Goal: Information Seeking & Learning: Learn about a topic

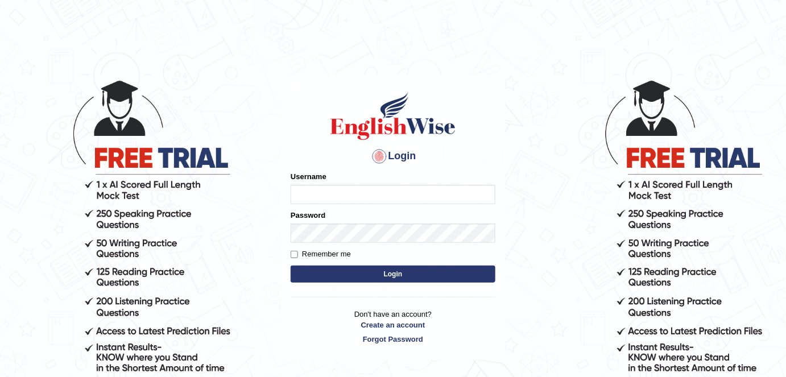
type input "alexa_"
click at [315, 273] on button "Login" at bounding box center [393, 274] width 205 height 17
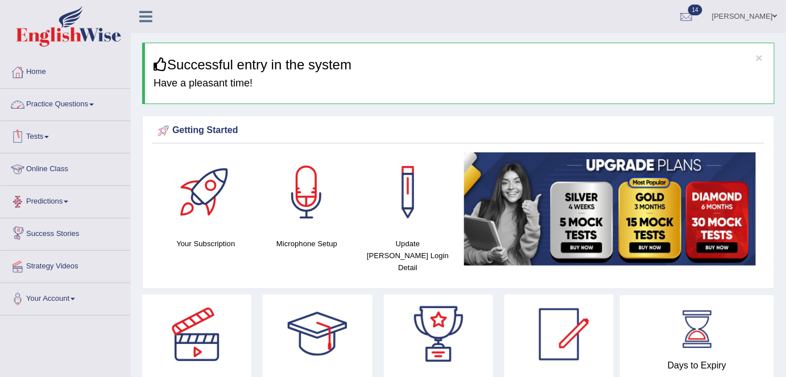
click at [86, 100] on link "Practice Questions" at bounding box center [66, 103] width 130 height 28
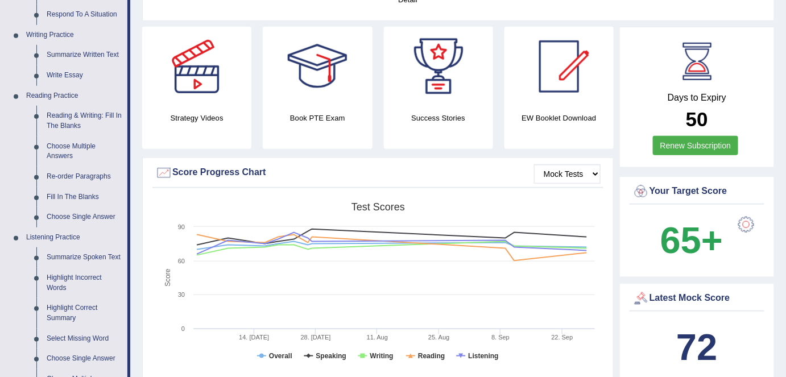
scroll to position [267, 0]
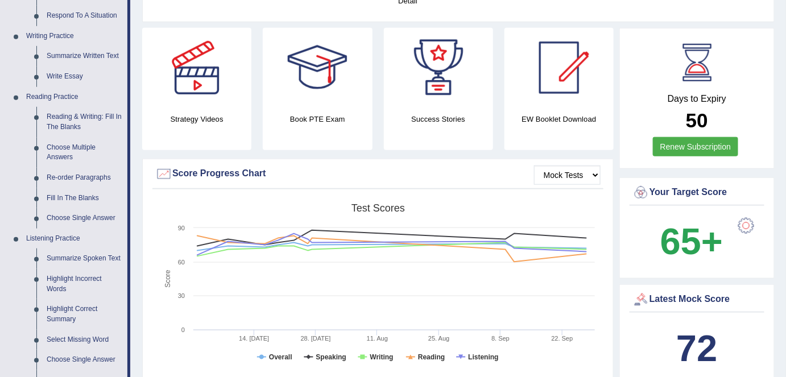
click at [89, 199] on link "Fill In The Blanks" at bounding box center [85, 198] width 86 height 20
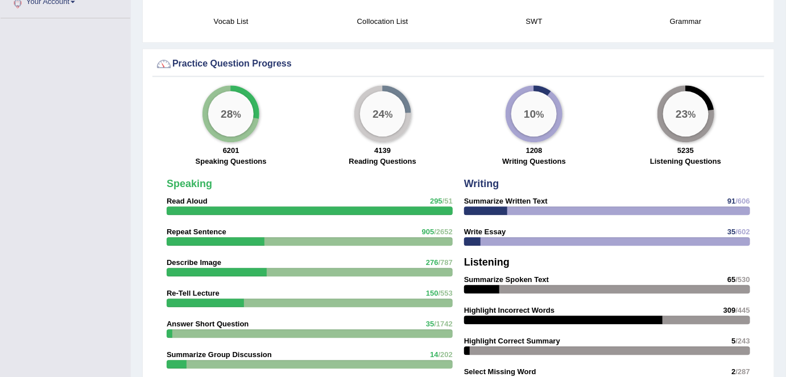
scroll to position [829, 0]
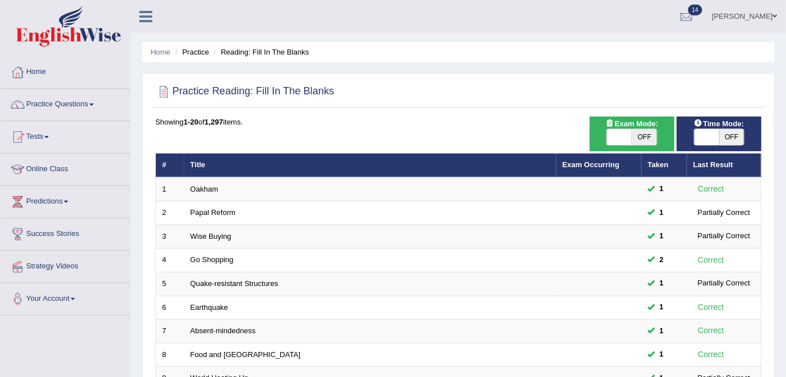
click at [640, 138] on span "OFF" at bounding box center [644, 137] width 25 height 16
checkbox input "true"
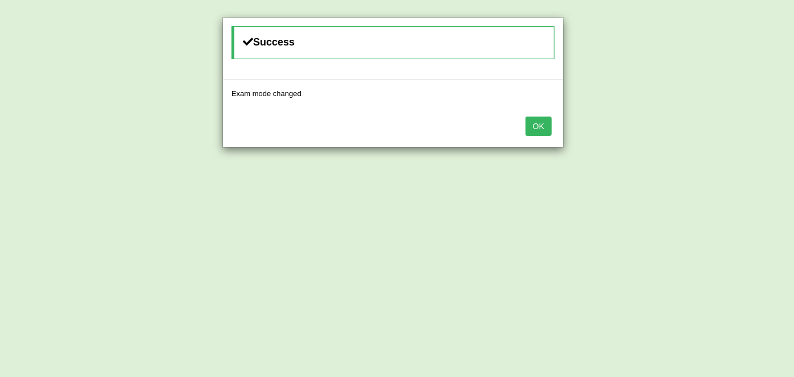
click at [542, 122] on button "OK" at bounding box center [539, 126] width 26 height 19
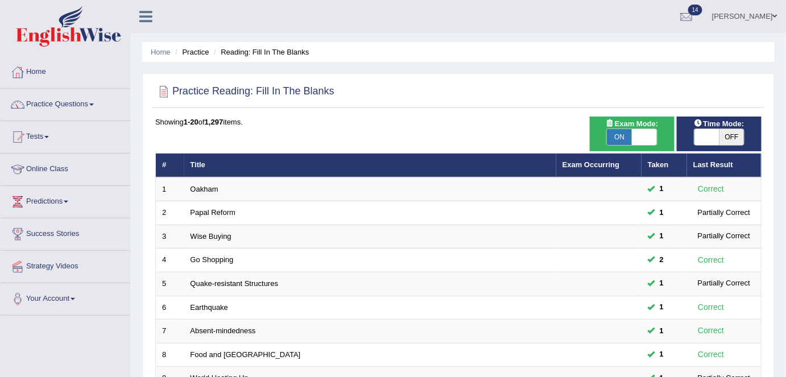
scroll to position [124, 0]
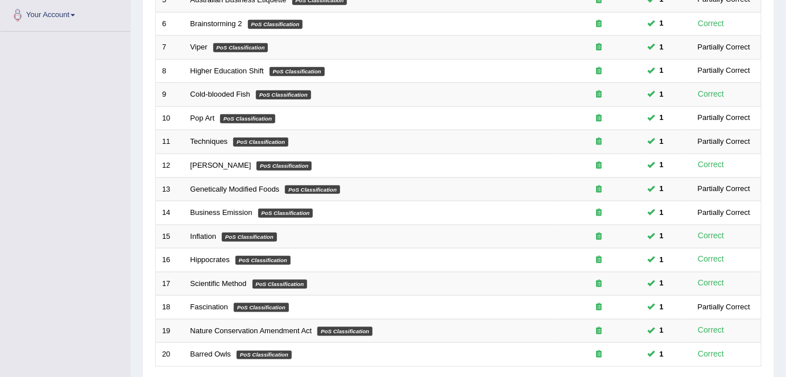
scroll to position [371, 0]
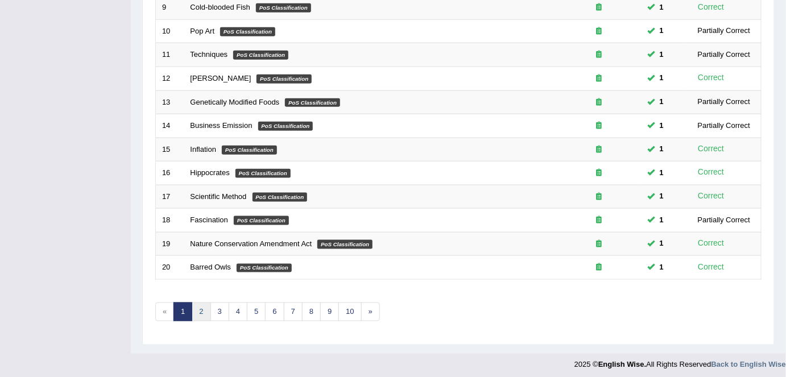
click at [198, 303] on link "2" at bounding box center [201, 312] width 19 height 19
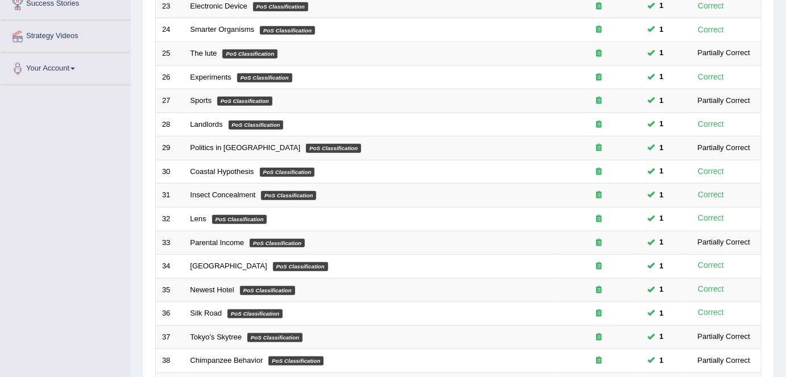
scroll to position [371, 0]
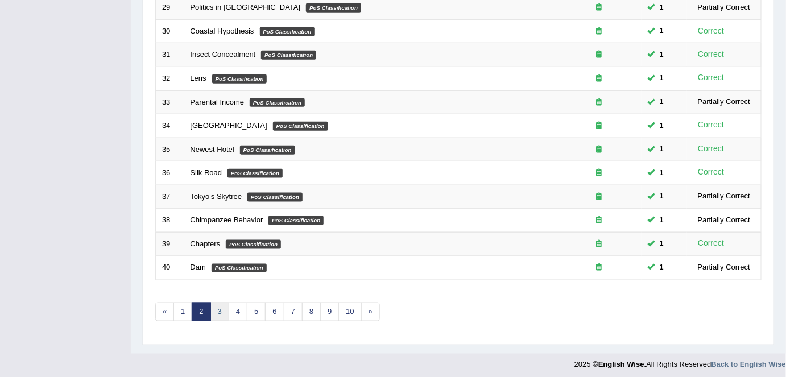
click at [214, 312] on link "3" at bounding box center [220, 312] width 19 height 19
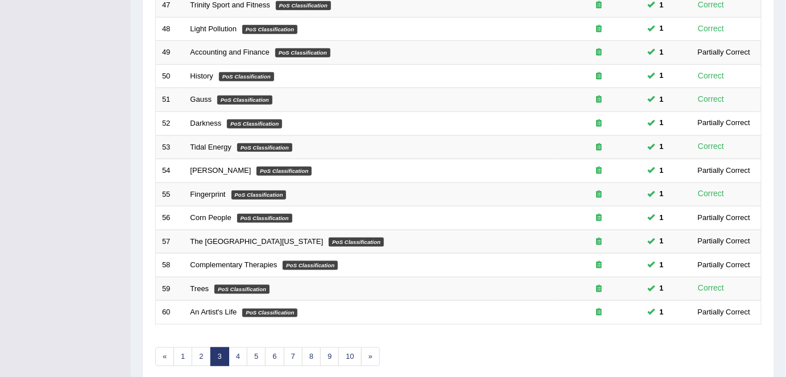
scroll to position [347, 0]
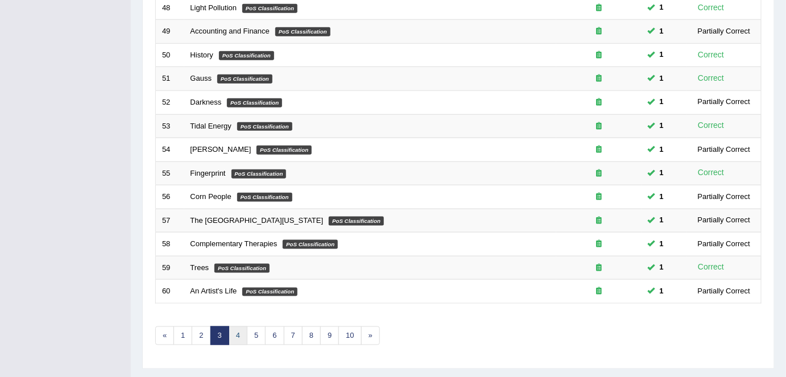
click at [238, 328] on link "4" at bounding box center [238, 336] width 19 height 19
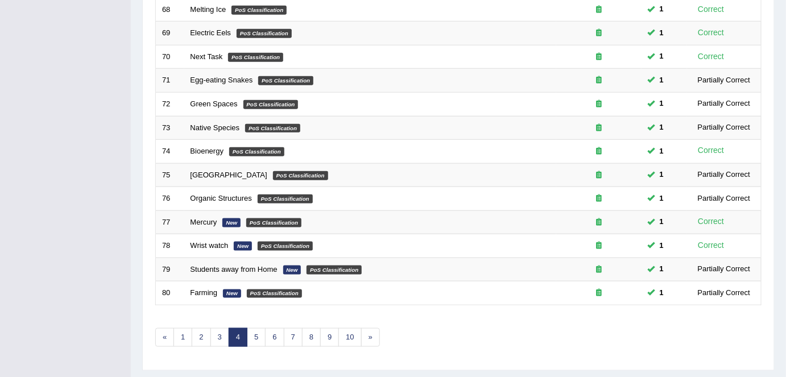
scroll to position [371, 0]
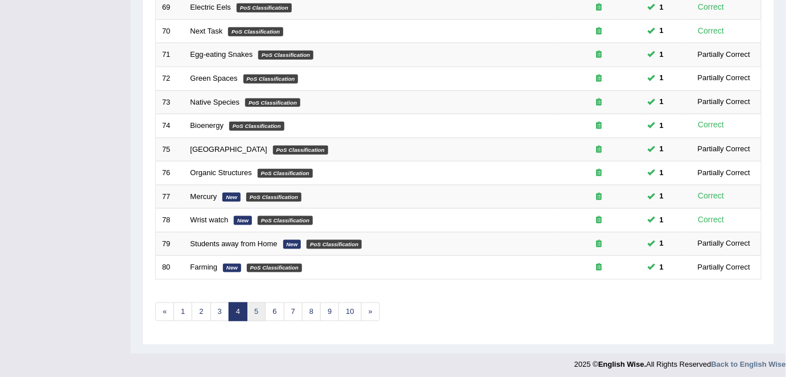
click at [261, 313] on link "5" at bounding box center [256, 312] width 19 height 19
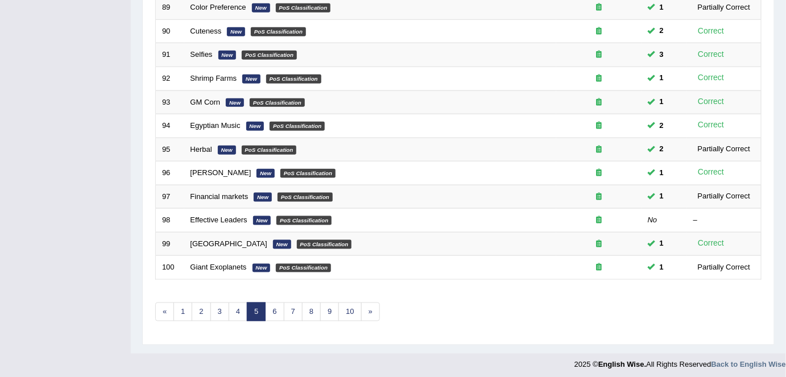
click at [201, 219] on link "Effective Leaders" at bounding box center [219, 220] width 57 height 9
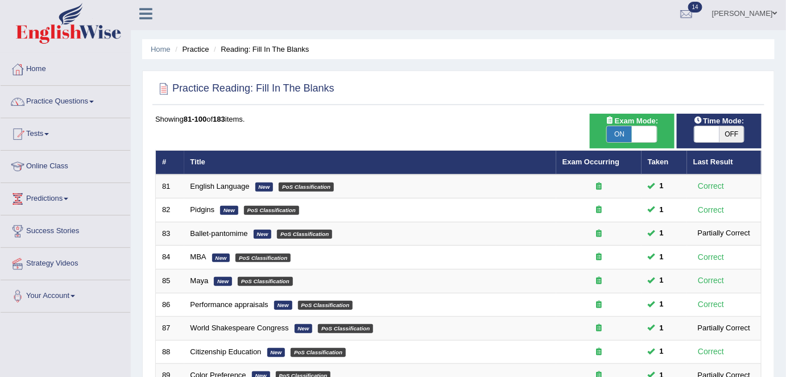
scroll to position [3, 0]
click at [732, 129] on span "OFF" at bounding box center [732, 134] width 25 height 16
checkbox input "true"
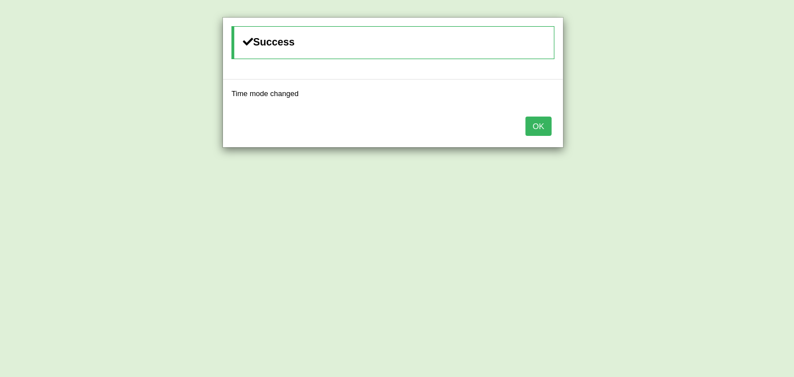
click at [538, 128] on button "OK" at bounding box center [539, 126] width 26 height 19
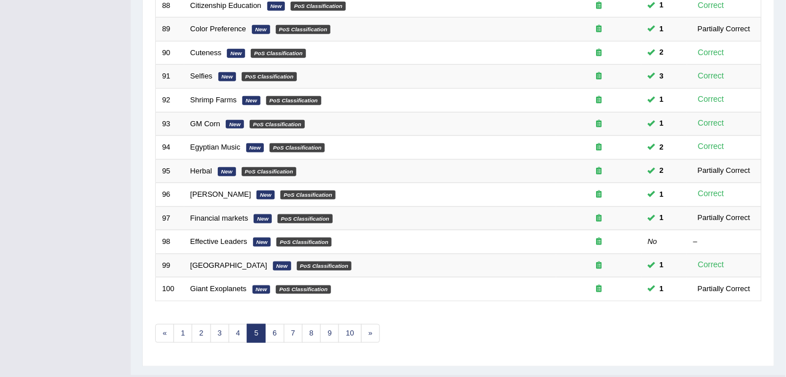
scroll to position [350, 0]
click at [203, 240] on link "Effective Leaders" at bounding box center [219, 241] width 57 height 9
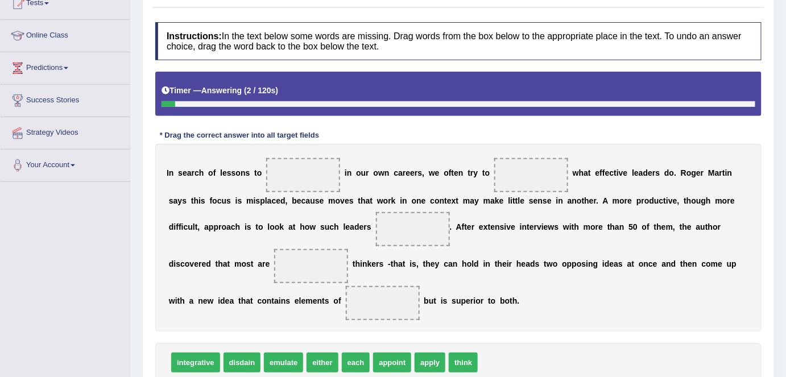
scroll to position [155, 0]
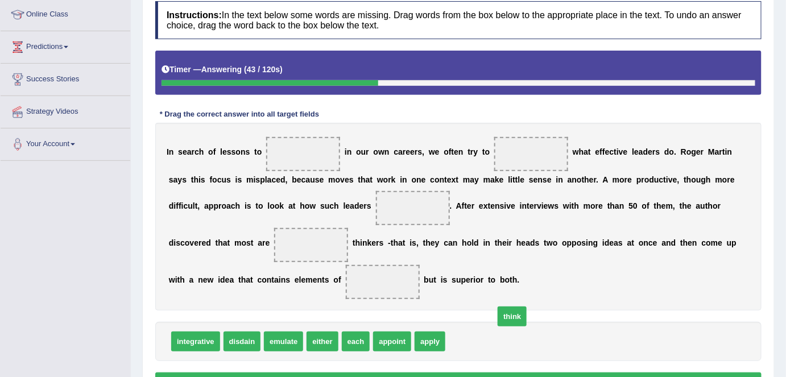
drag, startPoint x: 461, startPoint y: 341, endPoint x: 510, endPoint y: 316, distance: 55.0
drag, startPoint x: 468, startPoint y: 340, endPoint x: 415, endPoint y: 217, distance: 133.6
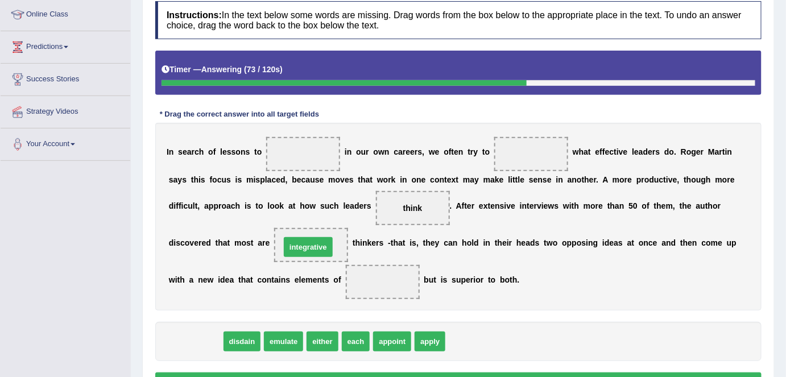
drag, startPoint x: 203, startPoint y: 340, endPoint x: 315, endPoint y: 246, distance: 146.6
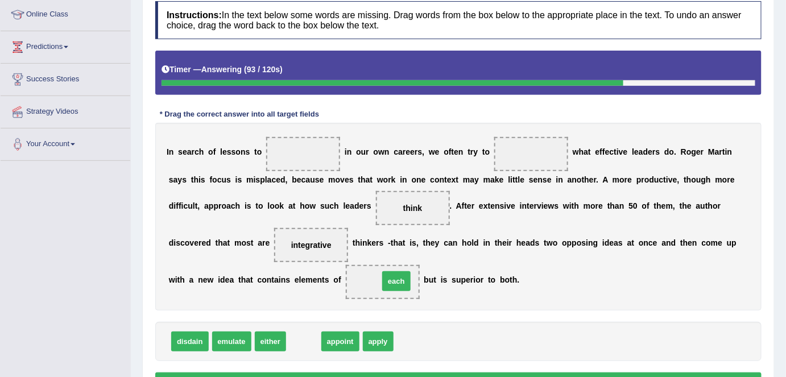
drag, startPoint x: 306, startPoint y: 346, endPoint x: 398, endPoint y: 286, distance: 110.2
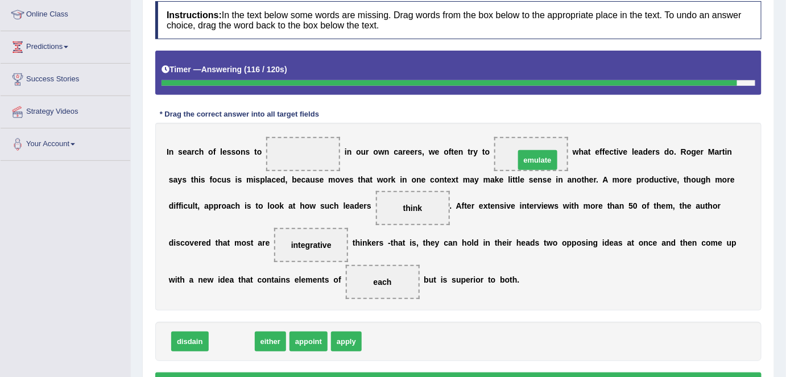
drag, startPoint x: 238, startPoint y: 337, endPoint x: 539, endPoint y: 154, distance: 352.7
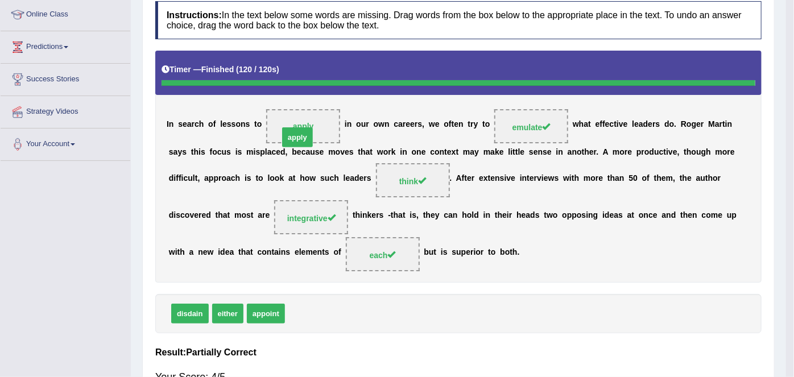
drag, startPoint x: 300, startPoint y: 341, endPoint x: 294, endPoint y: 159, distance: 182.2
click at [294, 159] on body "Toggle navigation Home Practice Questions Speaking Practice Read Aloud Repeat S…" at bounding box center [397, 33] width 794 height 377
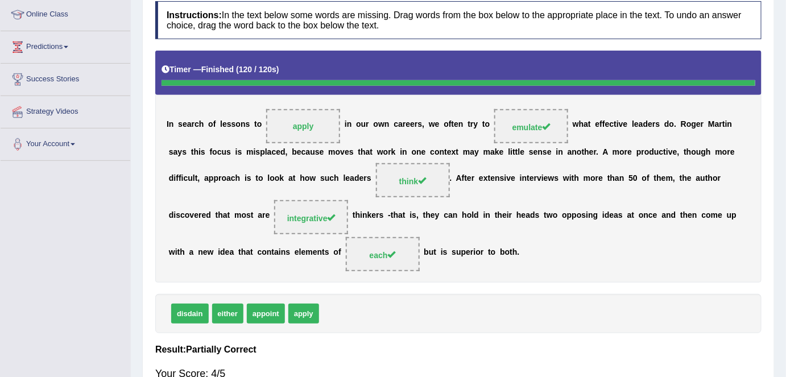
scroll to position [0, 0]
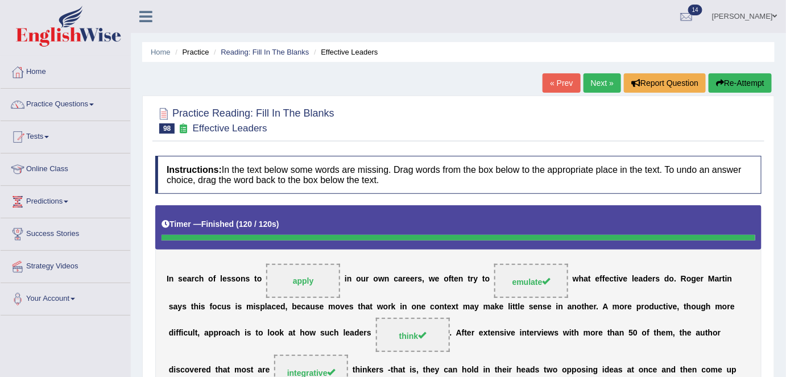
click at [587, 78] on link "Next »" at bounding box center [603, 82] width 38 height 19
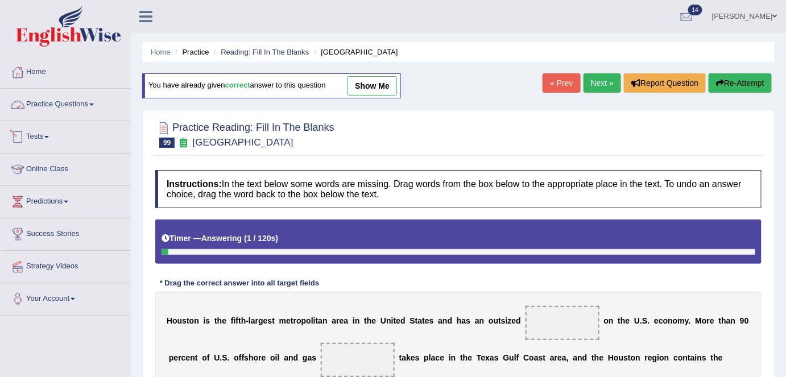
click at [87, 99] on link "Practice Questions" at bounding box center [66, 103] width 130 height 28
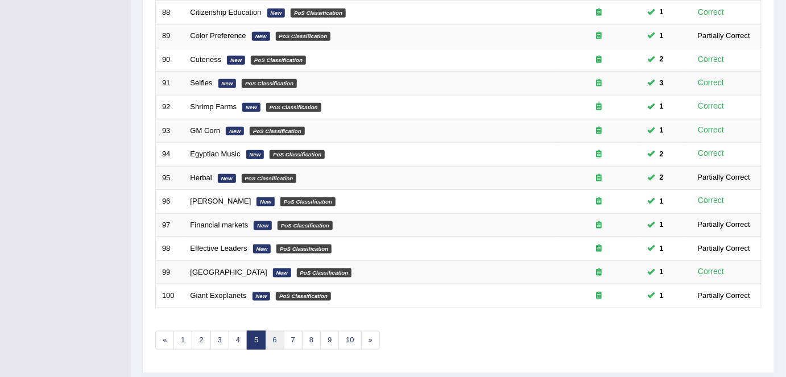
click at [273, 336] on link "6" at bounding box center [274, 340] width 19 height 19
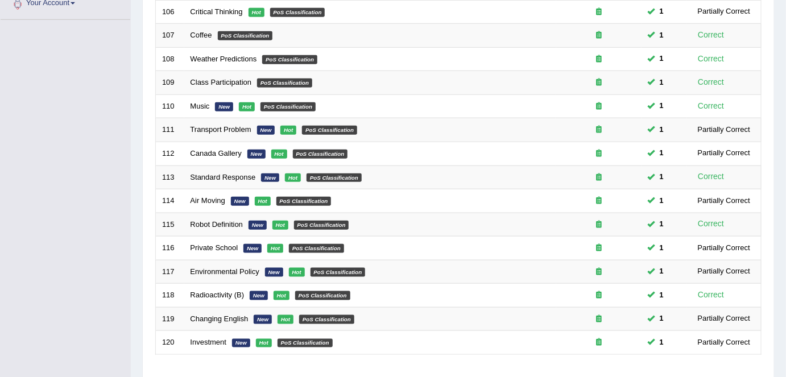
scroll to position [371, 0]
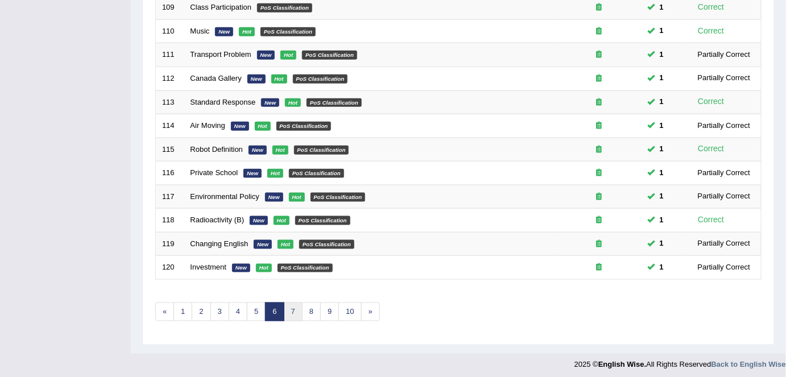
click at [291, 305] on link "7" at bounding box center [293, 312] width 19 height 19
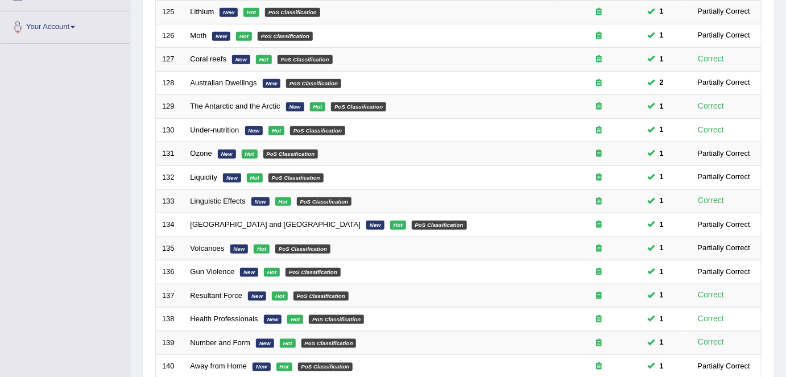
scroll to position [371, 0]
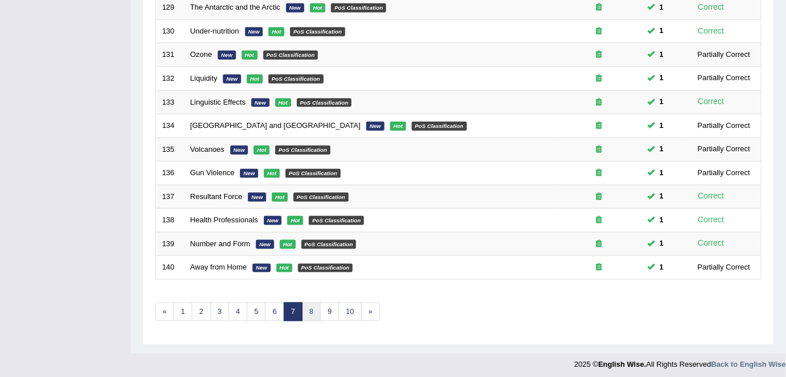
click at [311, 310] on link "8" at bounding box center [311, 312] width 19 height 19
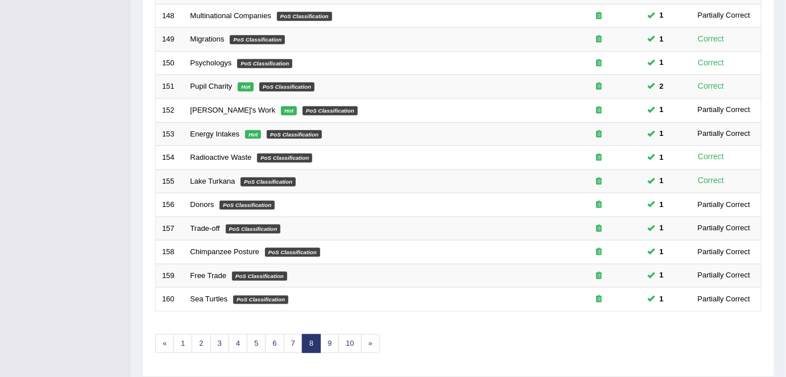
scroll to position [343, 0]
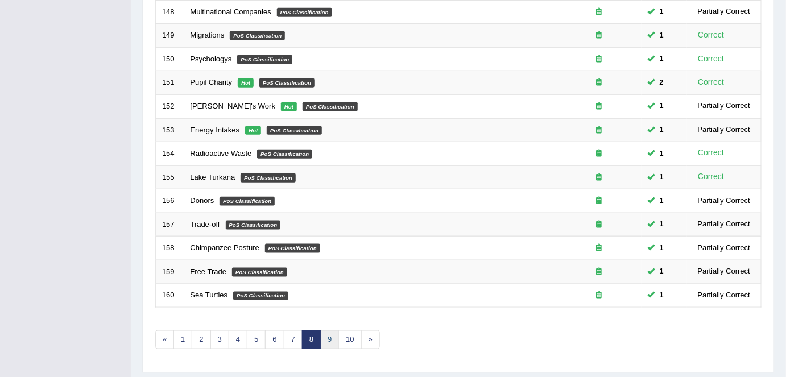
click at [321, 341] on link "9" at bounding box center [329, 340] width 19 height 19
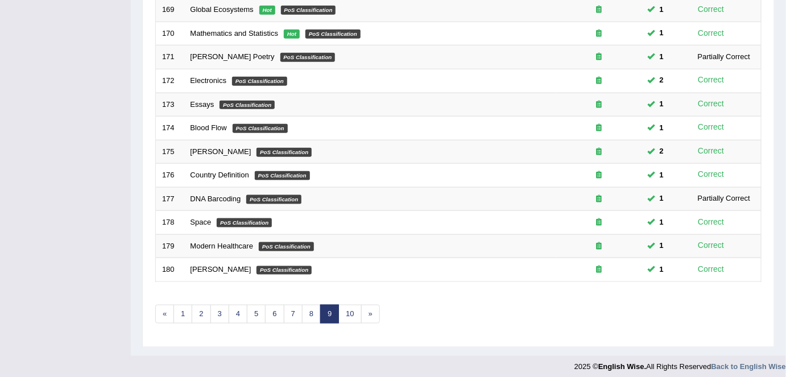
scroll to position [371, 0]
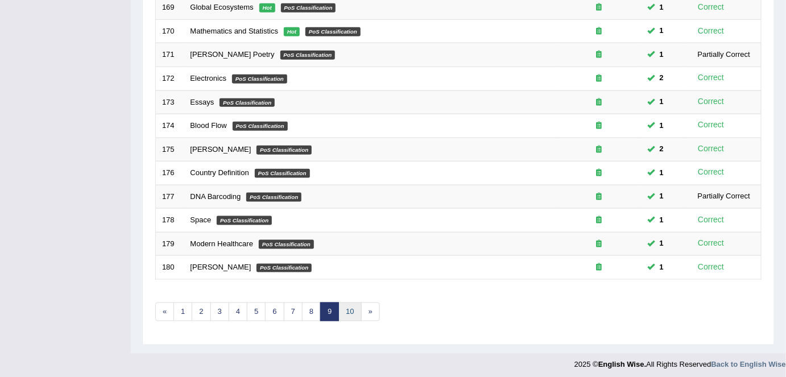
click at [351, 307] on link "10" at bounding box center [350, 312] width 23 height 19
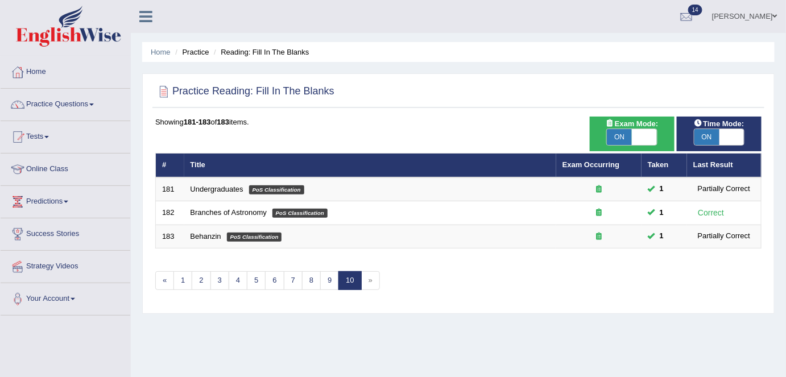
click at [631, 135] on span "ON" at bounding box center [619, 137] width 25 height 16
checkbox input "false"
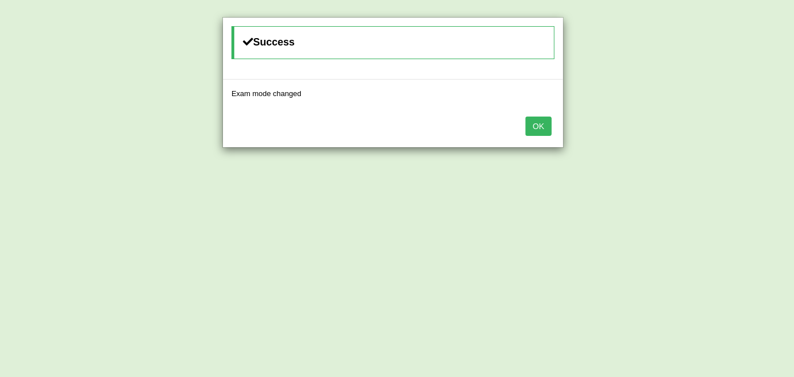
click at [542, 123] on button "OK" at bounding box center [539, 126] width 26 height 19
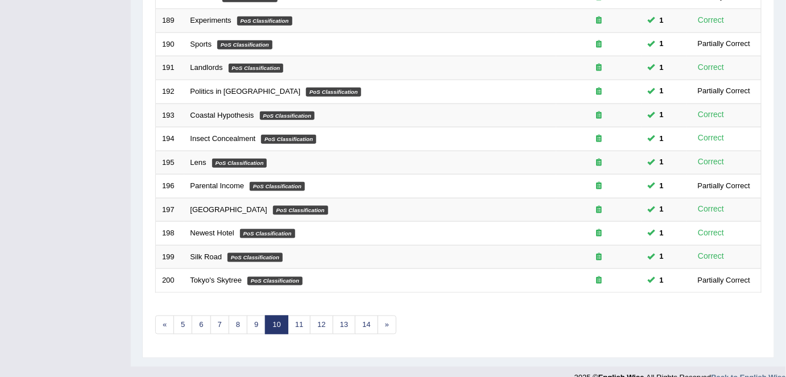
scroll to position [360, 0]
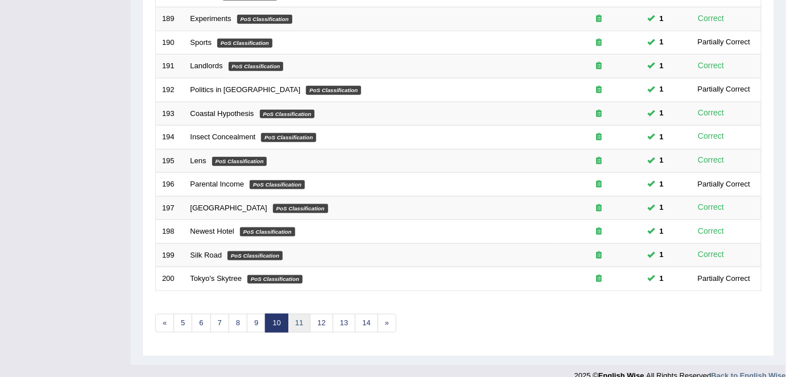
click at [292, 314] on link "11" at bounding box center [299, 323] width 23 height 19
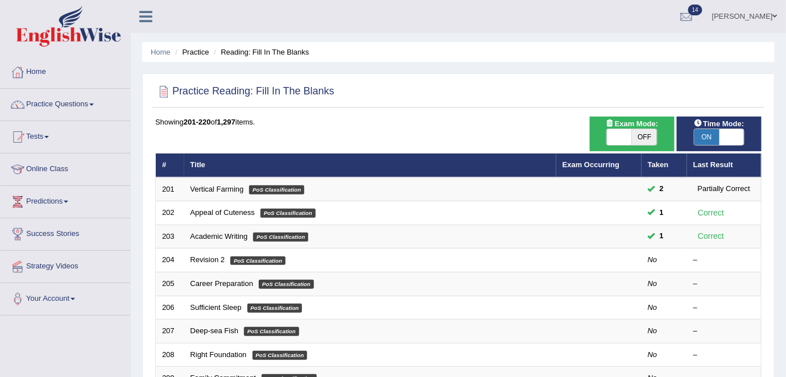
click at [207, 258] on link "Revision 2" at bounding box center [208, 259] width 35 height 9
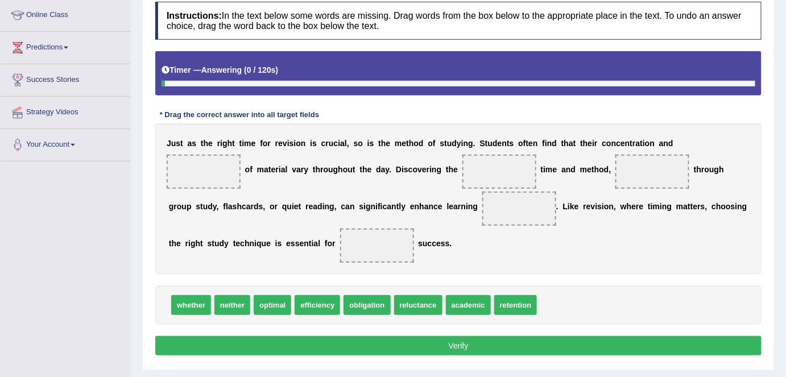
scroll to position [155, 0]
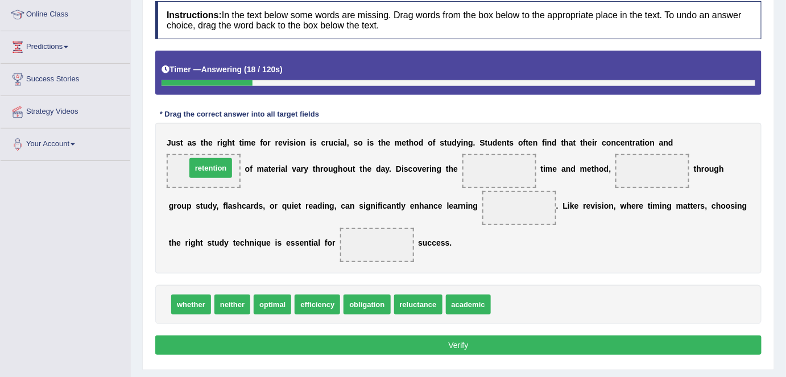
drag, startPoint x: 520, startPoint y: 304, endPoint x: 215, endPoint y: 167, distance: 334.2
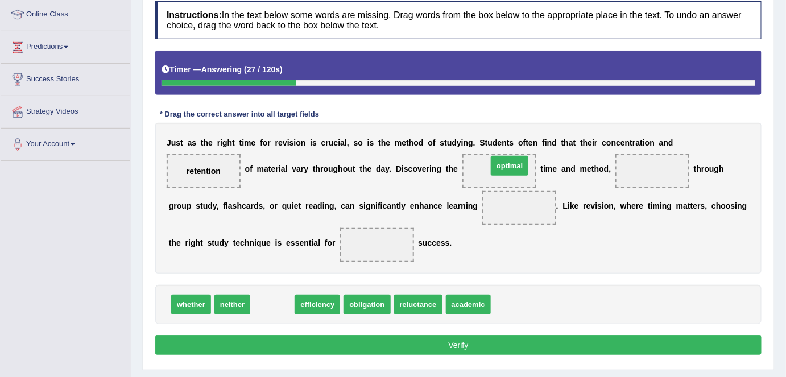
drag, startPoint x: 271, startPoint y: 305, endPoint x: 502, endPoint y: 174, distance: 265.3
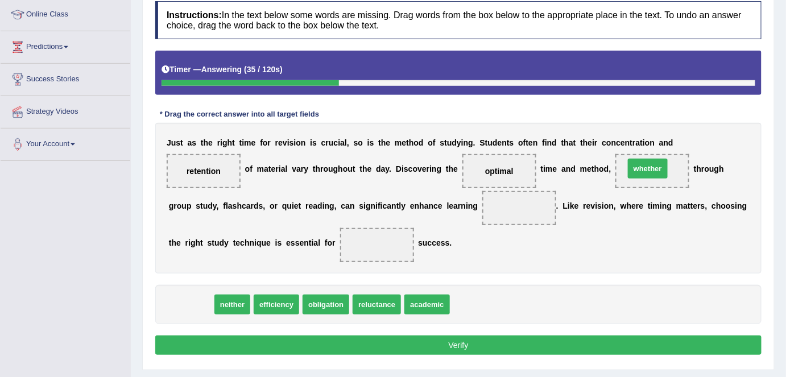
drag, startPoint x: 191, startPoint y: 302, endPoint x: 648, endPoint y: 166, distance: 476.7
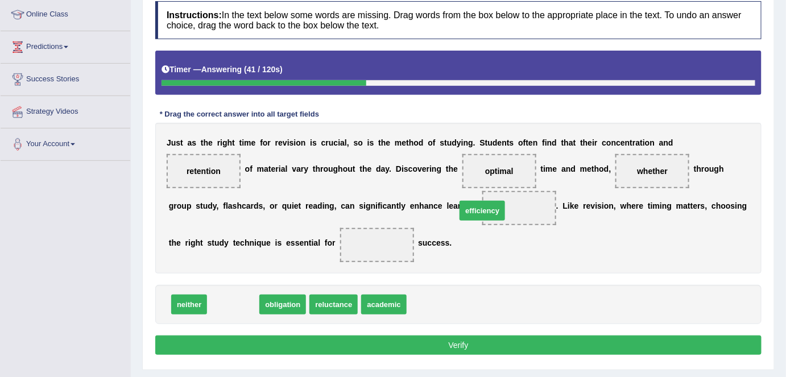
drag, startPoint x: 240, startPoint y: 302, endPoint x: 489, endPoint y: 208, distance: 267.1
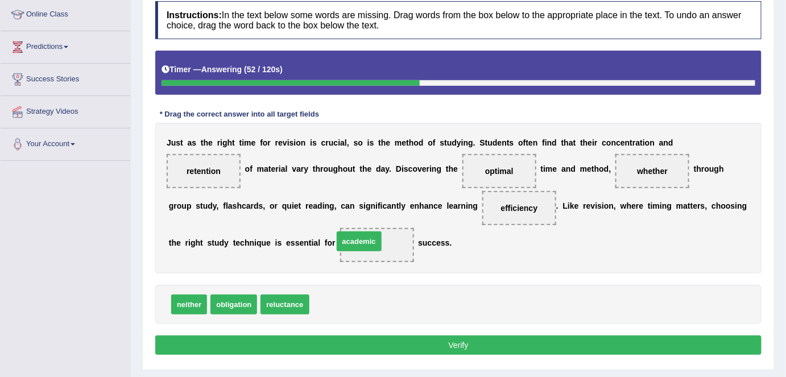
drag, startPoint x: 328, startPoint y: 303, endPoint x: 352, endPoint y: 239, distance: 68.1
click at [340, 344] on button "Verify" at bounding box center [458, 345] width 607 height 19
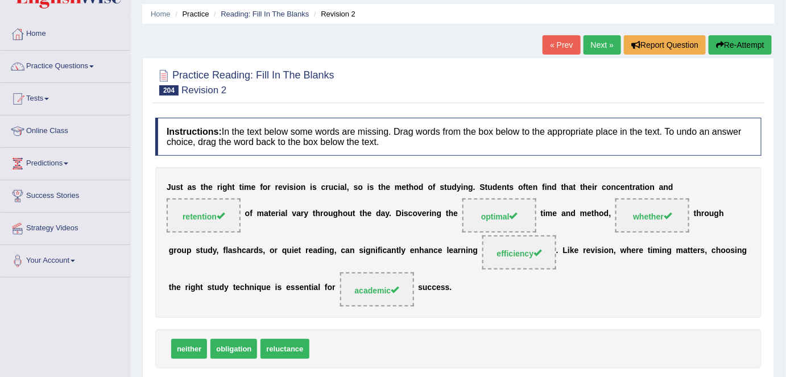
scroll to position [0, 0]
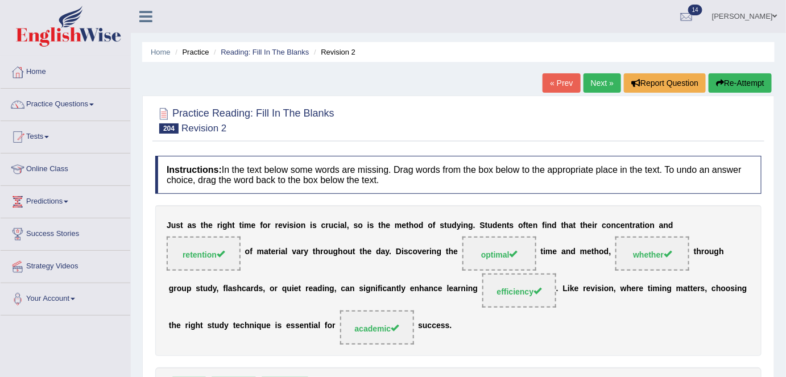
click at [602, 86] on link "Next »" at bounding box center [603, 82] width 38 height 19
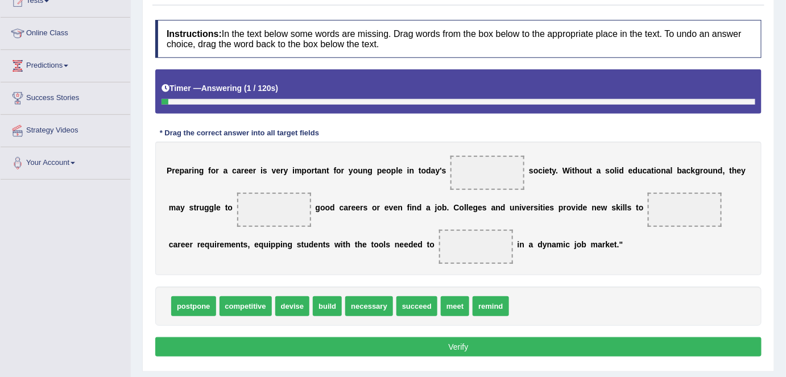
scroll to position [137, 0]
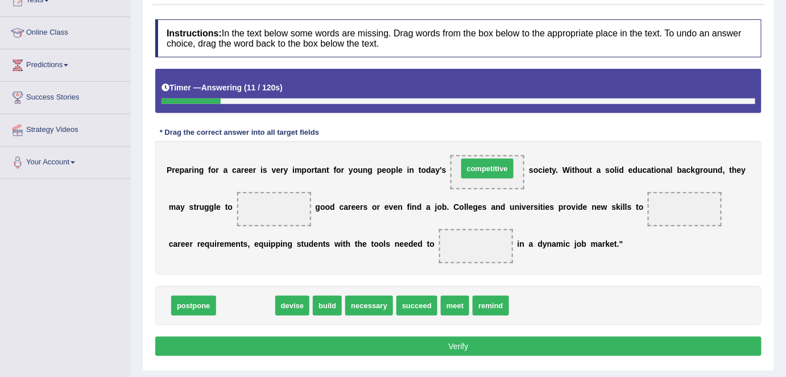
drag, startPoint x: 239, startPoint y: 307, endPoint x: 481, endPoint y: 170, distance: 278.0
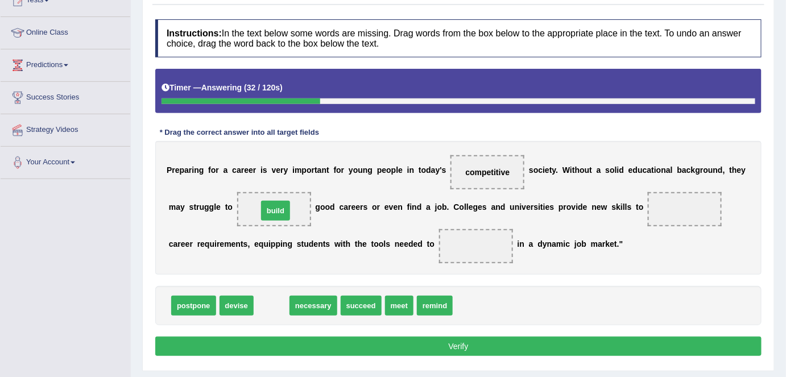
drag, startPoint x: 270, startPoint y: 300, endPoint x: 274, endPoint y: 205, distance: 95.1
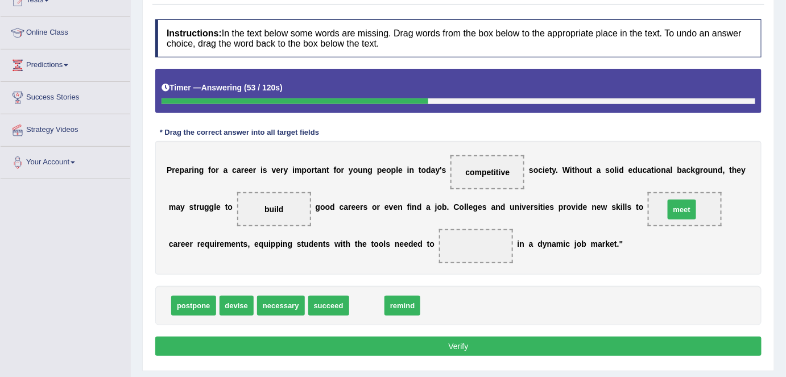
drag, startPoint x: 379, startPoint y: 303, endPoint x: 685, endPoint y: 207, distance: 320.5
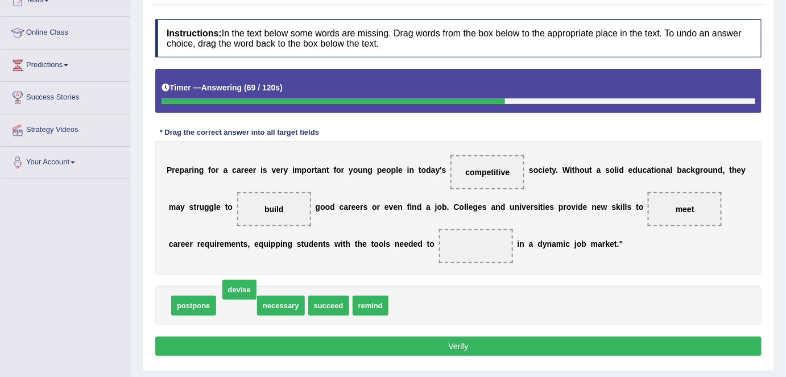
drag, startPoint x: 234, startPoint y: 305, endPoint x: 235, endPoint y: 290, distance: 14.8
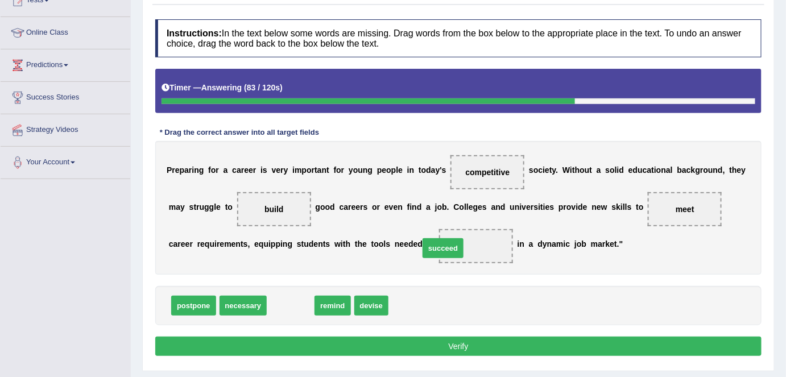
drag, startPoint x: 286, startPoint y: 308, endPoint x: 439, endPoint y: 249, distance: 163.4
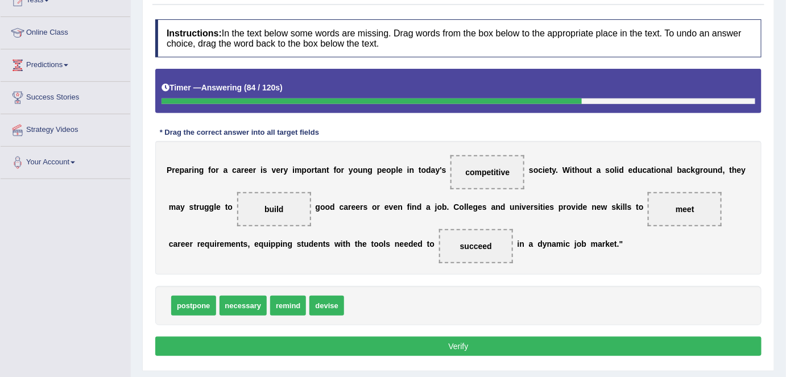
click at [406, 345] on button "Verify" at bounding box center [458, 346] width 607 height 19
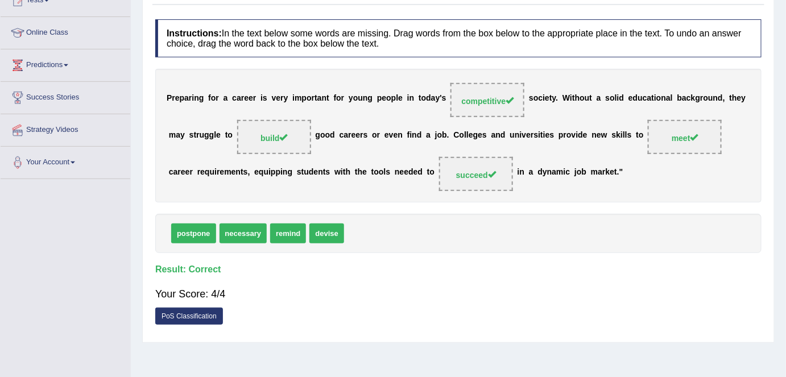
scroll to position [0, 0]
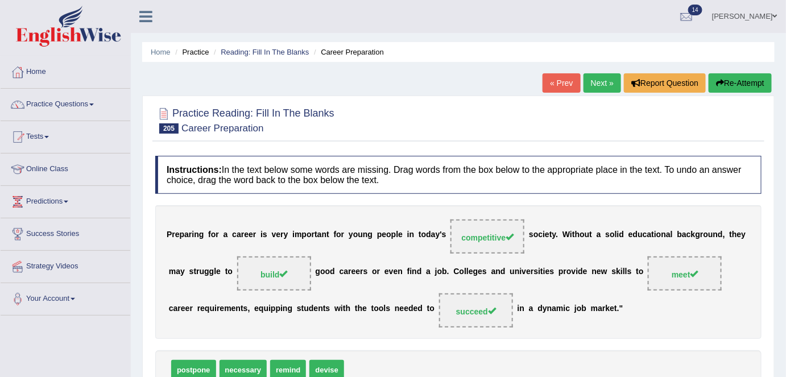
click at [593, 80] on link "Next »" at bounding box center [603, 82] width 38 height 19
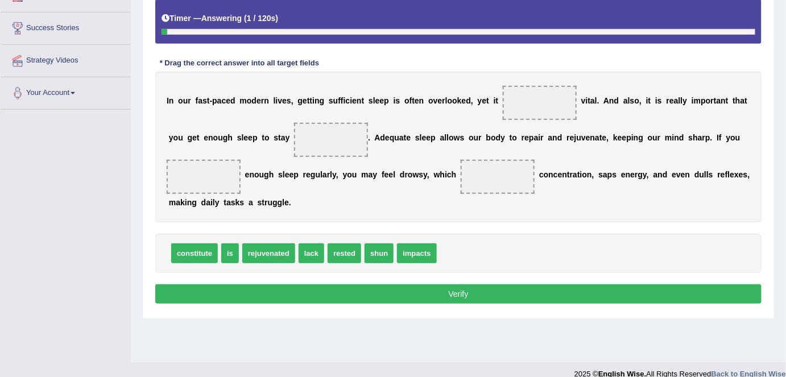
scroll to position [207, 0]
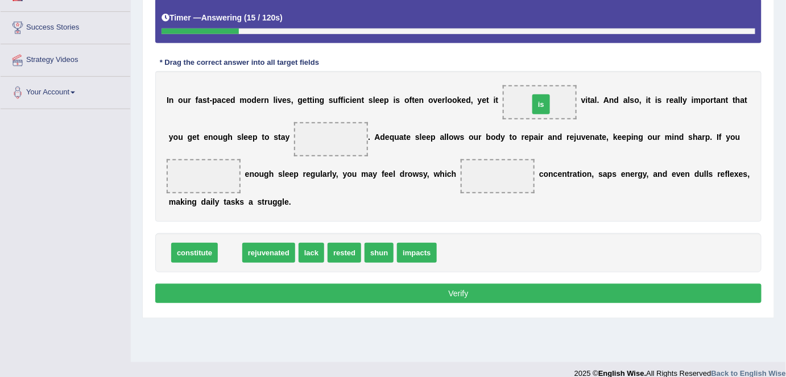
drag, startPoint x: 230, startPoint y: 249, endPoint x: 540, endPoint y: 102, distance: 342.4
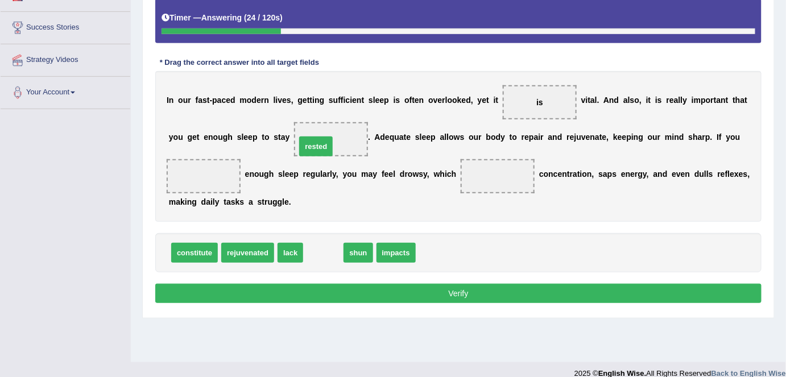
drag, startPoint x: 316, startPoint y: 250, endPoint x: 310, endPoint y: 142, distance: 108.9
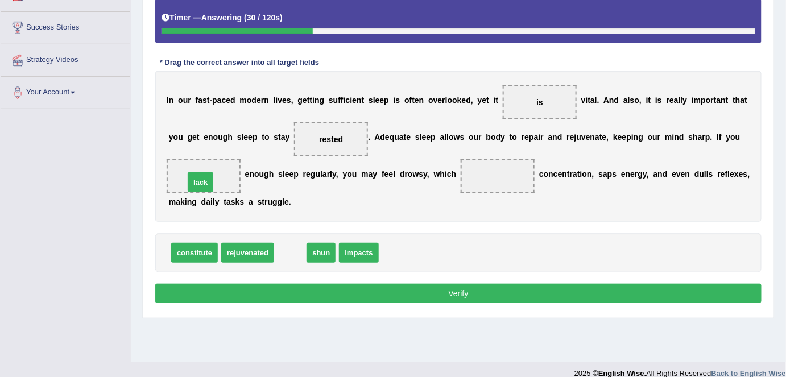
drag, startPoint x: 291, startPoint y: 246, endPoint x: 200, endPoint y: 175, distance: 115.5
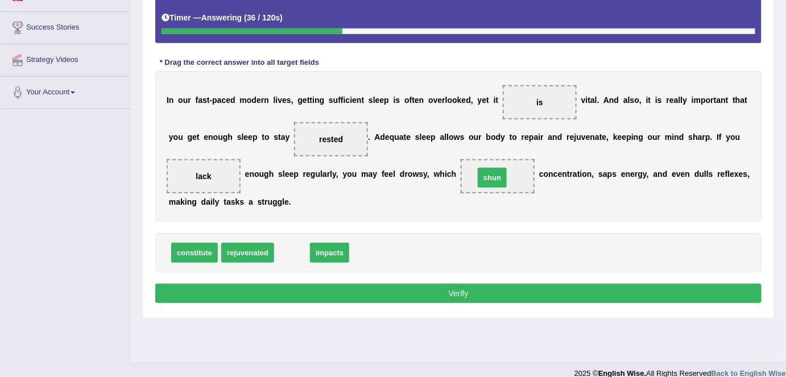
drag, startPoint x: 292, startPoint y: 249, endPoint x: 493, endPoint y: 172, distance: 214.3
click at [364, 291] on button "Verify" at bounding box center [458, 293] width 607 height 19
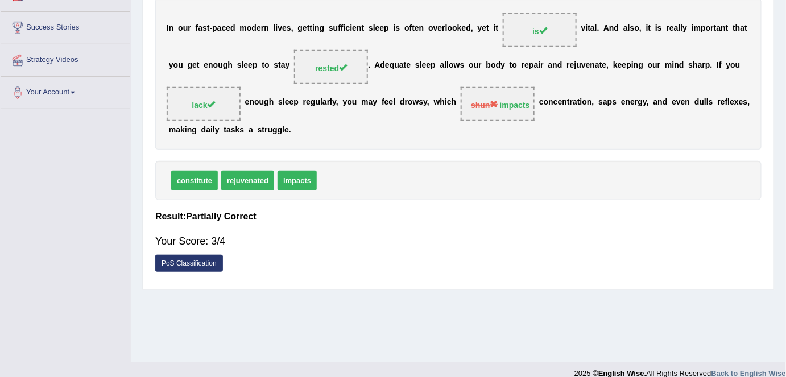
scroll to position [0, 0]
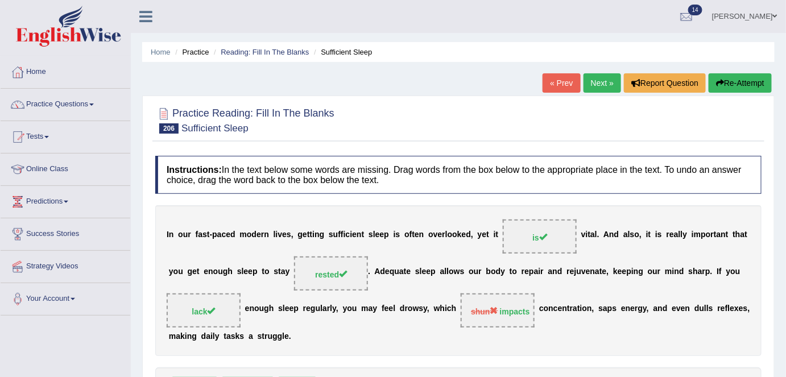
click at [607, 90] on link "Next »" at bounding box center [603, 82] width 38 height 19
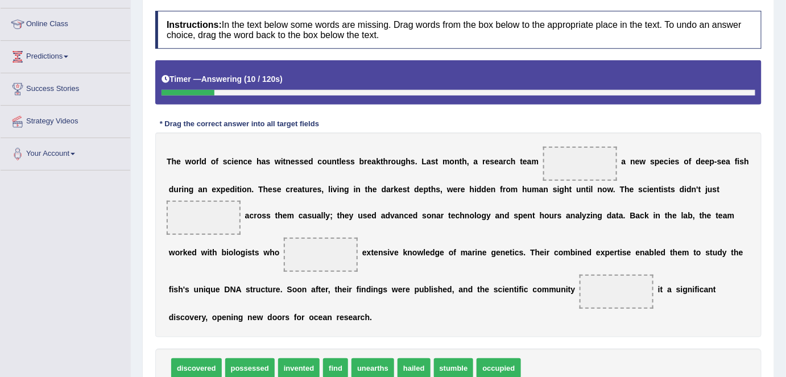
scroll to position [147, 0]
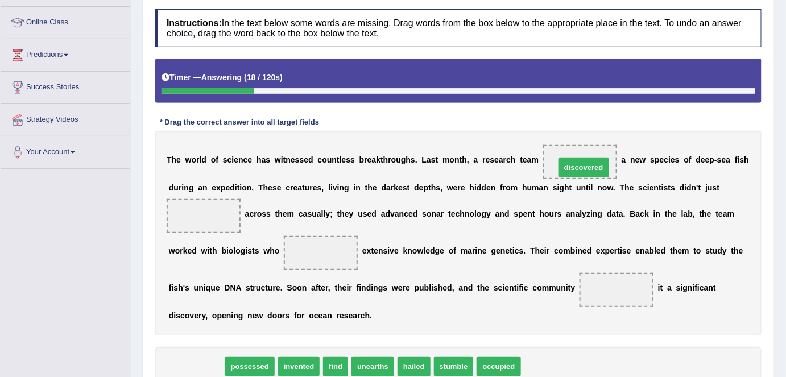
drag, startPoint x: 203, startPoint y: 360, endPoint x: 591, endPoint y: 160, distance: 435.7
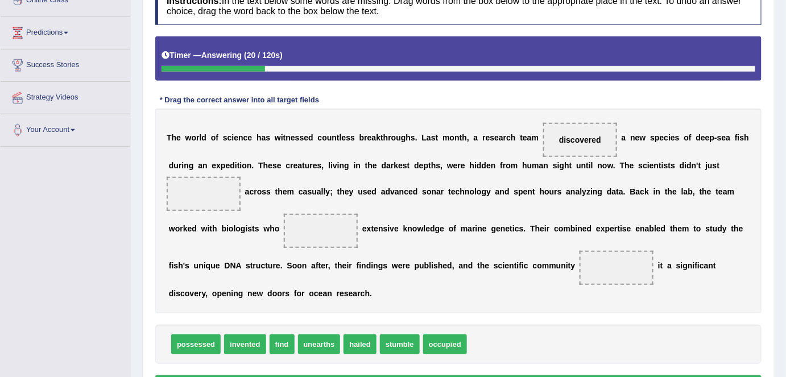
scroll to position [174, 0]
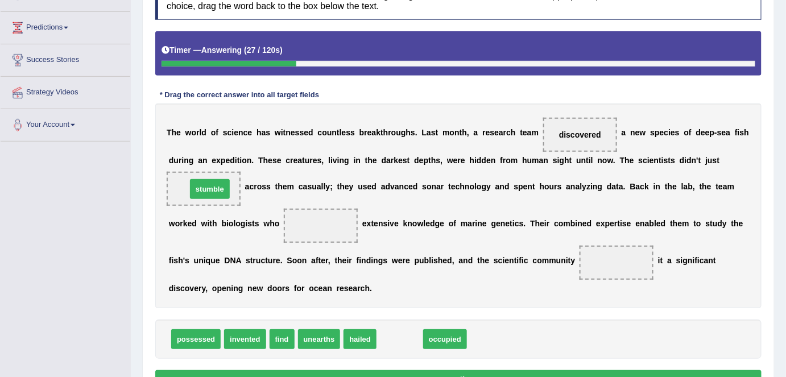
drag, startPoint x: 405, startPoint y: 337, endPoint x: 215, endPoint y: 187, distance: 242.3
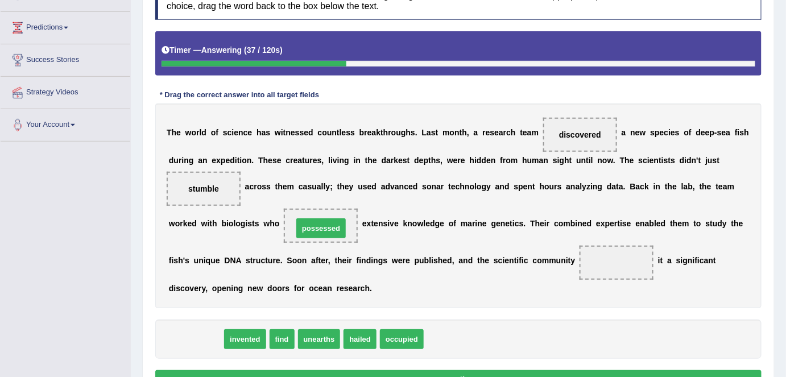
drag, startPoint x: 207, startPoint y: 334, endPoint x: 318, endPoint y: 225, distance: 155.3
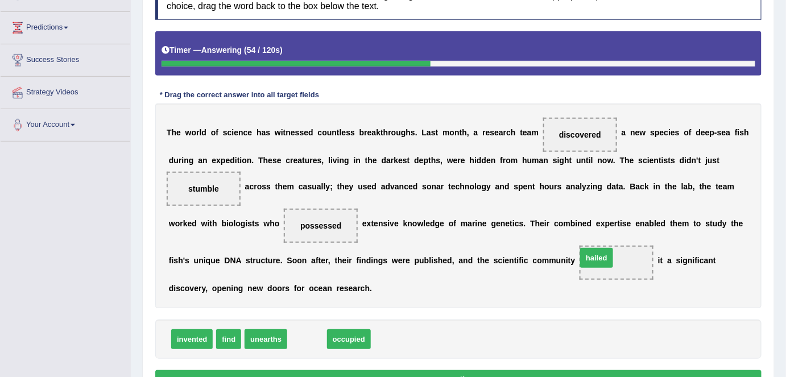
drag, startPoint x: 314, startPoint y: 334, endPoint x: 604, endPoint y: 254, distance: 301.1
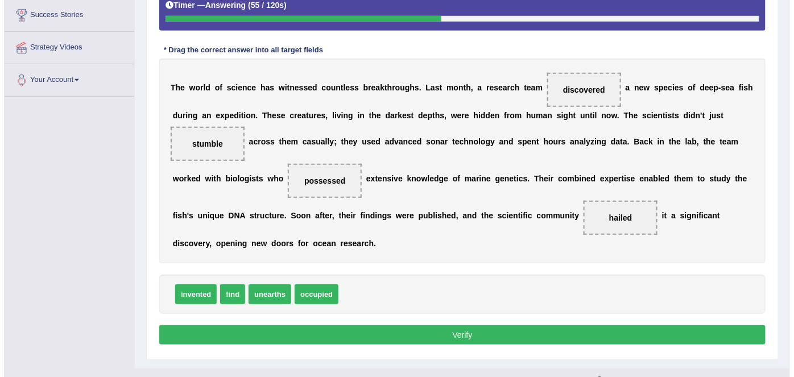
scroll to position [220, 0]
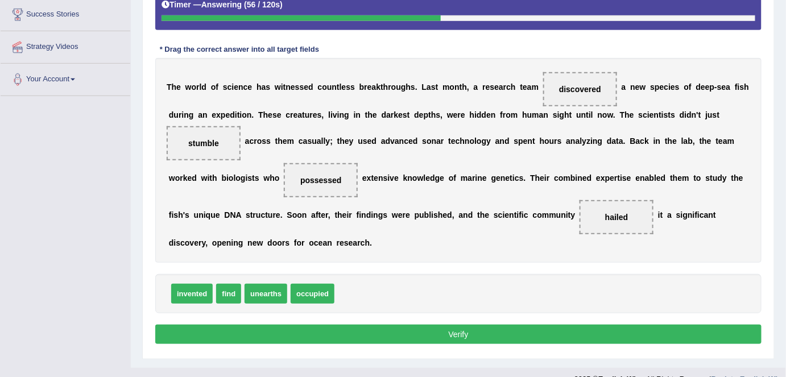
click at [487, 329] on button "Verify" at bounding box center [458, 334] width 607 height 19
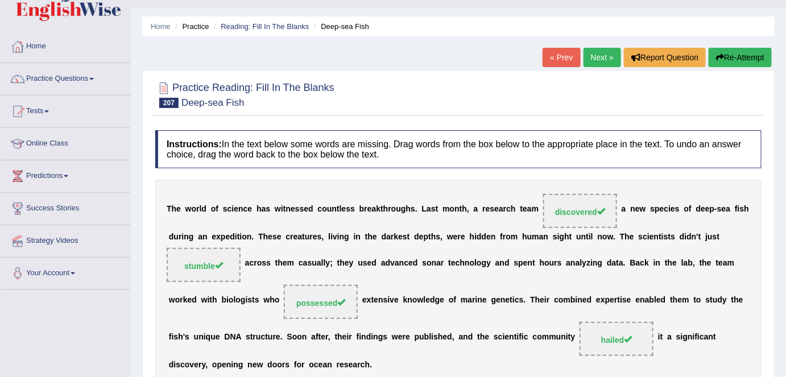
scroll to position [0, 0]
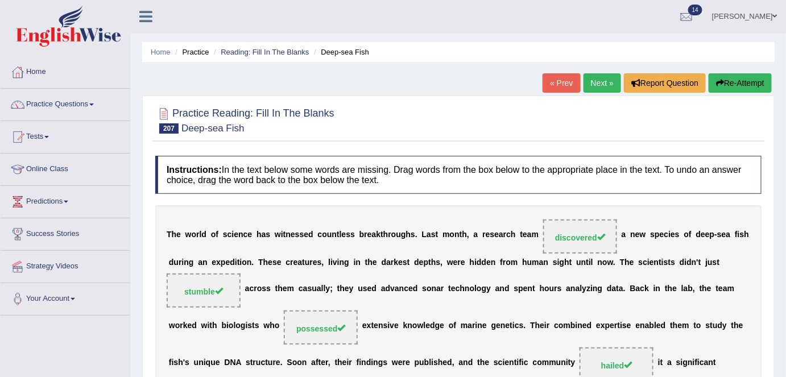
click at [586, 84] on link "Next »" at bounding box center [603, 82] width 38 height 19
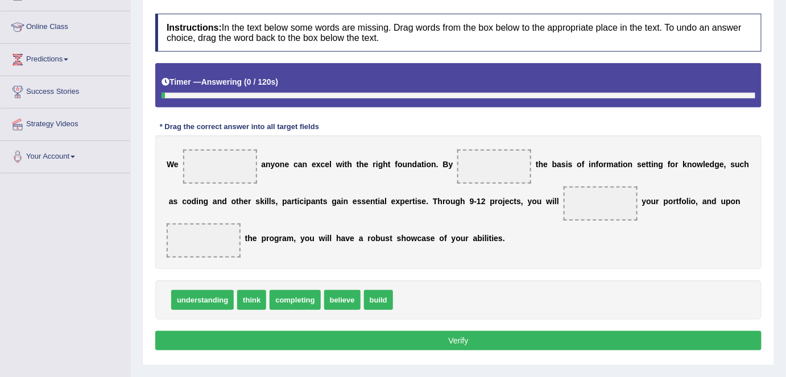
scroll to position [150, 0]
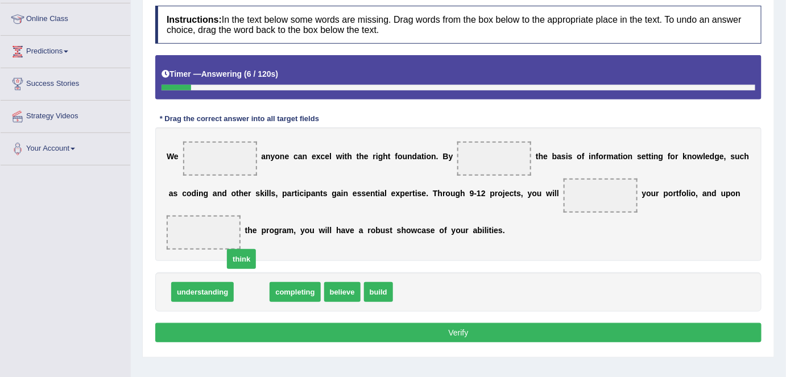
drag, startPoint x: 252, startPoint y: 284, endPoint x: 242, endPoint y: 289, distance: 10.4
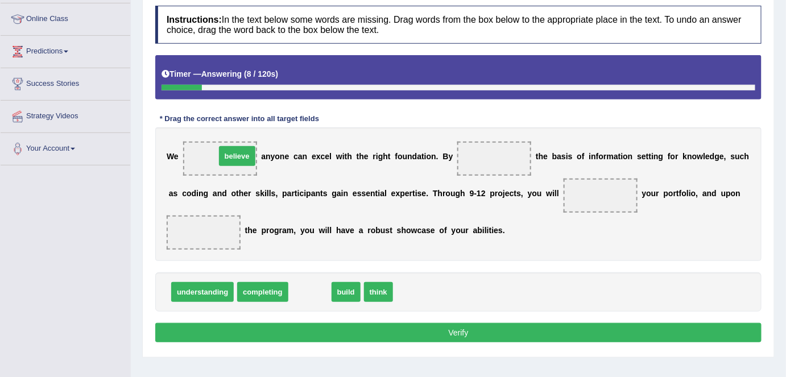
drag, startPoint x: 305, startPoint y: 291, endPoint x: 232, endPoint y: 155, distance: 154.3
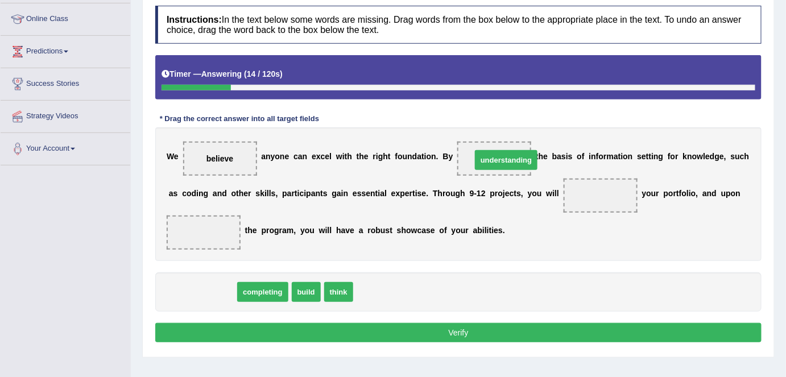
drag, startPoint x: 213, startPoint y: 289, endPoint x: 517, endPoint y: 156, distance: 331.5
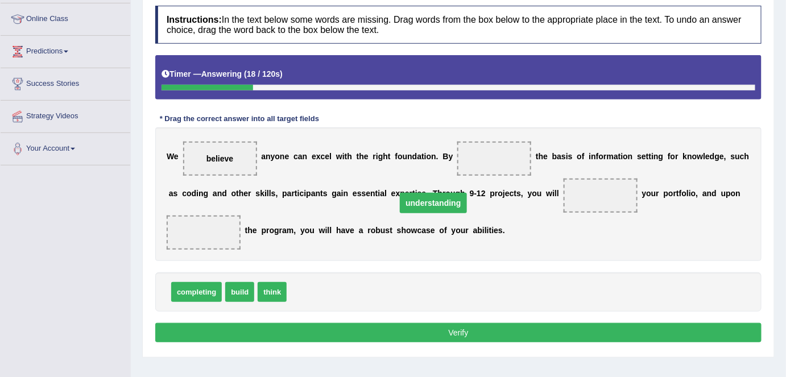
drag, startPoint x: 517, startPoint y: 156, endPoint x: 324, endPoint y: 292, distance: 236.8
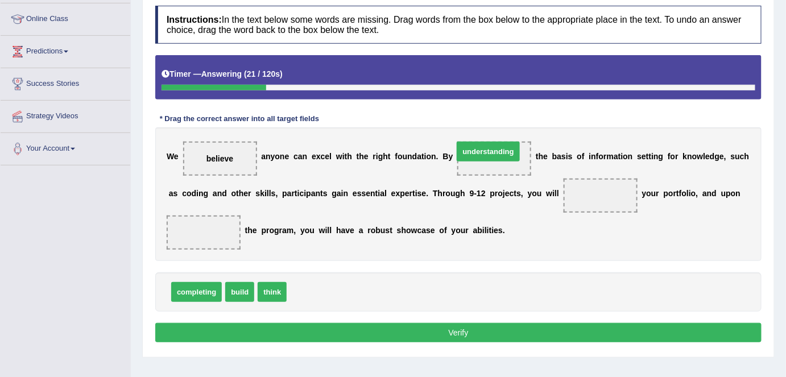
drag, startPoint x: 328, startPoint y: 295, endPoint x: 490, endPoint y: 158, distance: 212.4
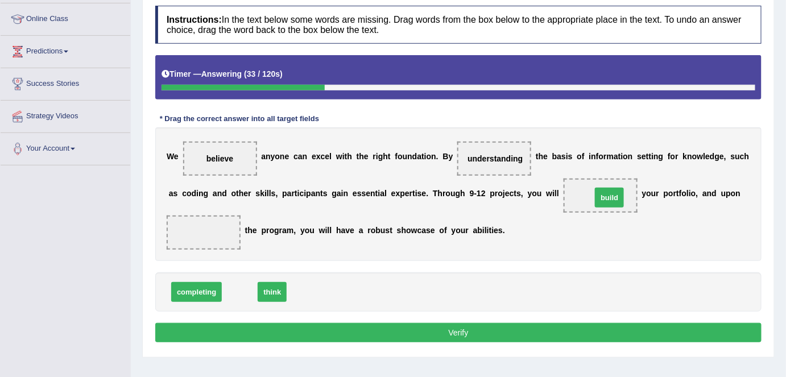
drag, startPoint x: 244, startPoint y: 287, endPoint x: 615, endPoint y: 192, distance: 382.8
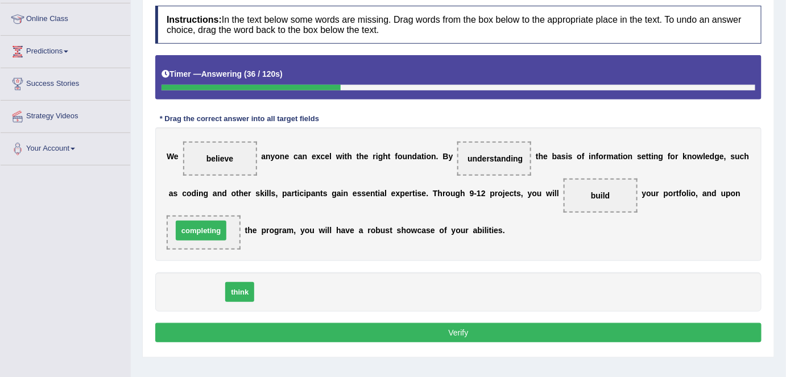
drag, startPoint x: 199, startPoint y: 295, endPoint x: 203, endPoint y: 233, distance: 62.2
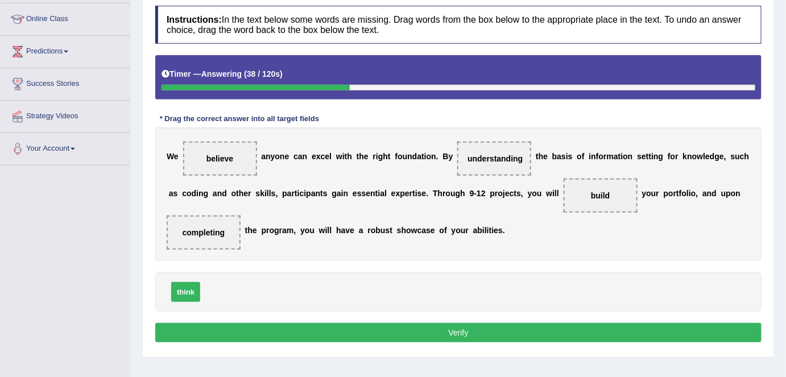
click at [264, 335] on button "Verify" at bounding box center [458, 332] width 607 height 19
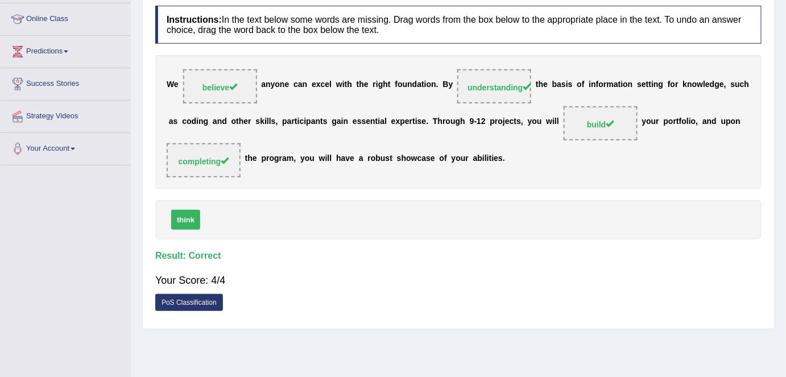
scroll to position [0, 0]
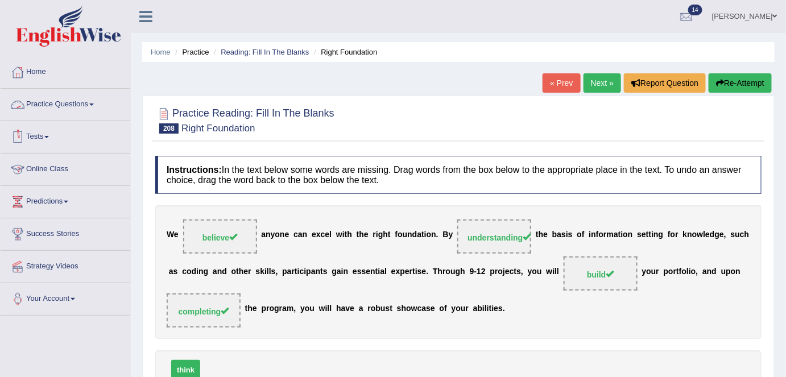
click at [57, 96] on link "Practice Questions" at bounding box center [66, 103] width 130 height 28
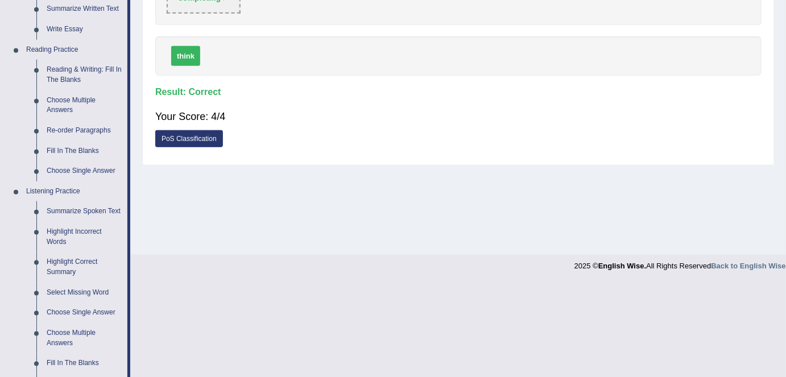
scroll to position [315, 0]
click at [88, 150] on link "Fill In The Blanks" at bounding box center [85, 151] width 86 height 20
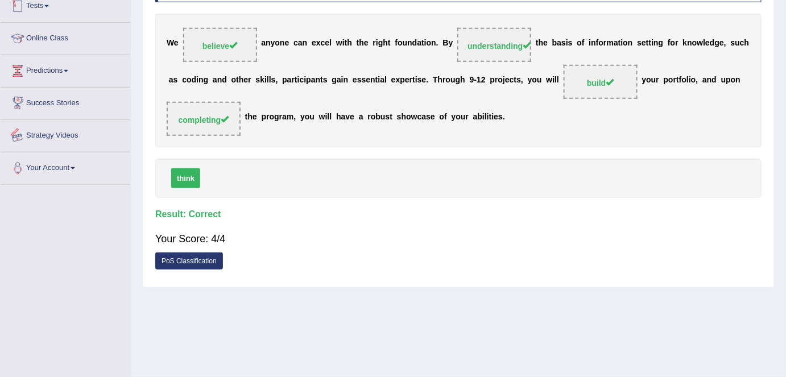
scroll to position [212, 0]
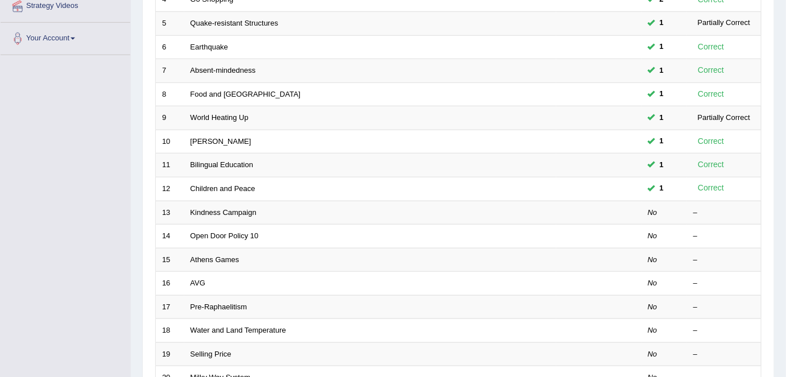
scroll to position [371, 0]
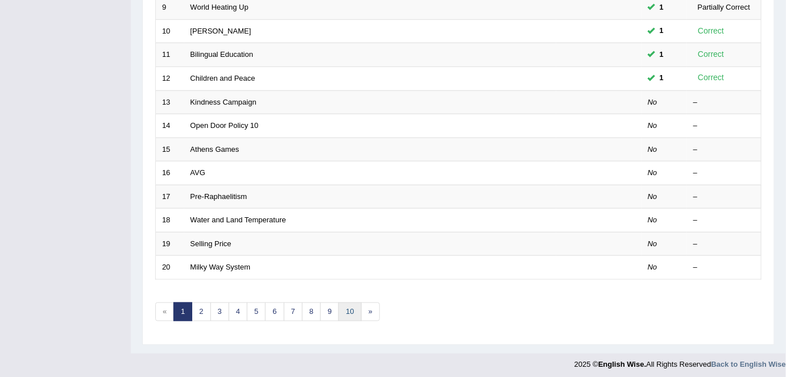
click at [344, 311] on link "10" at bounding box center [350, 312] width 23 height 19
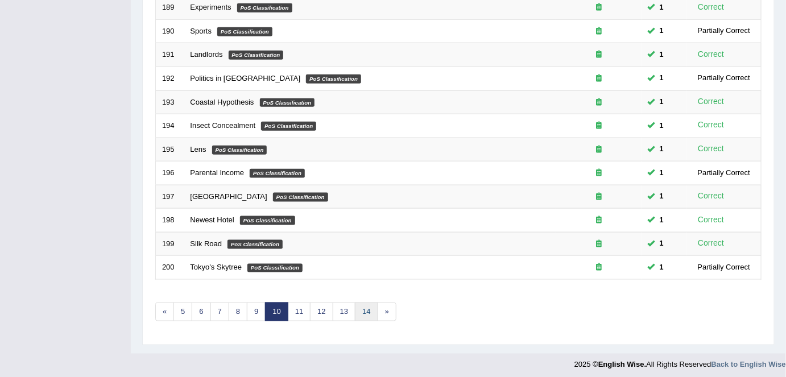
click at [363, 303] on link "14" at bounding box center [366, 312] width 23 height 19
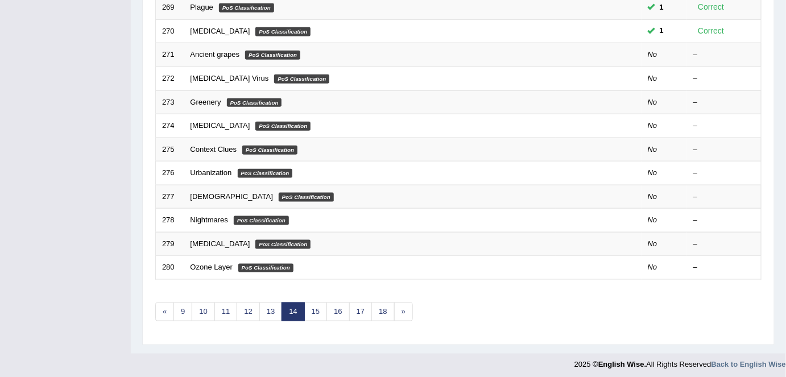
scroll to position [371, 0]
click at [376, 308] on link "18" at bounding box center [383, 312] width 23 height 19
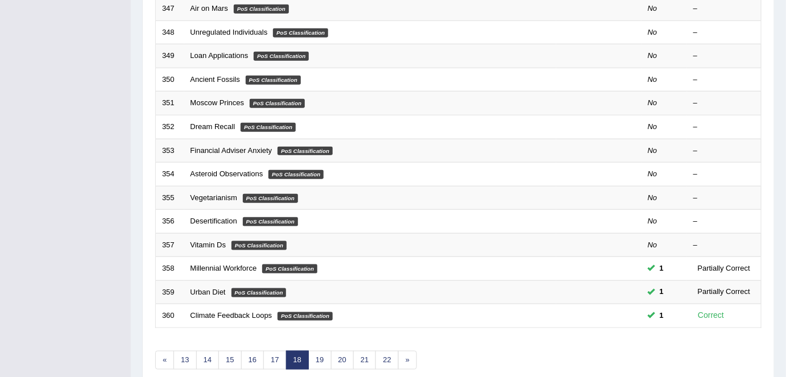
scroll to position [371, 0]
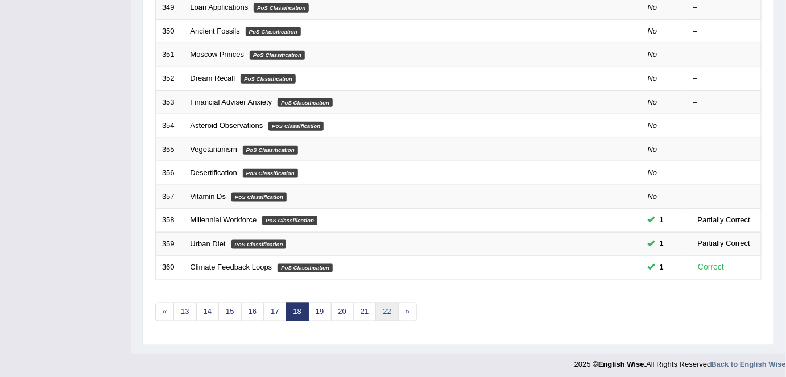
click at [384, 306] on link "22" at bounding box center [387, 312] width 23 height 19
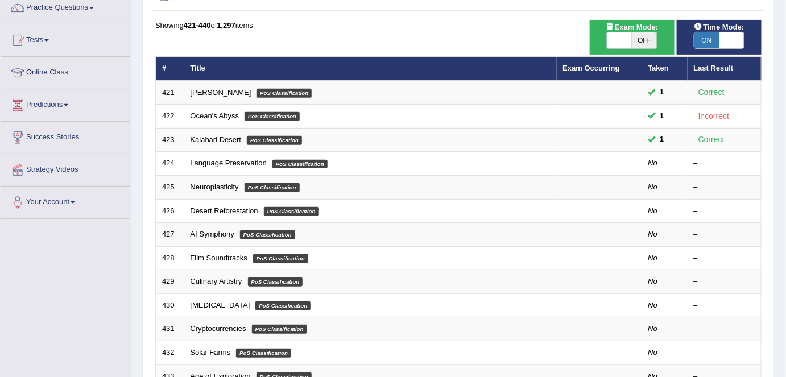
scroll to position [95, 0]
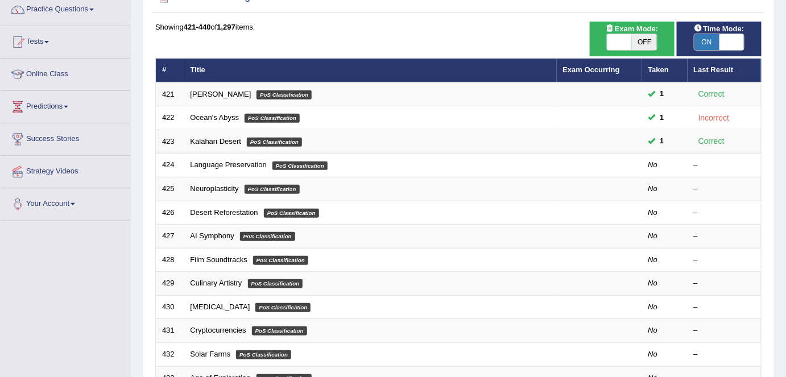
click at [211, 118] on link "Ocean's Abyss" at bounding box center [215, 117] width 49 height 9
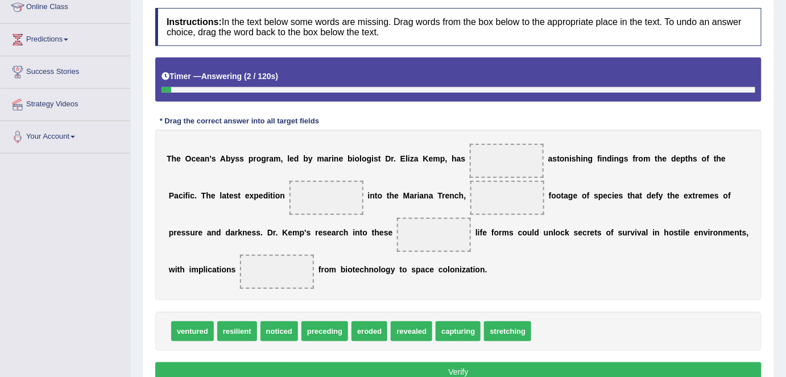
scroll to position [164, 0]
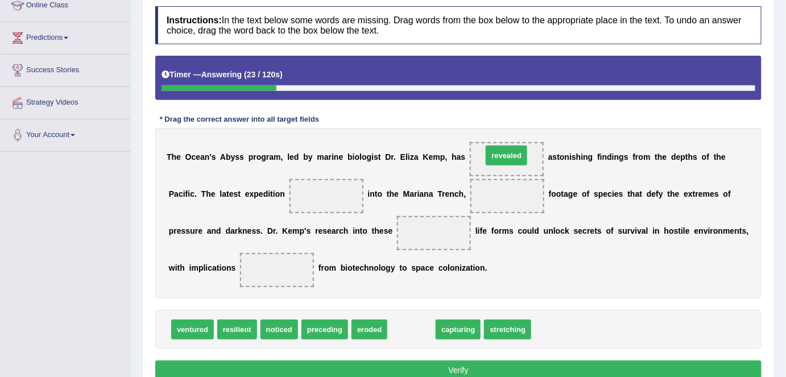
drag, startPoint x: 410, startPoint y: 328, endPoint x: 505, endPoint y: 154, distance: 198.4
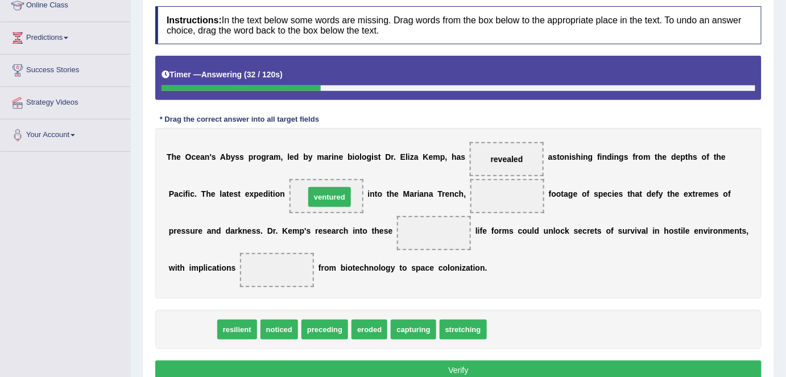
drag, startPoint x: 185, startPoint y: 330, endPoint x: 322, endPoint y: 197, distance: 190.8
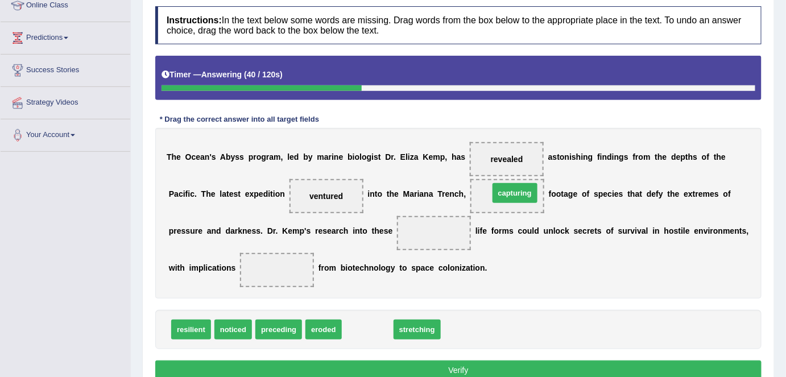
drag, startPoint x: 368, startPoint y: 328, endPoint x: 516, endPoint y: 191, distance: 200.9
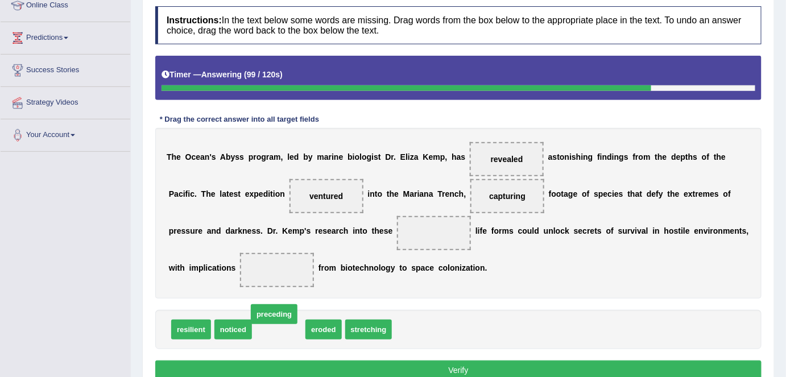
drag, startPoint x: 289, startPoint y: 322, endPoint x: 285, endPoint y: 307, distance: 16.0
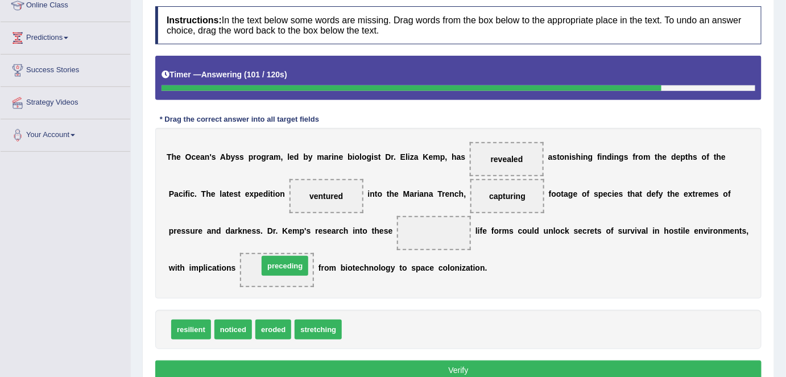
drag, startPoint x: 358, startPoint y: 324, endPoint x: 269, endPoint y: 265, distance: 107.3
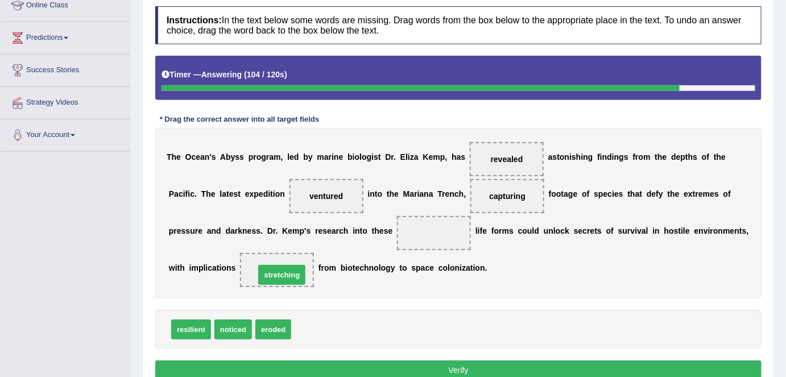
drag, startPoint x: 319, startPoint y: 323, endPoint x: 283, endPoint y: 268, distance: 65.7
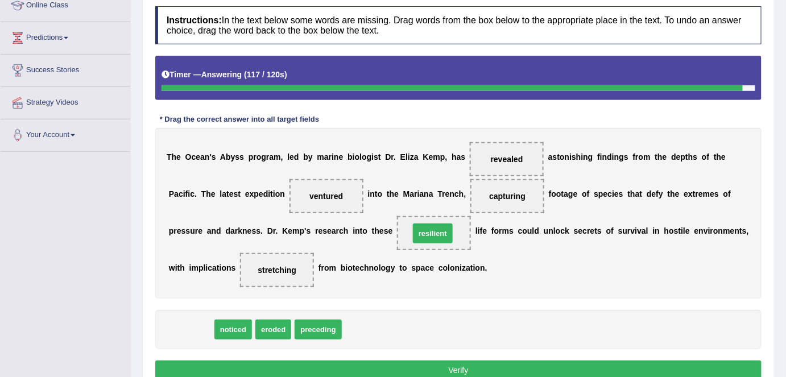
drag, startPoint x: 197, startPoint y: 327, endPoint x: 435, endPoint y: 231, distance: 257.1
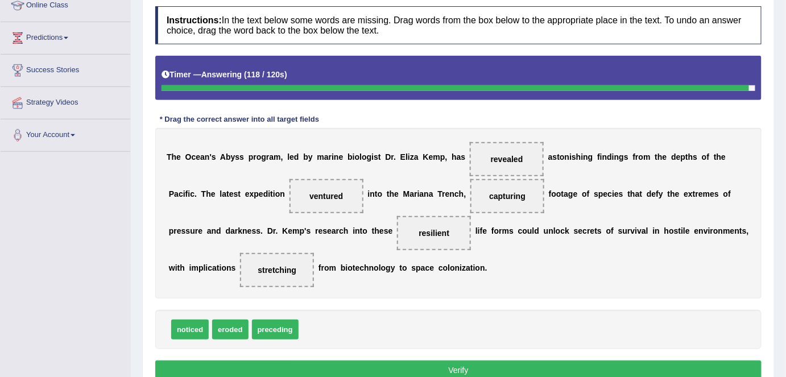
click at [423, 361] on button "Verify" at bounding box center [458, 370] width 607 height 19
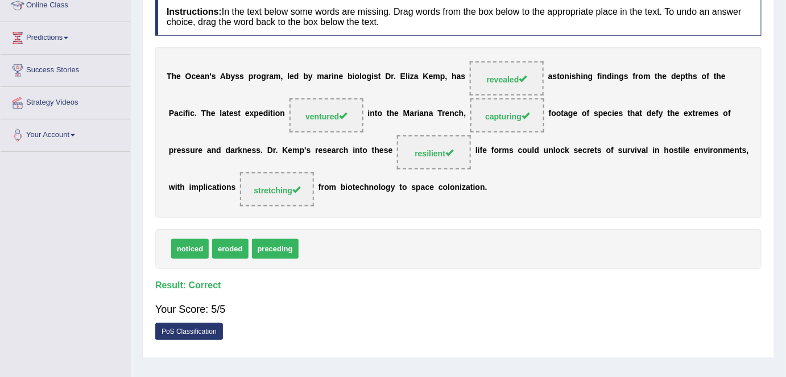
scroll to position [0, 0]
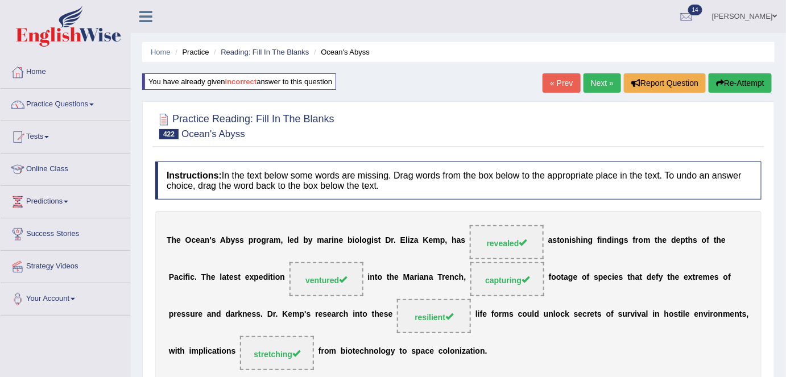
click at [601, 87] on link "Next »" at bounding box center [603, 82] width 38 height 19
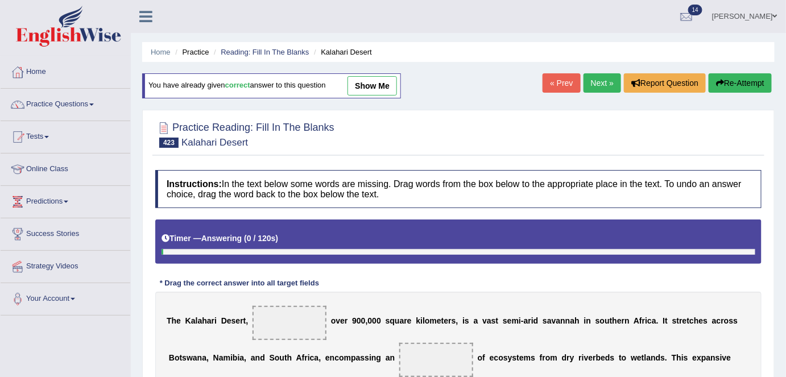
click at [590, 89] on link "Next »" at bounding box center [603, 82] width 38 height 19
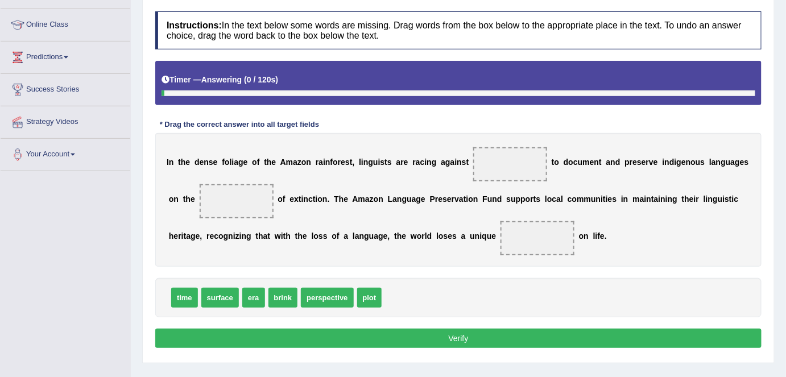
scroll to position [145, 0]
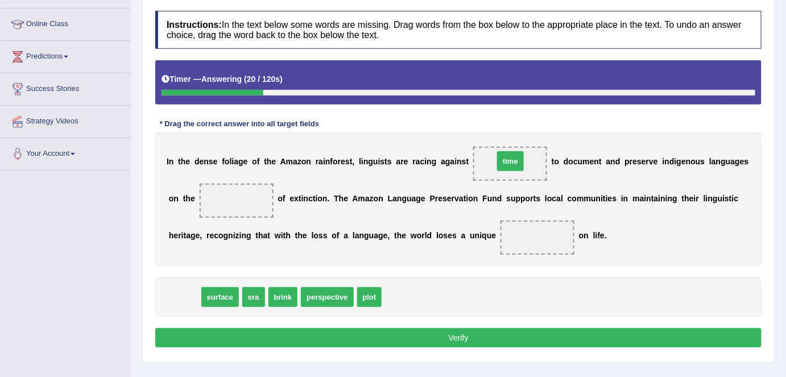
drag, startPoint x: 184, startPoint y: 296, endPoint x: 510, endPoint y: 160, distance: 353.0
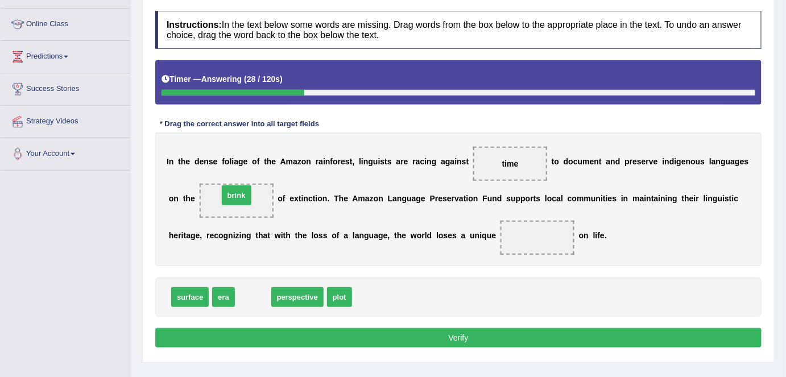
drag, startPoint x: 253, startPoint y: 295, endPoint x: 237, endPoint y: 193, distance: 103.7
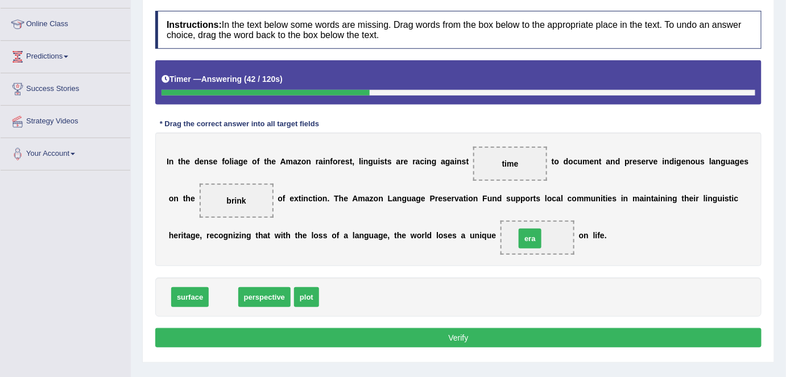
drag, startPoint x: 219, startPoint y: 296, endPoint x: 525, endPoint y: 237, distance: 312.4
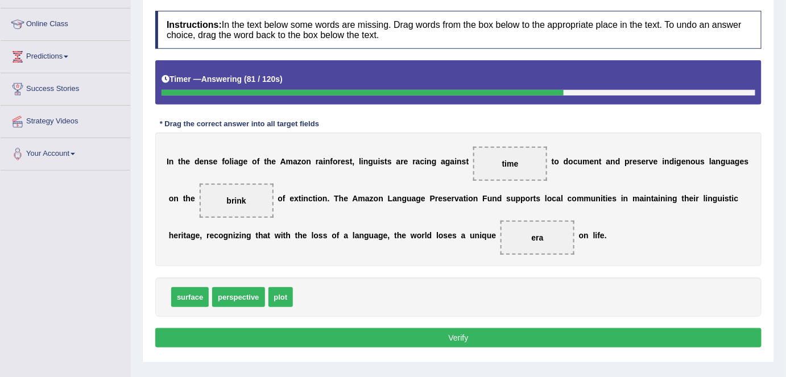
click at [267, 338] on button "Verify" at bounding box center [458, 337] width 607 height 19
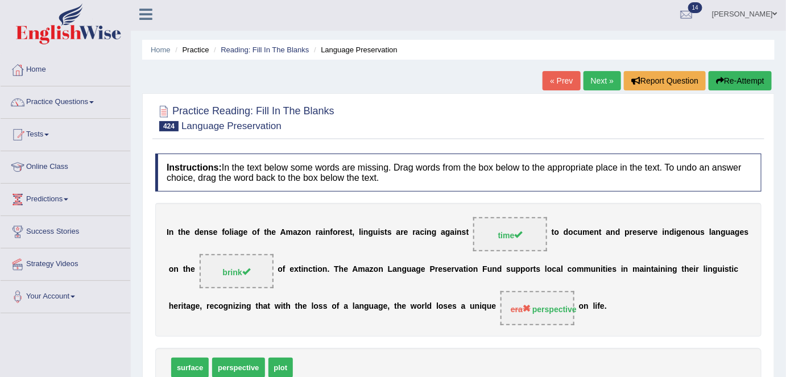
scroll to position [0, 0]
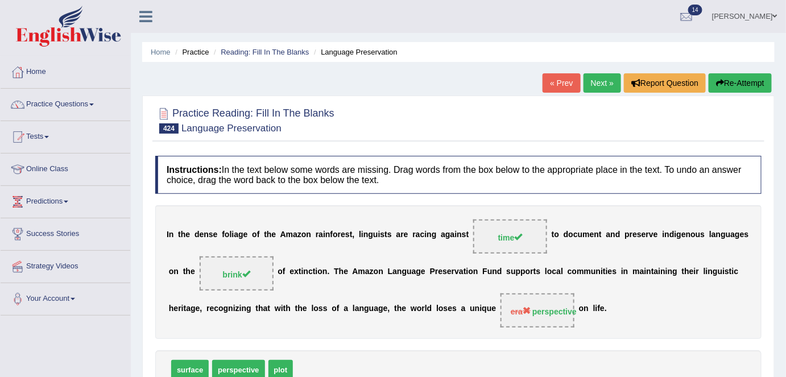
click at [605, 77] on link "Next »" at bounding box center [603, 82] width 38 height 19
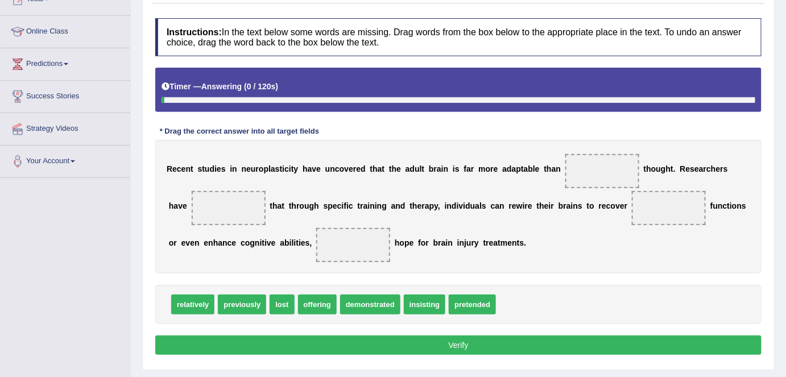
scroll to position [139, 0]
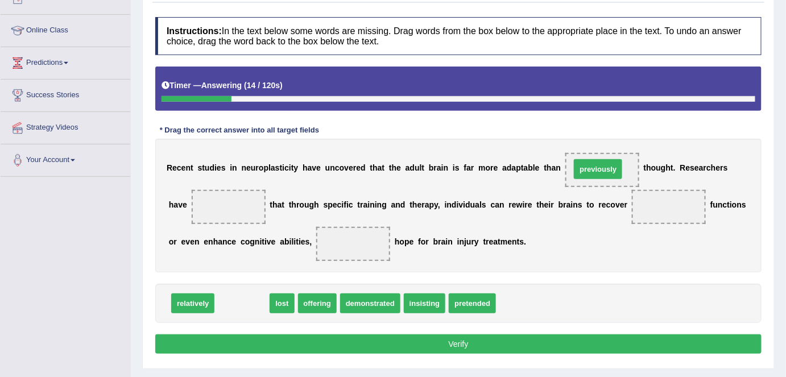
drag, startPoint x: 232, startPoint y: 302, endPoint x: 588, endPoint y: 167, distance: 381.4
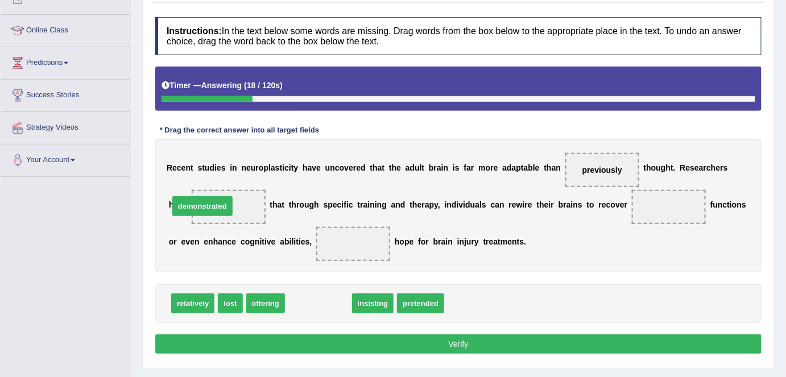
drag, startPoint x: 325, startPoint y: 306, endPoint x: 211, endPoint y: 208, distance: 151.0
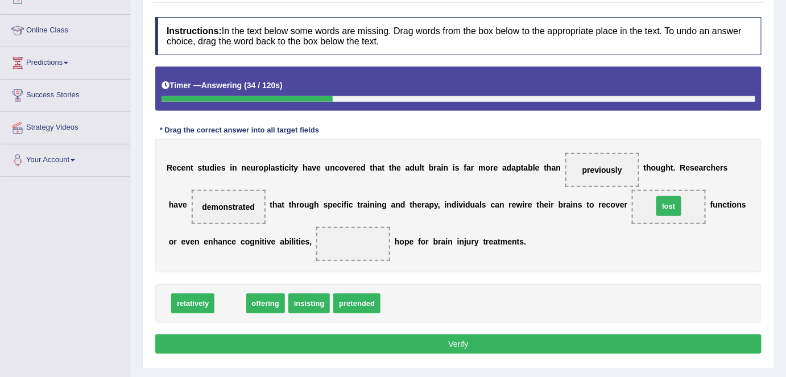
drag, startPoint x: 228, startPoint y: 298, endPoint x: 667, endPoint y: 200, distance: 449.4
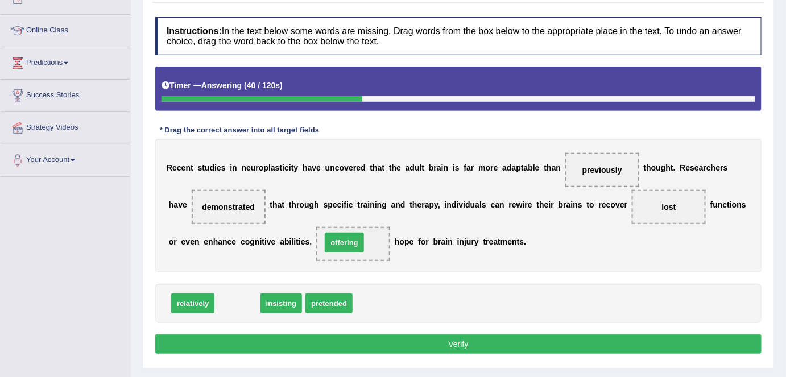
drag, startPoint x: 238, startPoint y: 304, endPoint x: 345, endPoint y: 243, distance: 123.1
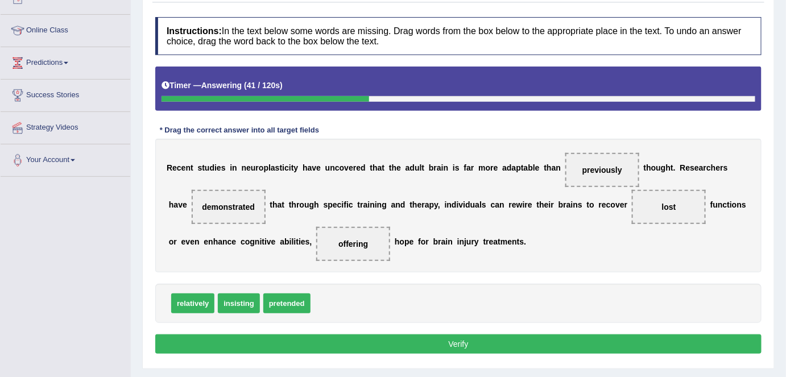
click at [351, 344] on button "Verify" at bounding box center [458, 344] width 607 height 19
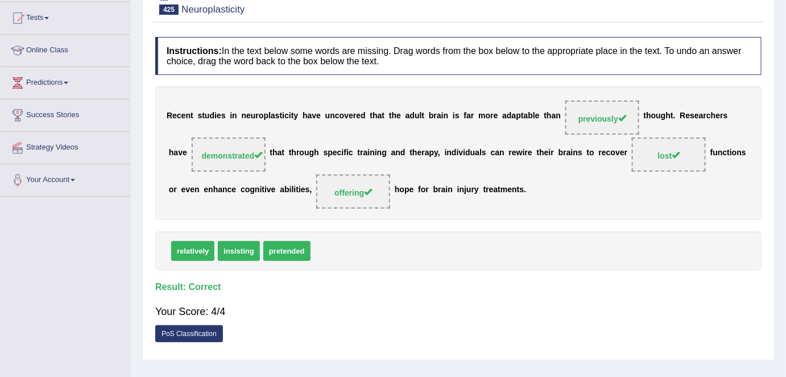
scroll to position [0, 0]
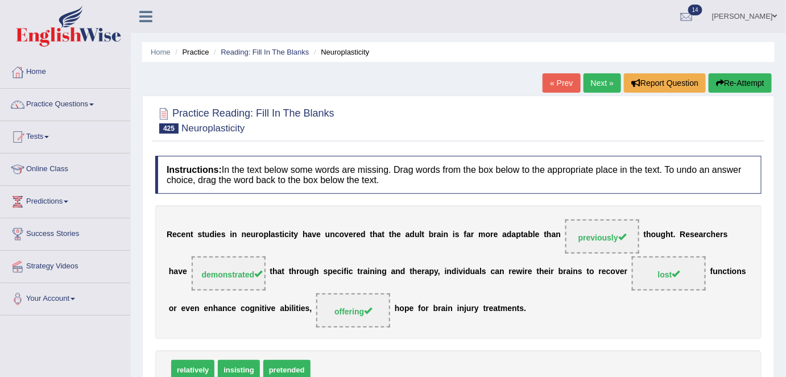
click at [591, 85] on link "Next »" at bounding box center [603, 82] width 38 height 19
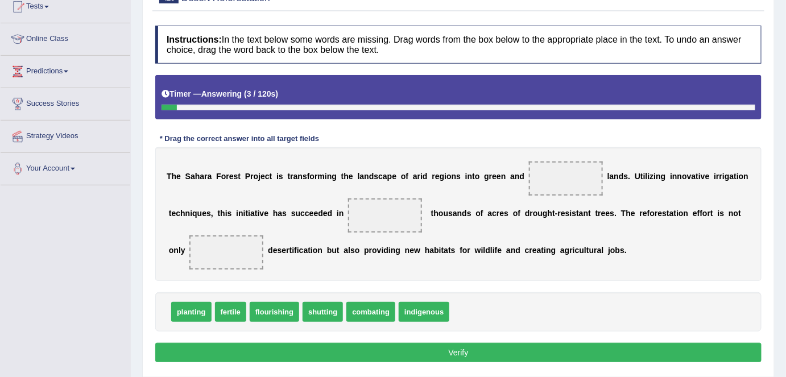
scroll to position [137, 0]
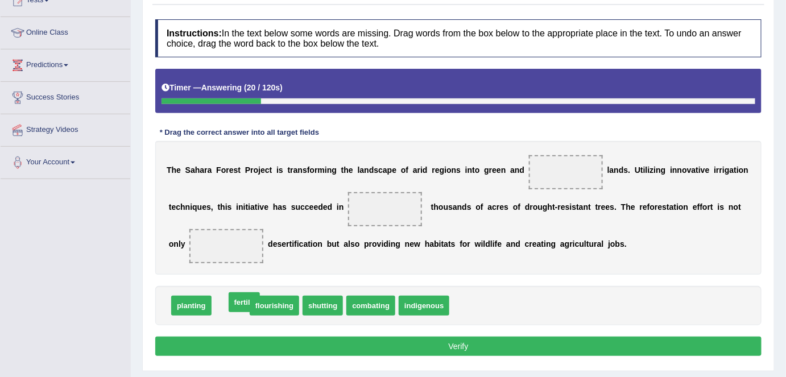
drag, startPoint x: 228, startPoint y: 308, endPoint x: 238, endPoint y: 305, distance: 10.6
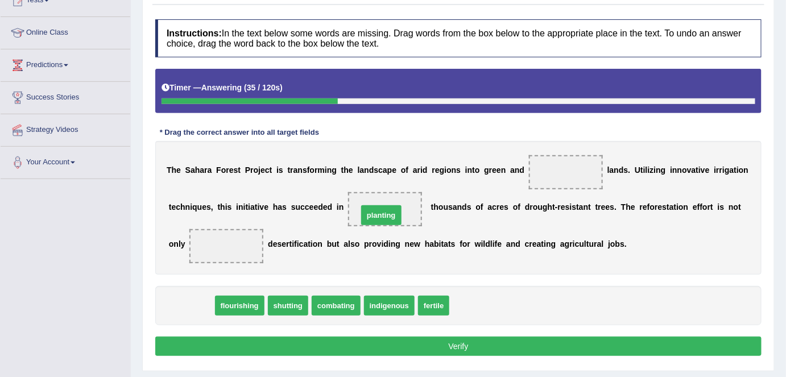
drag, startPoint x: 183, startPoint y: 304, endPoint x: 373, endPoint y: 214, distance: 211.0
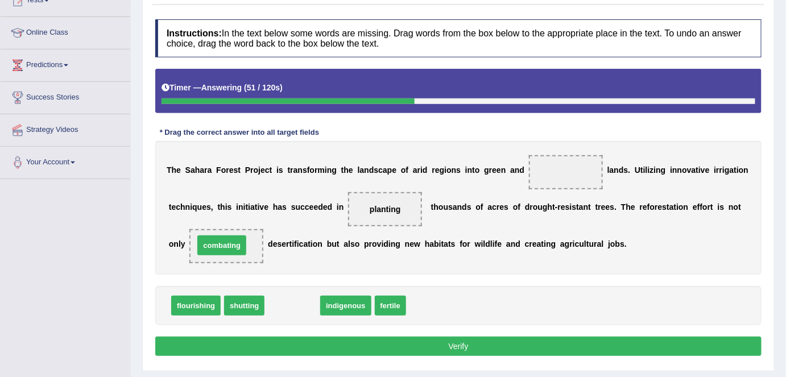
drag, startPoint x: 295, startPoint y: 304, endPoint x: 228, endPoint y: 241, distance: 91.8
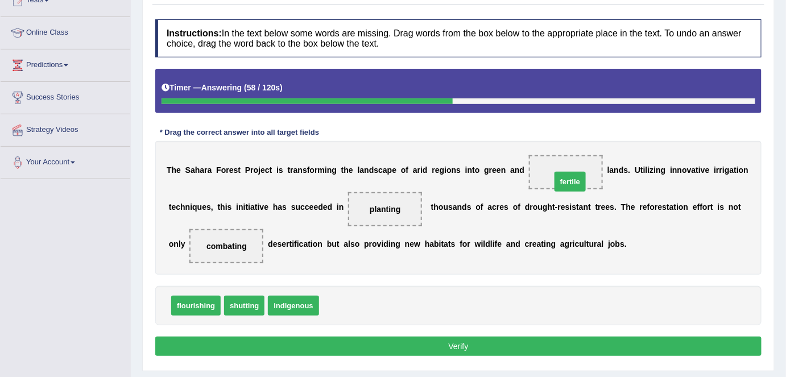
drag, startPoint x: 338, startPoint y: 305, endPoint x: 570, endPoint y: 181, distance: 263.2
click at [437, 340] on button "Verify" at bounding box center [458, 346] width 607 height 19
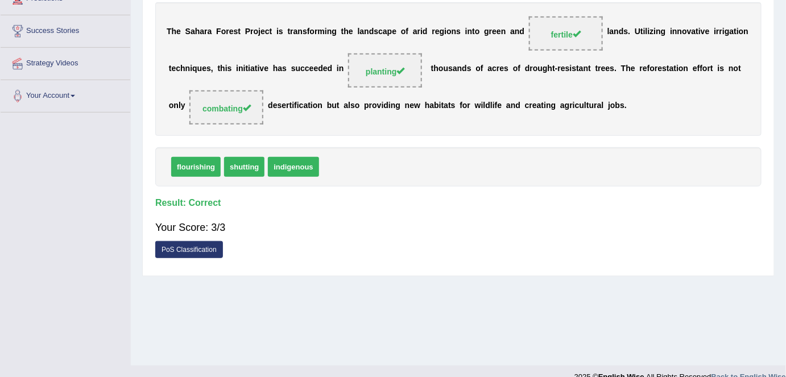
scroll to position [0, 0]
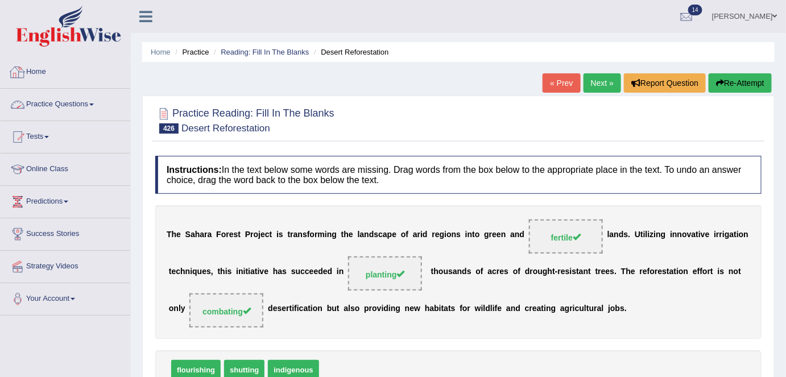
click at [71, 108] on link "Practice Questions" at bounding box center [66, 103] width 130 height 28
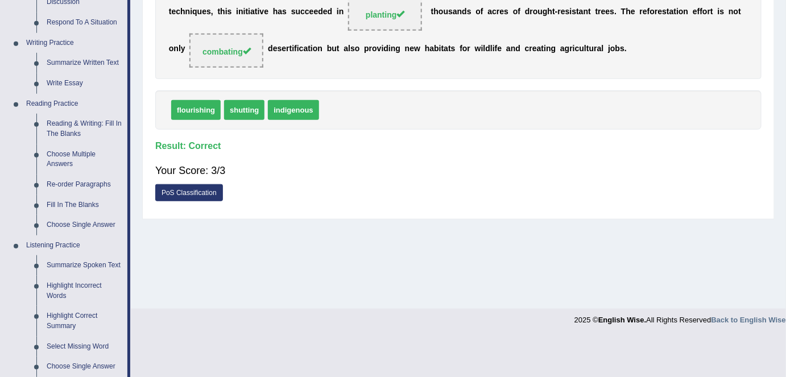
scroll to position [261, 0]
click at [76, 184] on link "Re-order Paragraphs" at bounding box center [85, 184] width 86 height 20
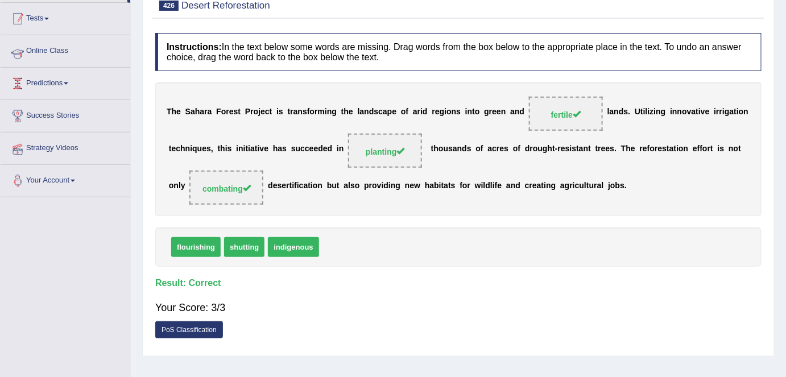
scroll to position [173, 0]
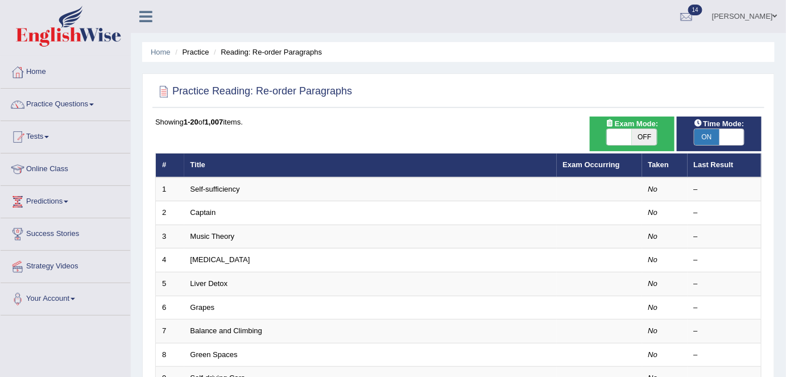
click at [645, 139] on span "OFF" at bounding box center [644, 137] width 25 height 16
checkbox input "true"
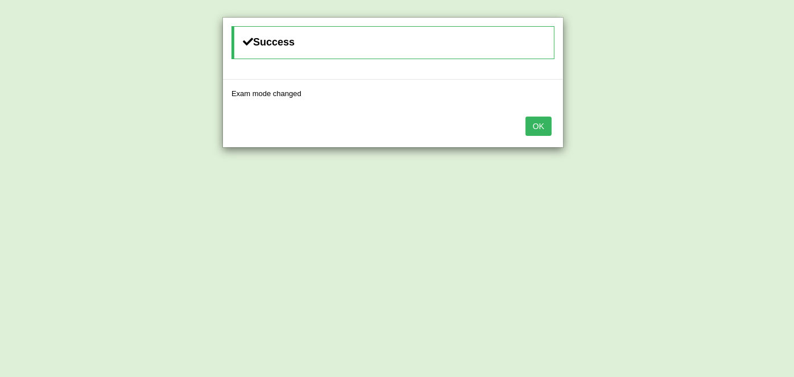
click at [549, 121] on button "OK" at bounding box center [539, 126] width 26 height 19
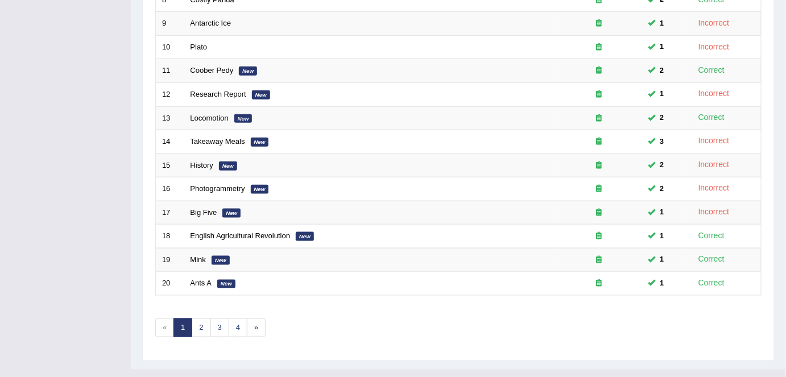
scroll to position [371, 0]
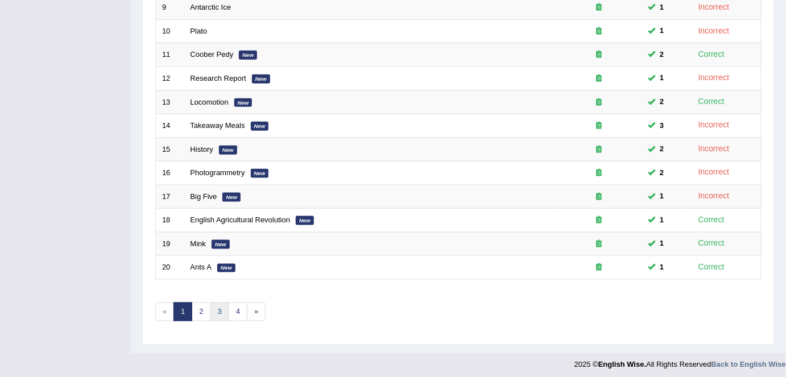
click at [224, 314] on link "3" at bounding box center [220, 312] width 19 height 19
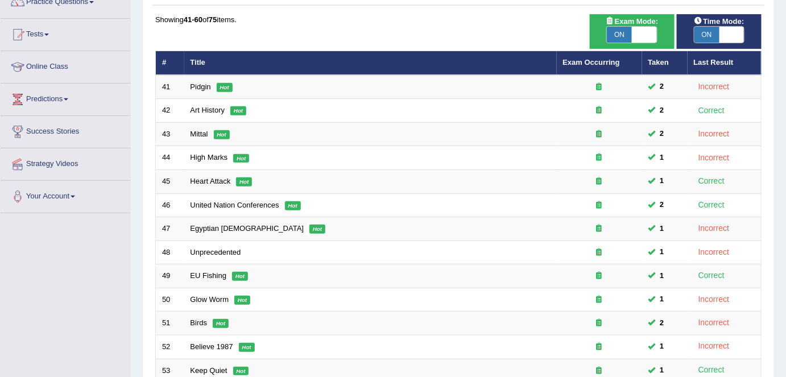
scroll to position [105, 0]
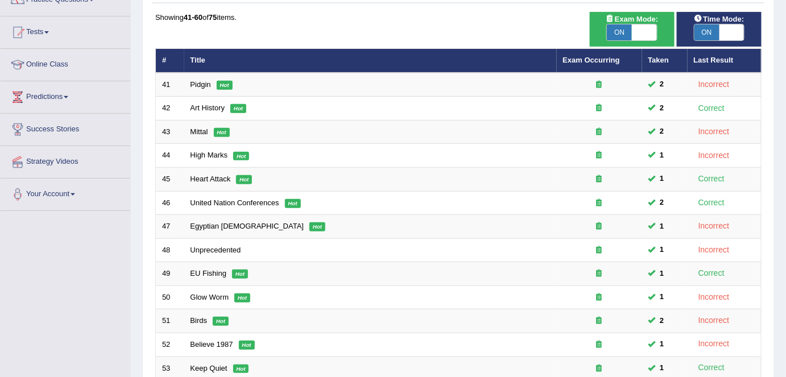
click at [194, 130] on link "Mittal" at bounding box center [200, 131] width 18 height 9
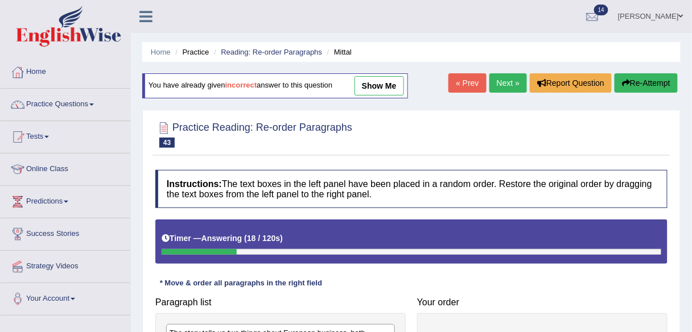
click at [644, 80] on button "Re-Attempt" at bounding box center [646, 82] width 63 height 19
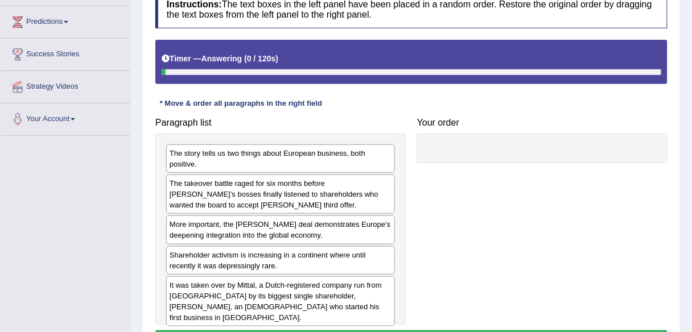
scroll to position [187, 0]
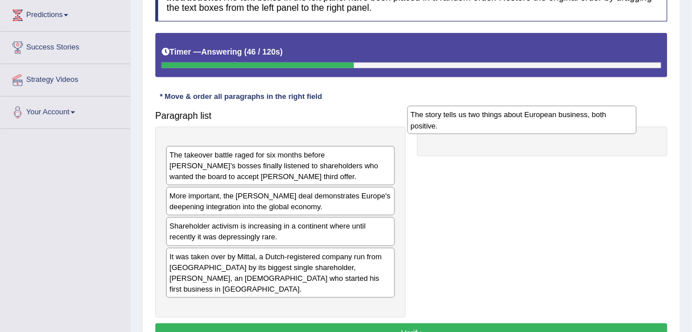
drag, startPoint x: 310, startPoint y: 152, endPoint x: 550, endPoint y: 118, distance: 243.0
click at [550, 118] on div "The story tells us two things about European business, both positive." at bounding box center [521, 120] width 229 height 28
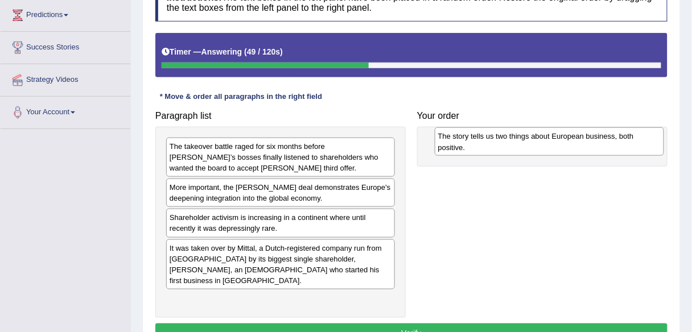
drag, startPoint x: 264, startPoint y: 153, endPoint x: 533, endPoint y: 142, distance: 268.8
click at [533, 142] on div "The story tells us two things about European business, both positive." at bounding box center [549, 141] width 229 height 28
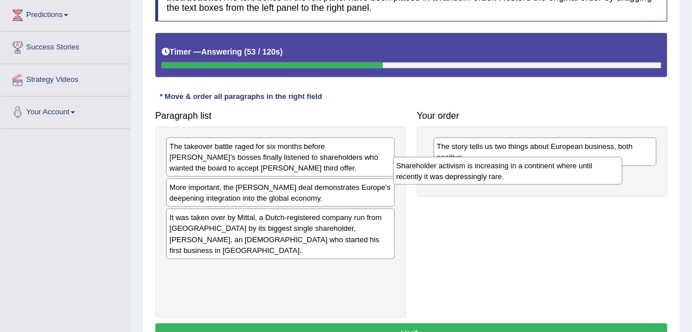
drag, startPoint x: 348, startPoint y: 221, endPoint x: 575, endPoint y: 170, distance: 233.3
click at [575, 170] on div "Shareholder activism is increasing in a continent where until recently it was d…" at bounding box center [507, 171] width 229 height 28
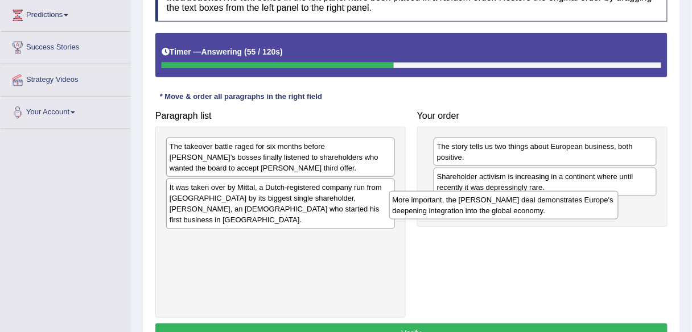
drag, startPoint x: 332, startPoint y: 197, endPoint x: 555, endPoint y: 211, distance: 224.0
click at [555, 211] on div "More important, the Arcelor Mittal deal demonstrates Europe's deepening integra…" at bounding box center [503, 205] width 229 height 28
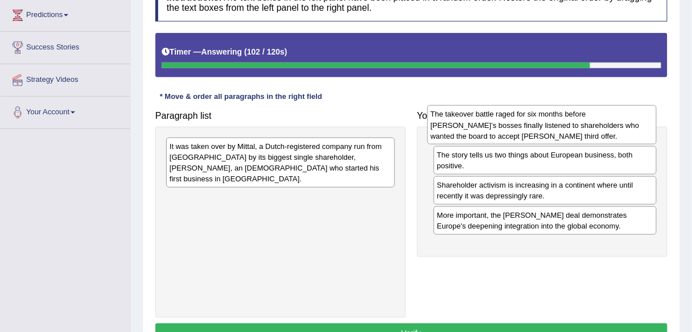
drag, startPoint x: 347, startPoint y: 160, endPoint x: 608, endPoint y: 127, distance: 263.2
click at [608, 127] on div "The takeover battle raged for six months before Arcelor’s bosses finally listen…" at bounding box center [541, 124] width 229 height 39
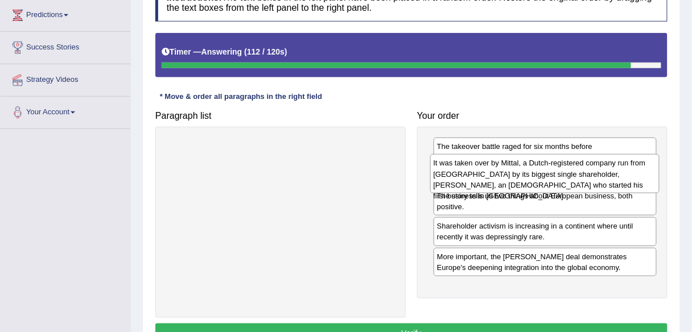
drag, startPoint x: 359, startPoint y: 156, endPoint x: 623, endPoint y: 174, distance: 264.0
click at [623, 174] on div "It was taken over by Mittal, a Dutch-registered company run from London by its …" at bounding box center [544, 173] width 229 height 39
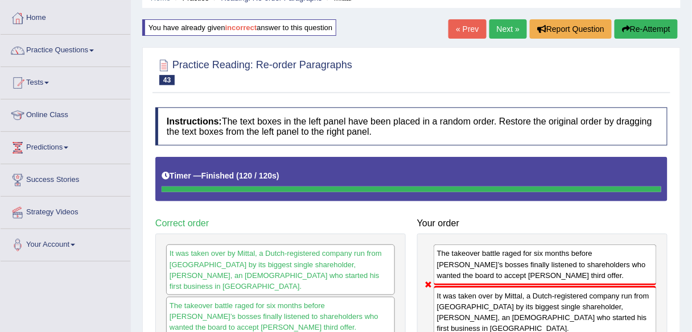
scroll to position [53, 0]
click at [512, 26] on link "Next »" at bounding box center [508, 29] width 38 height 19
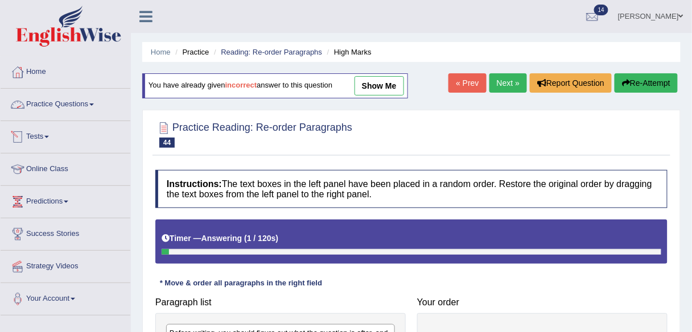
click at [61, 102] on link "Practice Questions" at bounding box center [66, 103] width 130 height 28
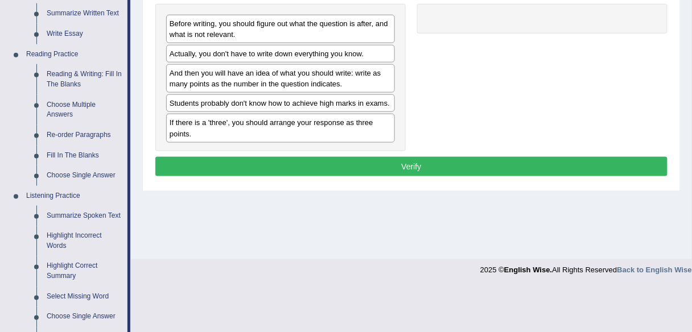
scroll to position [296, 0]
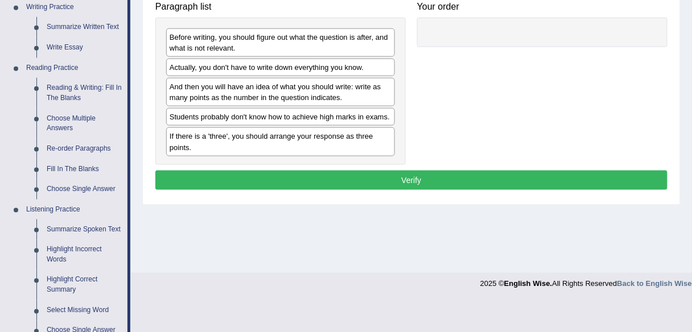
click at [80, 146] on link "Re-order Paragraphs" at bounding box center [85, 149] width 86 height 20
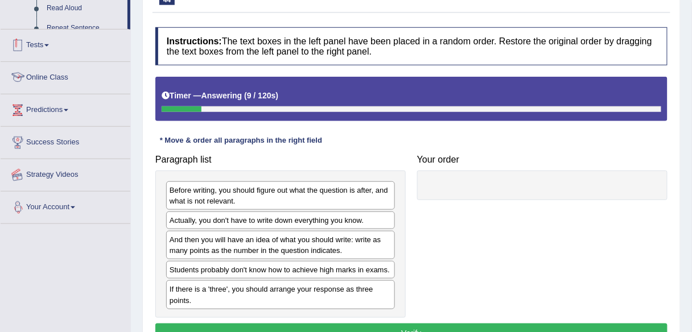
scroll to position [265, 0]
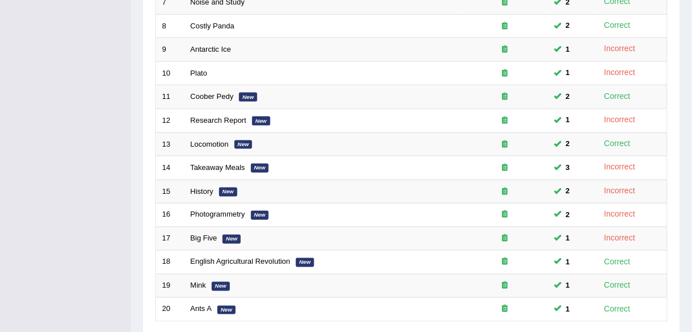
scroll to position [416, 0]
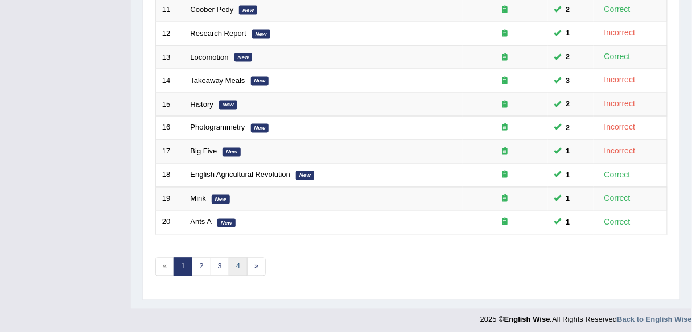
click at [240, 264] on link "4" at bounding box center [238, 267] width 19 height 19
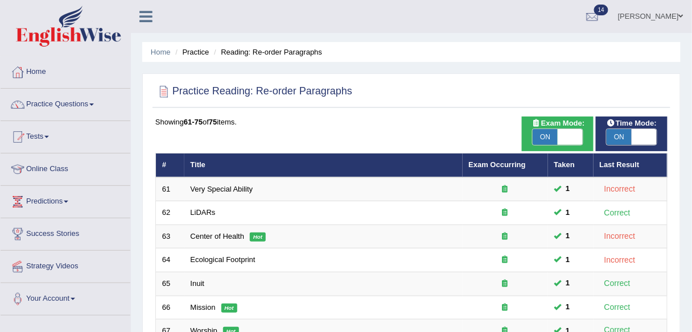
click at [549, 141] on span "ON" at bounding box center [545, 137] width 25 height 16
checkbox input "false"
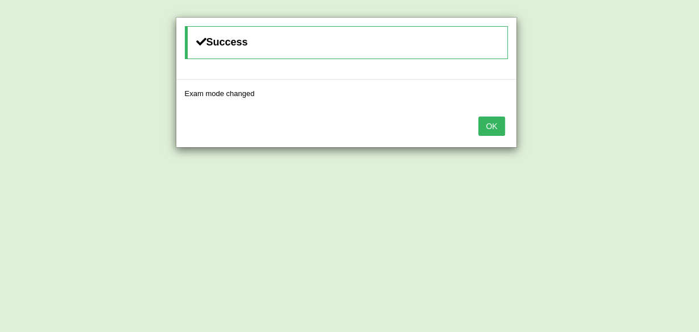
click at [504, 133] on button "OK" at bounding box center [492, 126] width 26 height 19
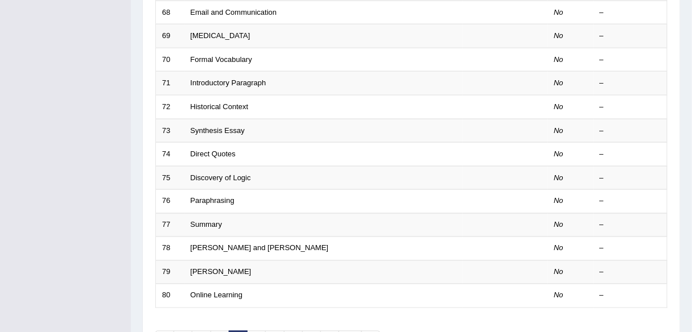
scroll to position [416, 0]
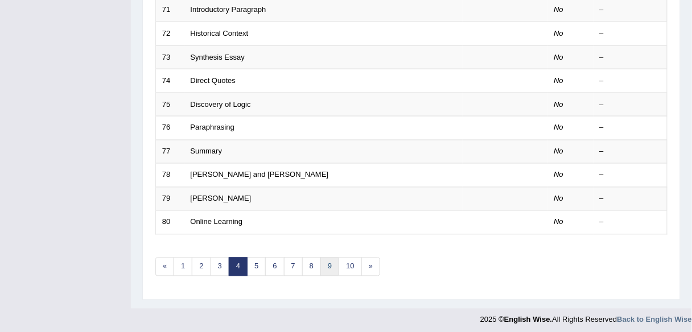
click at [320, 262] on link "9" at bounding box center [329, 267] width 19 height 19
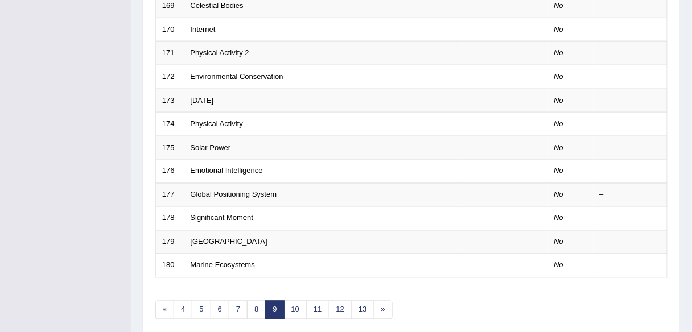
scroll to position [416, 0]
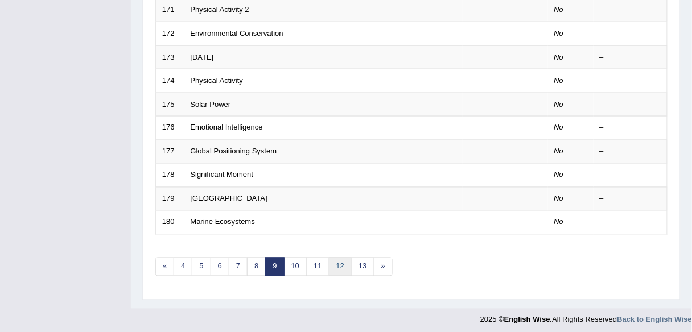
click at [337, 265] on link "12" at bounding box center [340, 267] width 23 height 19
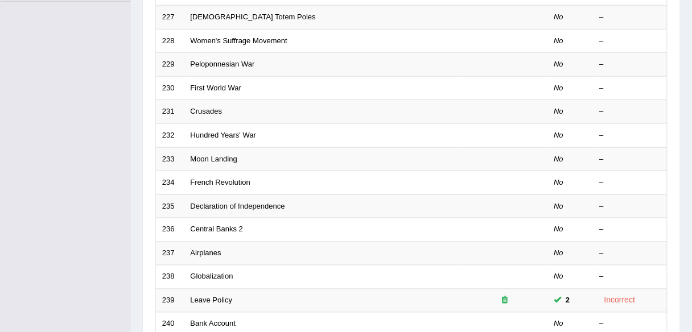
scroll to position [416, 0]
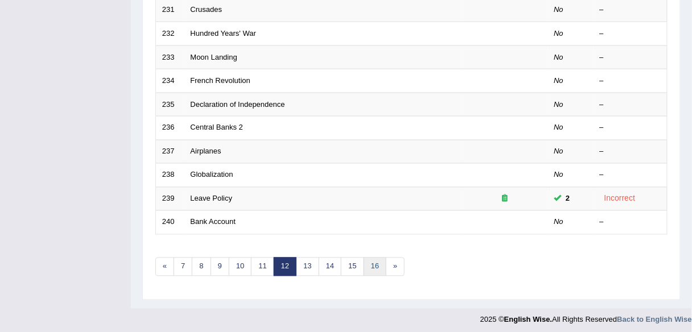
click at [364, 262] on link "16" at bounding box center [375, 267] width 23 height 19
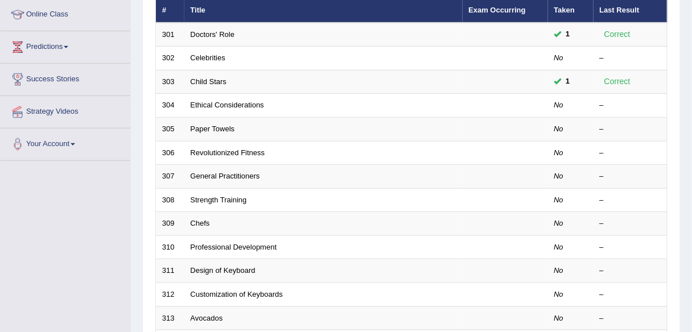
scroll to position [155, 0]
click at [233, 107] on link "Ethical Considerations" at bounding box center [227, 105] width 73 height 9
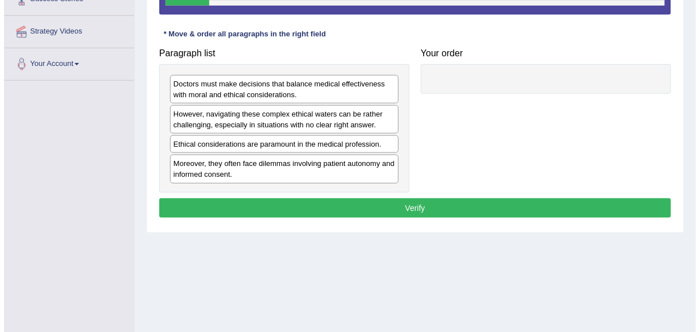
scroll to position [236, 0]
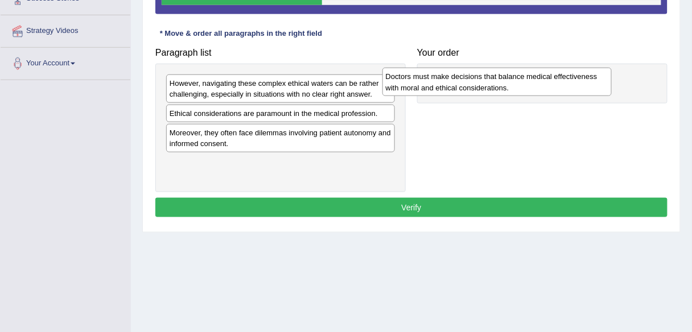
drag, startPoint x: 299, startPoint y: 89, endPoint x: 516, endPoint y: 83, distance: 216.3
click at [516, 83] on div "Doctors must make decisions that balance medical effectiveness with moral and e…" at bounding box center [496, 82] width 229 height 28
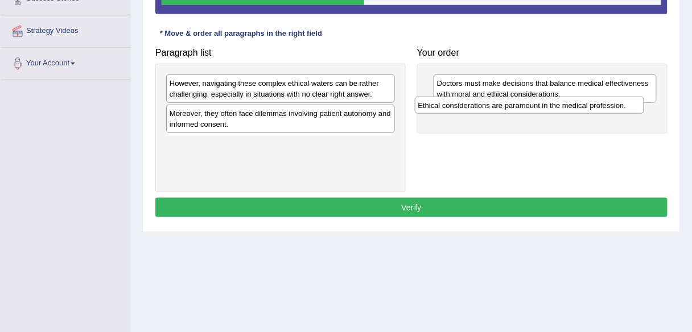
drag, startPoint x: 362, startPoint y: 111, endPoint x: 614, endPoint y: 104, distance: 252.2
click at [614, 104] on div "Ethical considerations are paramount in the medical profession." at bounding box center [529, 105] width 229 height 17
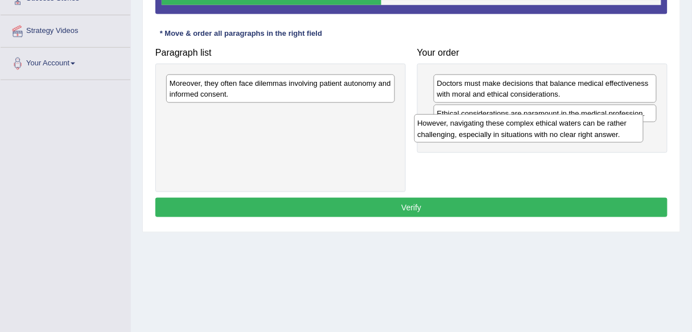
drag, startPoint x: 359, startPoint y: 88, endPoint x: 615, endPoint y: 129, distance: 258.7
click at [615, 129] on div "However, navigating these complex ethical waters can be rather challenging, esp…" at bounding box center [528, 128] width 229 height 28
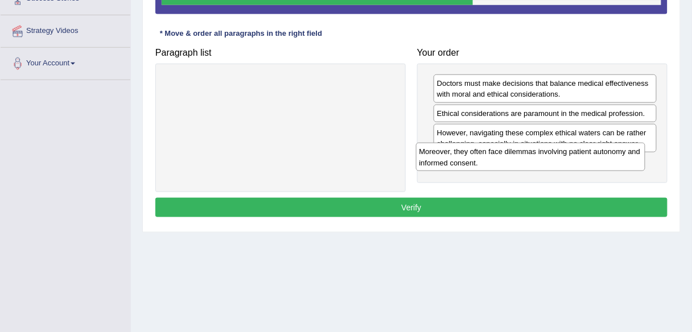
drag, startPoint x: 346, startPoint y: 84, endPoint x: 599, endPoint y: 151, distance: 261.8
click at [599, 151] on div "Moreover, they often face dilemmas involving patient autonomy and informed cons…" at bounding box center [530, 157] width 229 height 28
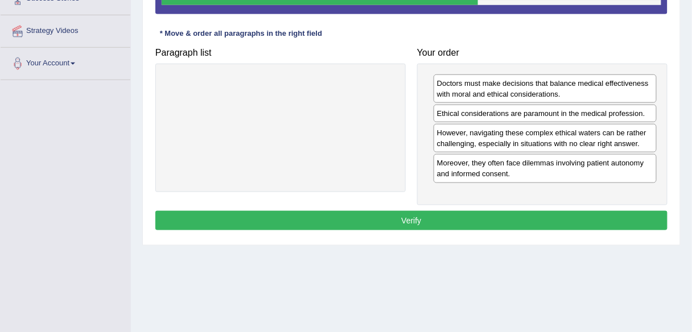
click at [579, 224] on button "Verify" at bounding box center [411, 220] width 512 height 19
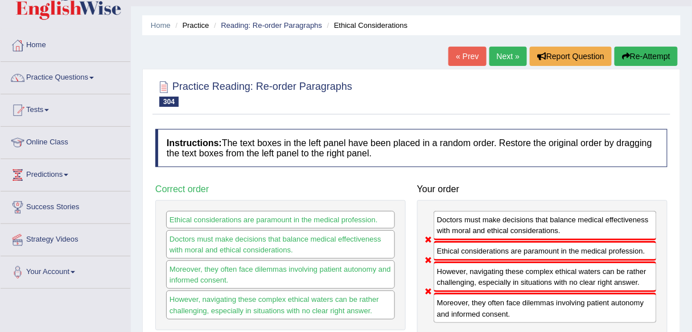
scroll to position [0, 0]
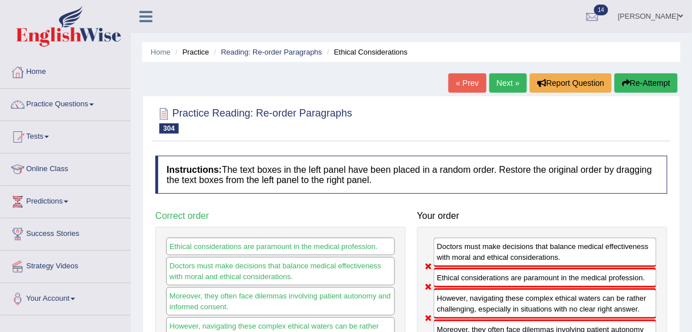
click at [649, 83] on button "Re-Attempt" at bounding box center [646, 82] width 63 height 19
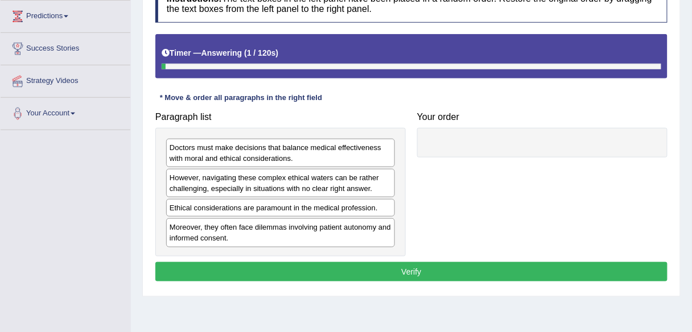
scroll to position [187, 0]
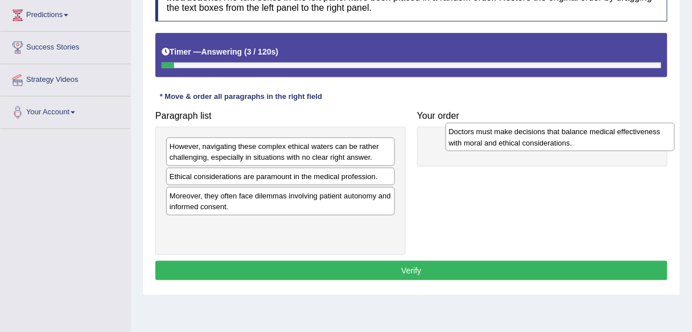
drag, startPoint x: 332, startPoint y: 162, endPoint x: 612, endPoint y: 147, distance: 280.4
click at [612, 147] on div "Doctors must make decisions that balance medical effectiveness with moral and e…" at bounding box center [560, 137] width 229 height 28
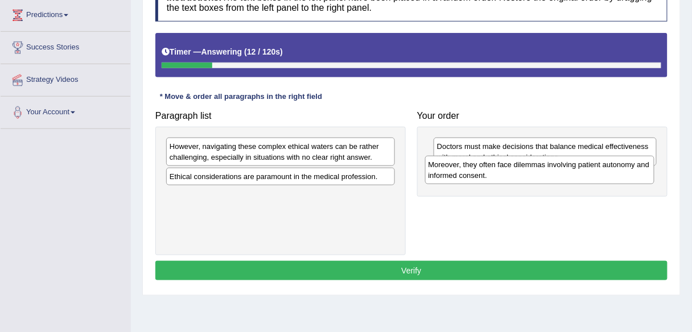
drag, startPoint x: 354, startPoint y: 201, endPoint x: 613, endPoint y: 171, distance: 260.7
click at [613, 171] on div "Moreover, they often face dilemmas involving patient autonomy and informed cons…" at bounding box center [539, 170] width 229 height 28
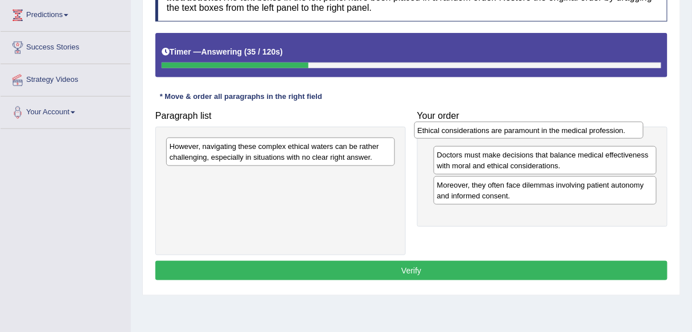
drag, startPoint x: 362, startPoint y: 181, endPoint x: 610, endPoint y: 135, distance: 252.2
click at [610, 135] on div "Ethical considerations are paramount in the medical profession." at bounding box center [528, 130] width 229 height 17
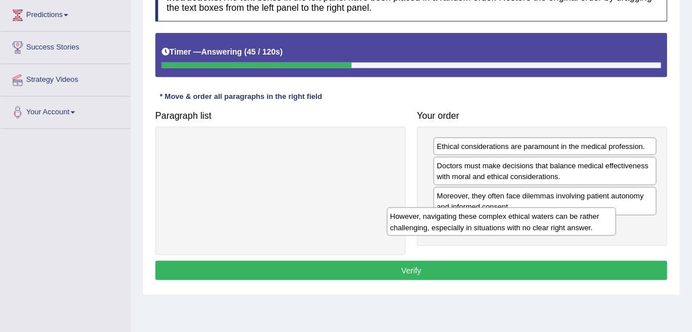
drag, startPoint x: 330, startPoint y: 154, endPoint x: 552, endPoint y: 225, distance: 233.0
click at [552, 225] on div "However, navigating these complex ethical waters can be rather challenging, esp…" at bounding box center [501, 222] width 229 height 28
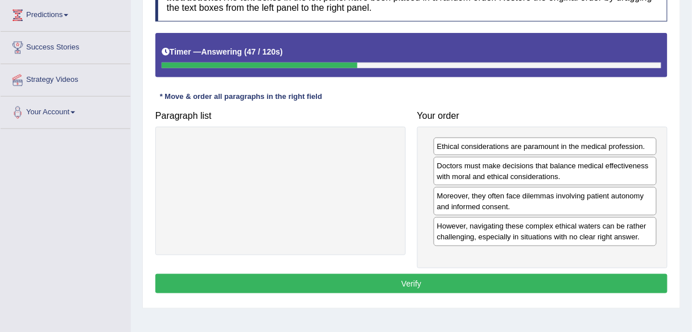
click at [533, 277] on button "Verify" at bounding box center [411, 283] width 512 height 19
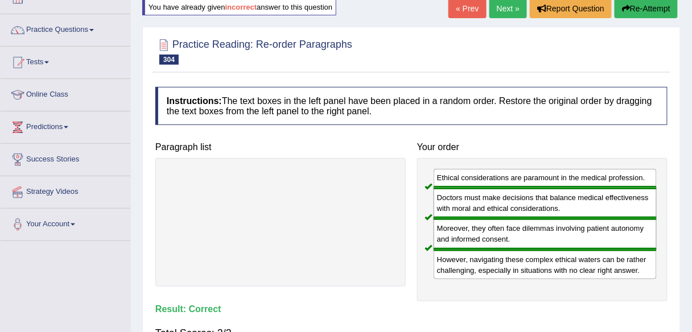
scroll to position [0, 0]
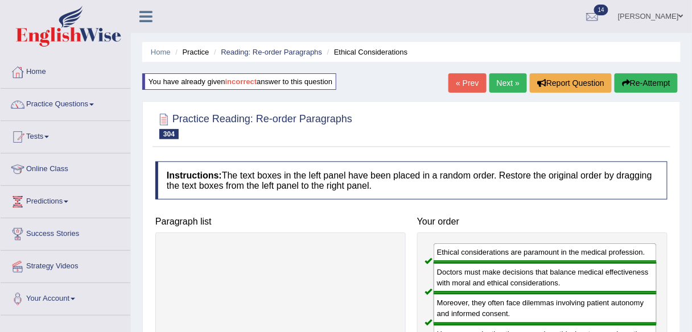
click at [502, 82] on link "Next »" at bounding box center [508, 82] width 38 height 19
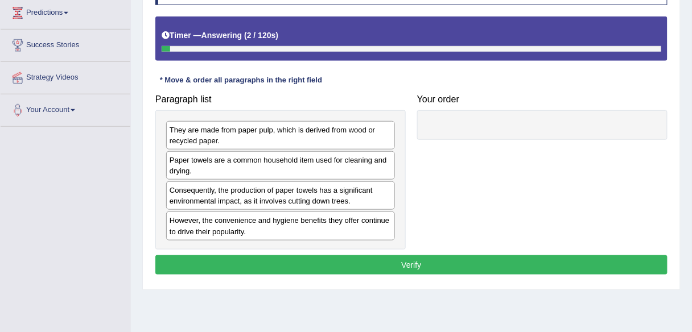
scroll to position [194, 0]
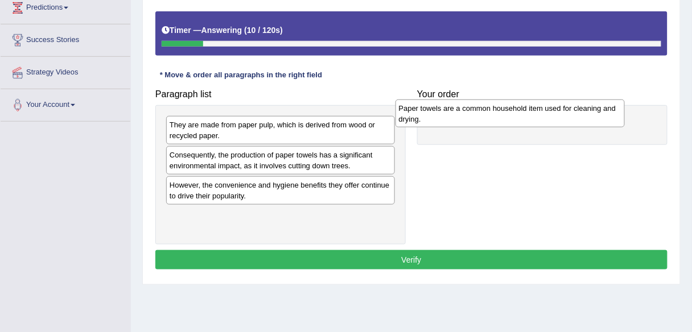
drag, startPoint x: 269, startPoint y: 166, endPoint x: 498, endPoint y: 119, distance: 234.5
click at [498, 119] on div "Paper towels are a common household item used for cleaning and drying." at bounding box center [509, 114] width 229 height 28
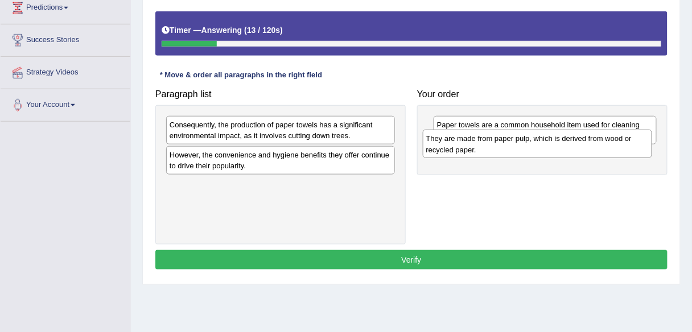
drag, startPoint x: 298, startPoint y: 131, endPoint x: 555, endPoint y: 146, distance: 257.6
click at [555, 146] on div "They are made from paper pulp, which is derived from wood or recycled paper." at bounding box center [537, 144] width 229 height 28
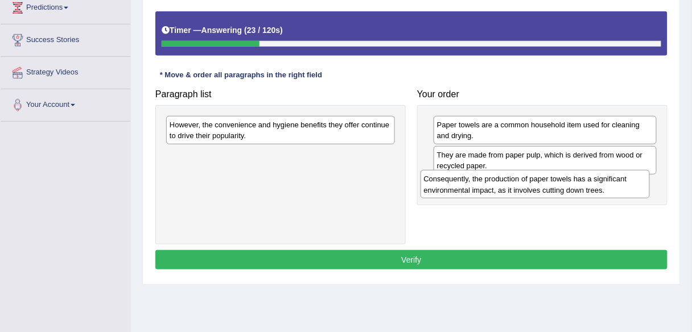
drag, startPoint x: 237, startPoint y: 125, endPoint x: 492, endPoint y: 180, distance: 260.7
click at [492, 180] on div "Consequently, the production of paper towels has a significant environmental im…" at bounding box center [535, 184] width 229 height 28
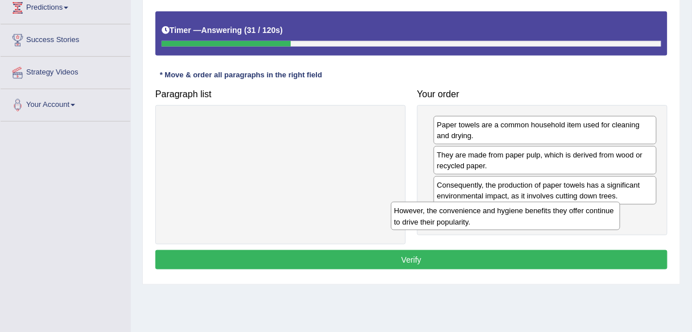
drag, startPoint x: 344, startPoint y: 137, endPoint x: 568, endPoint y: 224, distance: 241.0
click at [568, 224] on div "However, the convenience and hygiene benefits they offer continue to drive thei…" at bounding box center [505, 216] width 229 height 28
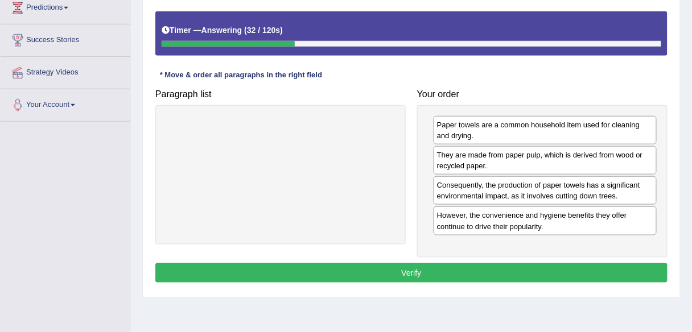
click at [491, 270] on button "Verify" at bounding box center [411, 272] width 512 height 19
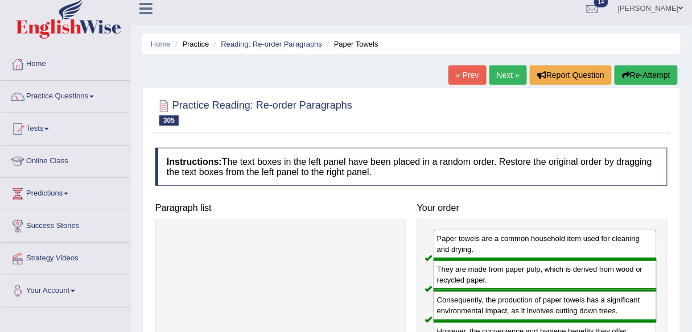
scroll to position [0, 0]
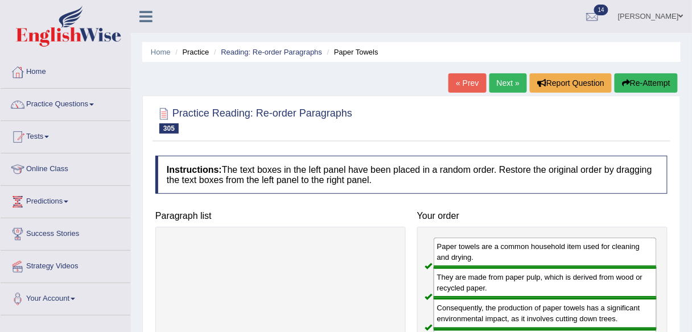
click at [503, 86] on link "Next »" at bounding box center [508, 82] width 38 height 19
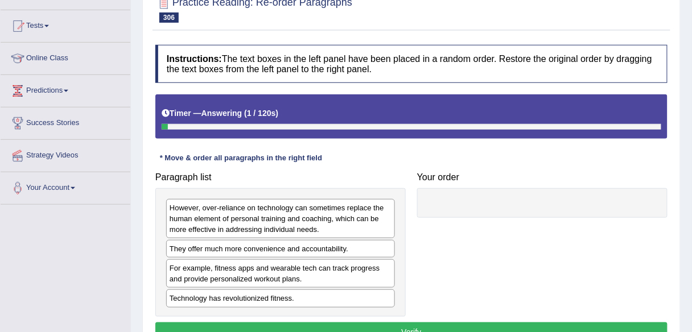
scroll to position [113, 0]
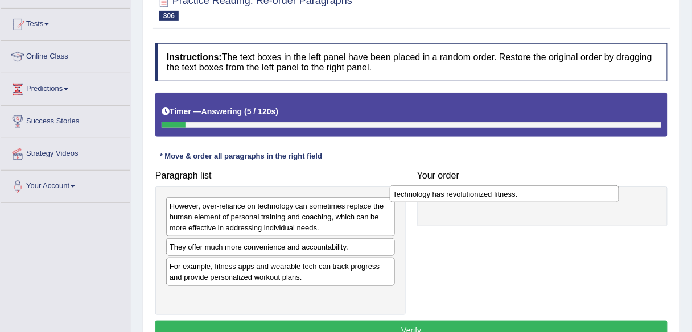
drag, startPoint x: 352, startPoint y: 298, endPoint x: 575, endPoint y: 196, distance: 245.5
click at [575, 196] on div "Technology has revolutionized fitness." at bounding box center [504, 194] width 229 height 17
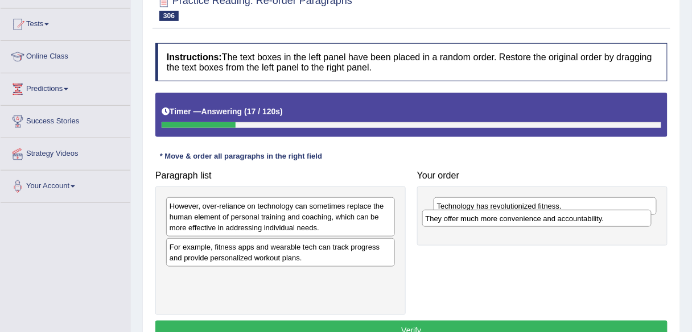
drag, startPoint x: 347, startPoint y: 248, endPoint x: 603, endPoint y: 218, distance: 257.8
click at [603, 218] on div "They offer much more convenience and accountability." at bounding box center [536, 218] width 229 height 17
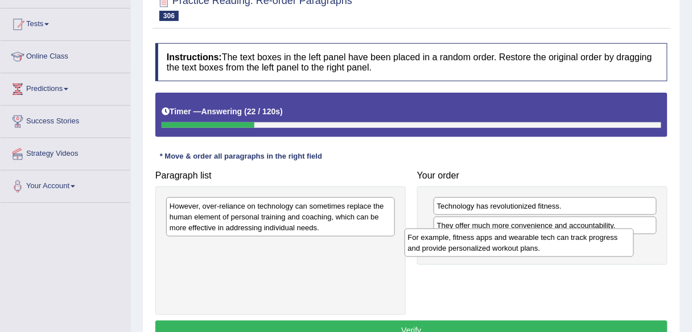
drag, startPoint x: 339, startPoint y: 262, endPoint x: 578, endPoint y: 252, distance: 238.6
click at [578, 252] on div "For example, fitness apps and wearable tech can track progress and provide pers…" at bounding box center [519, 243] width 229 height 28
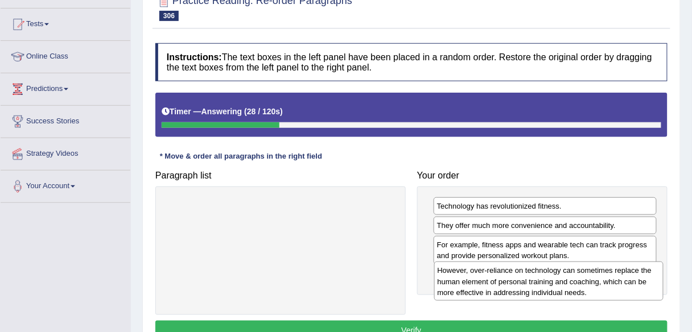
drag, startPoint x: 352, startPoint y: 220, endPoint x: 621, endPoint y: 285, distance: 276.9
click at [621, 285] on div "However, over-reliance on technology can sometimes replace the human element of…" at bounding box center [548, 281] width 229 height 39
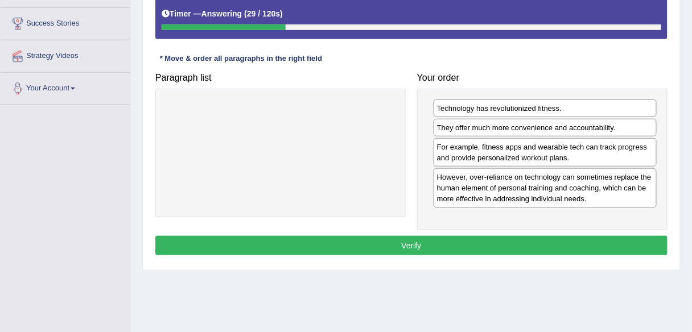
scroll to position [211, 0]
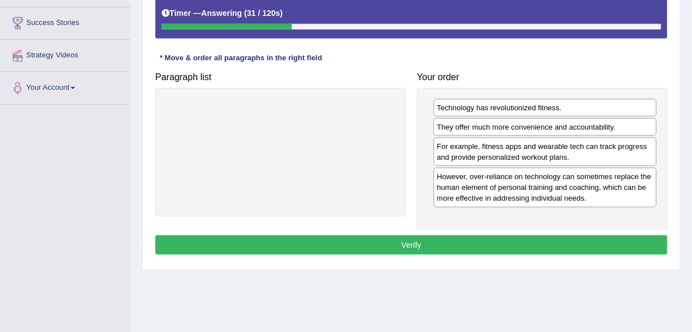
click at [595, 239] on button "Verify" at bounding box center [411, 245] width 512 height 19
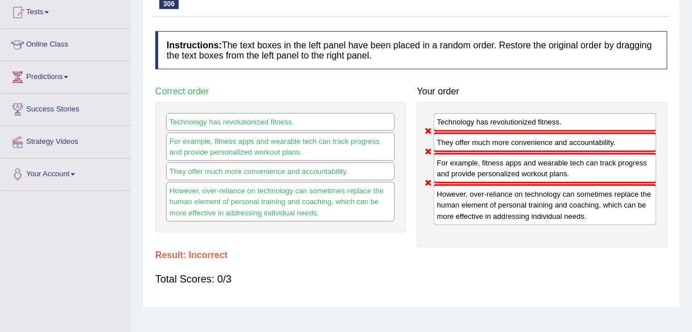
scroll to position [0, 0]
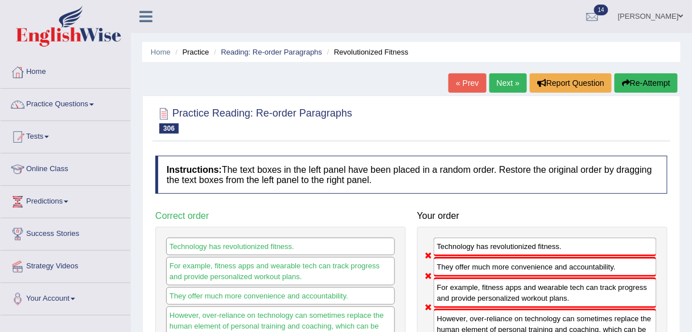
click at [648, 82] on button "Re-Attempt" at bounding box center [646, 82] width 63 height 19
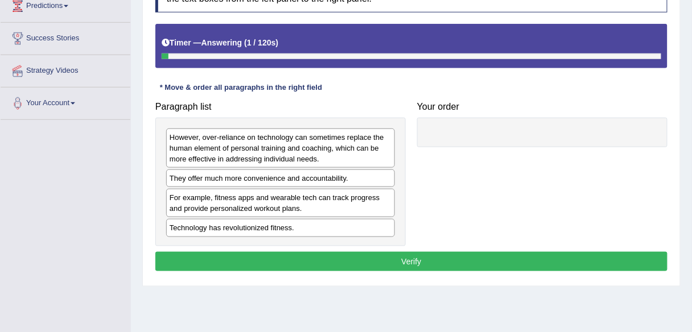
scroll to position [196, 0]
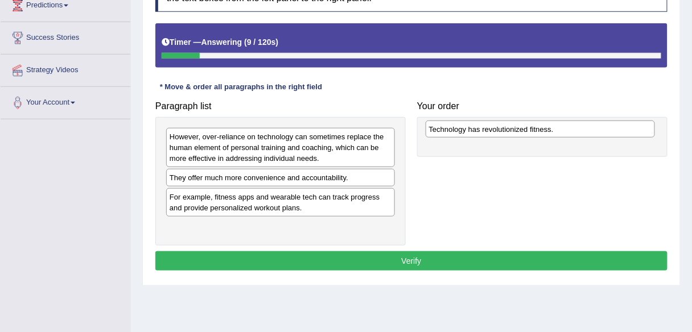
drag, startPoint x: 351, startPoint y: 227, endPoint x: 610, endPoint y: 127, distance: 277.9
click at [610, 127] on div "Technology has revolutionized fitness." at bounding box center [540, 129] width 229 height 17
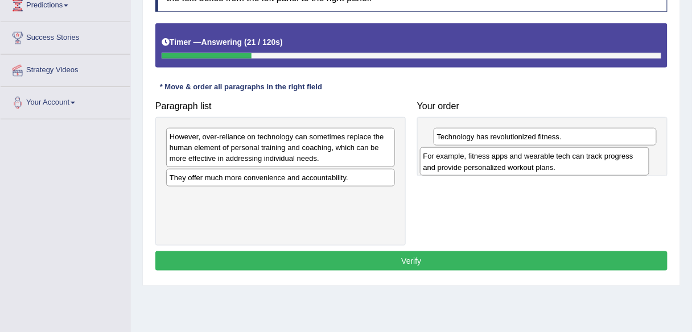
drag, startPoint x: 376, startPoint y: 201, endPoint x: 630, endPoint y: 162, distance: 256.9
click at [630, 162] on div "For example, fitness apps and wearable tech can track progress and provide pers…" at bounding box center [534, 161] width 229 height 28
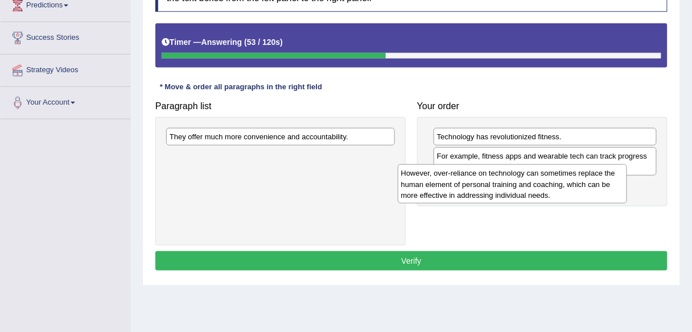
drag, startPoint x: 350, startPoint y: 149, endPoint x: 582, endPoint y: 185, distance: 234.4
click at [582, 185] on div "However, over-reliance on technology can sometimes replace the human element of…" at bounding box center [512, 183] width 229 height 39
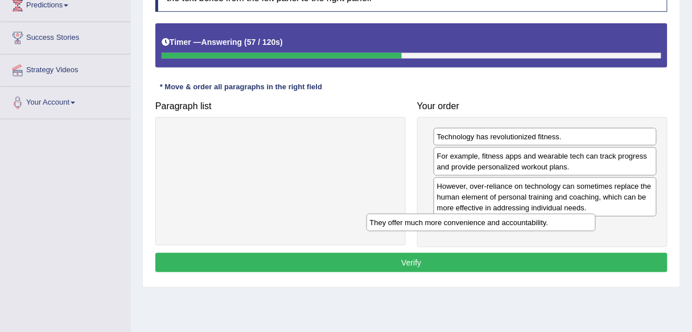
drag, startPoint x: 352, startPoint y: 133, endPoint x: 575, endPoint y: 216, distance: 238.8
click at [575, 216] on div "They offer much more convenience and accountability." at bounding box center [480, 222] width 229 height 17
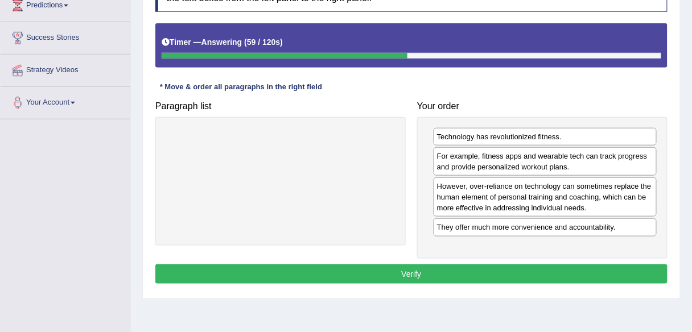
click at [530, 265] on div "Instructions: The text boxes in the left panel have been placed in a random ord…" at bounding box center [412, 130] width 518 height 324
click at [530, 265] on button "Verify" at bounding box center [411, 274] width 512 height 19
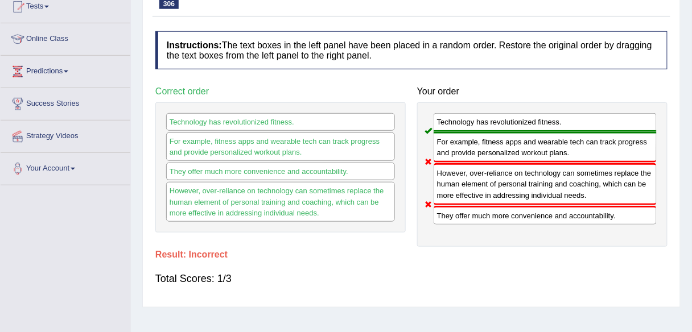
scroll to position [0, 0]
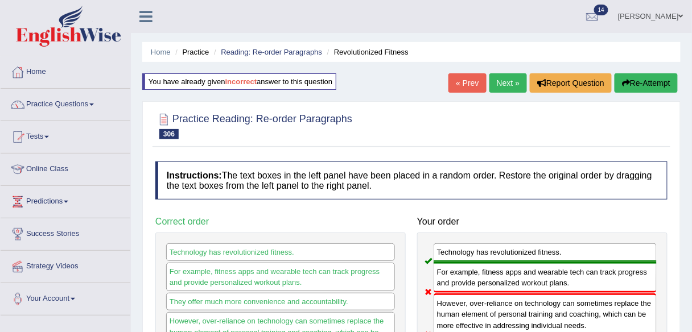
click at [665, 74] on button "Re-Attempt" at bounding box center [646, 82] width 63 height 19
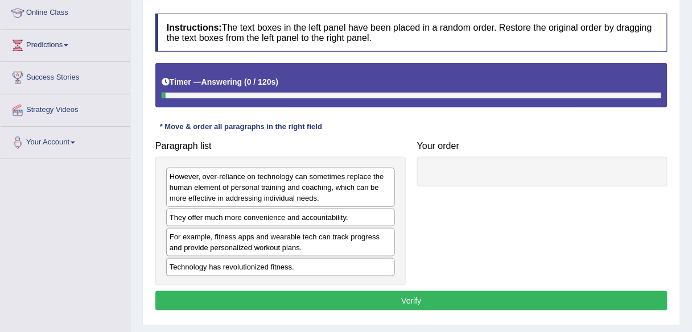
scroll to position [162, 0]
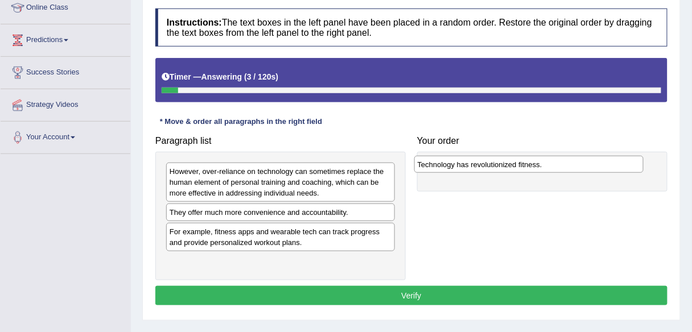
drag, startPoint x: 373, startPoint y: 257, endPoint x: 621, endPoint y: 160, distance: 266.8
click at [621, 160] on div "Technology has revolutionized fitness." at bounding box center [528, 164] width 229 height 17
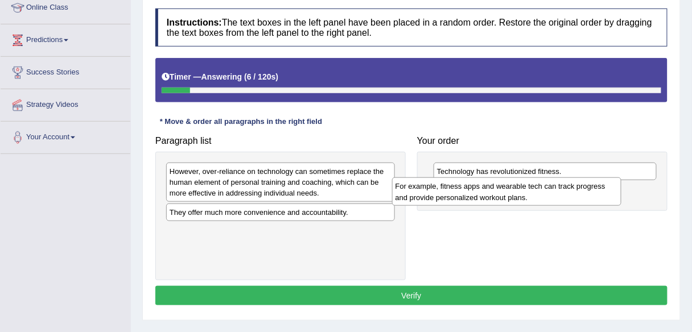
drag, startPoint x: 372, startPoint y: 231, endPoint x: 597, endPoint y: 187, distance: 230.2
click at [597, 187] on div "For example, fitness apps and wearable tech can track progress and provide pers…" at bounding box center [506, 192] width 229 height 28
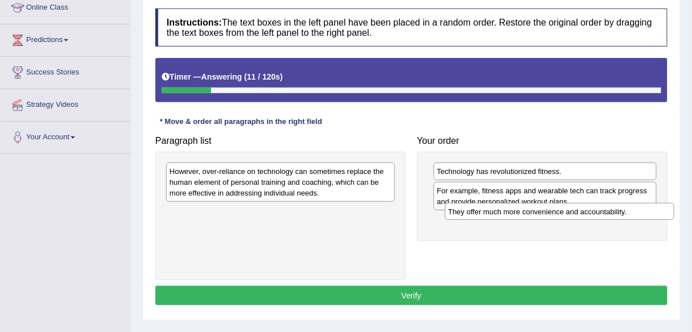
drag, startPoint x: 297, startPoint y: 212, endPoint x: 576, endPoint y: 212, distance: 278.8
click at [576, 212] on div "They offer much more convenience and accountability." at bounding box center [559, 211] width 229 height 17
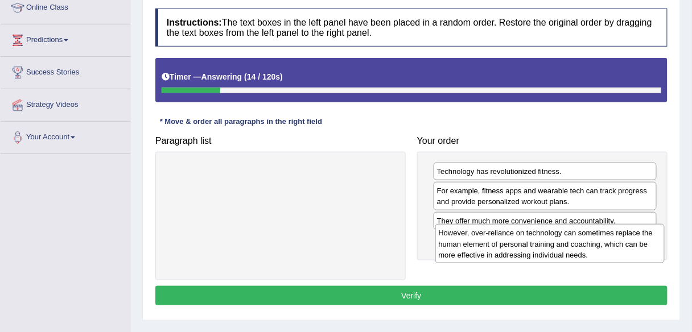
drag, startPoint x: 336, startPoint y: 171, endPoint x: 603, endPoint y: 229, distance: 273.7
click at [603, 229] on div "However, over-reliance on technology can sometimes replace the human element of…" at bounding box center [549, 243] width 229 height 39
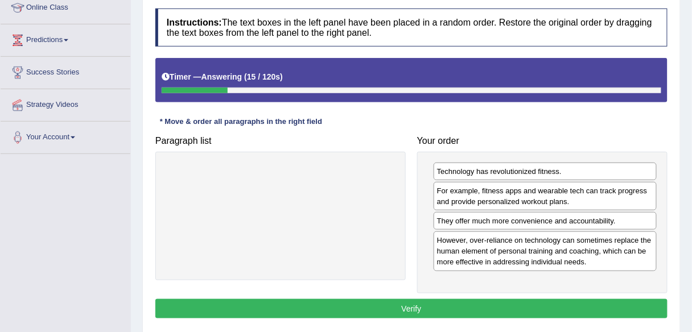
click at [472, 300] on button "Verify" at bounding box center [411, 308] width 512 height 19
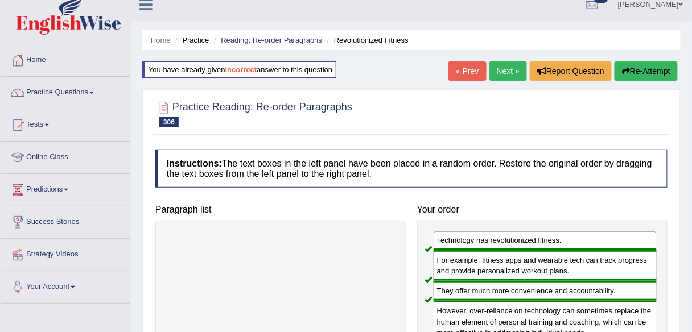
scroll to position [0, 0]
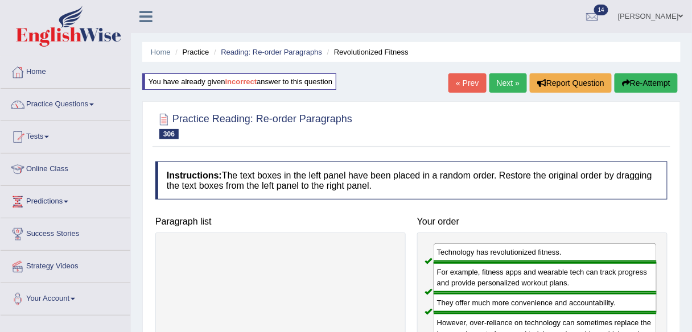
click at [505, 86] on link "Next »" at bounding box center [508, 82] width 38 height 19
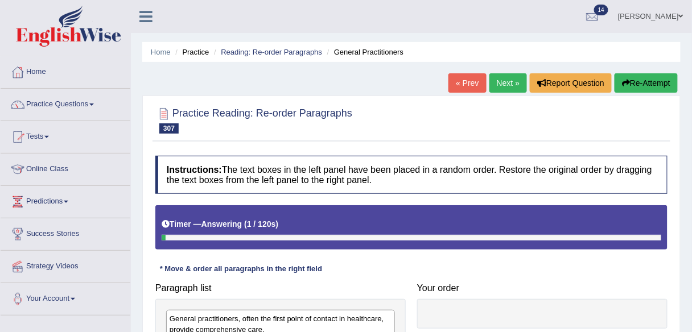
click at [465, 86] on link "« Prev" at bounding box center [467, 82] width 38 height 19
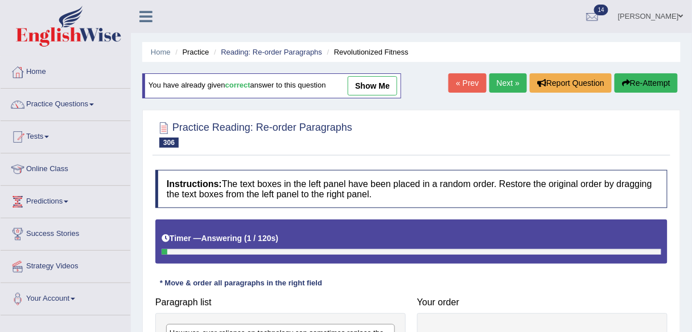
click at [508, 88] on link "Next »" at bounding box center [508, 82] width 38 height 19
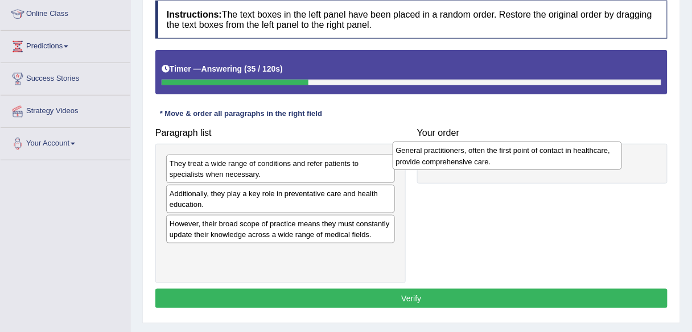
drag, startPoint x: 308, startPoint y: 170, endPoint x: 535, endPoint y: 158, distance: 226.8
click at [535, 158] on div "General practitioners, often the first point of contact in healthcare, provide …" at bounding box center [507, 156] width 229 height 28
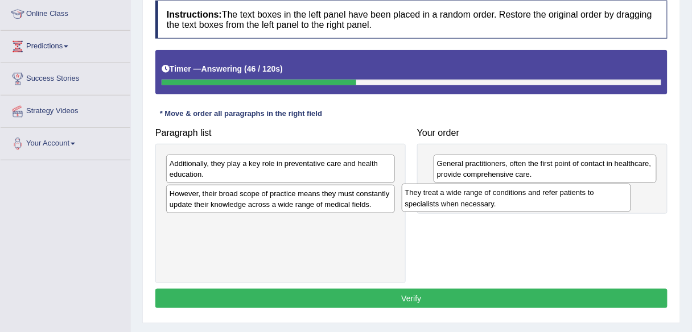
drag, startPoint x: 353, startPoint y: 170, endPoint x: 588, endPoint y: 199, distance: 237.4
click at [588, 199] on div "They treat a wide range of conditions and refer patients to specialists when ne…" at bounding box center [516, 198] width 229 height 28
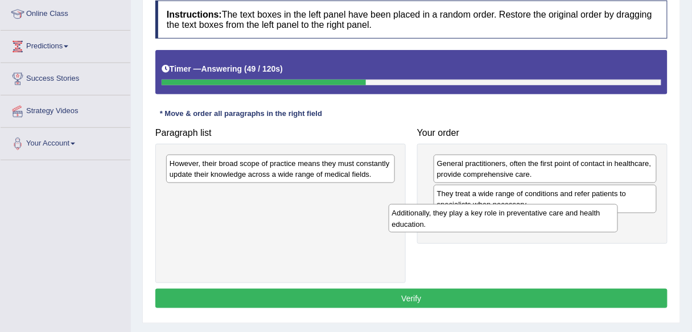
drag, startPoint x: 361, startPoint y: 170, endPoint x: 583, endPoint y: 220, distance: 227.9
click at [583, 220] on div "Additionally, they play a key role in preventative care and health education." at bounding box center [503, 218] width 229 height 28
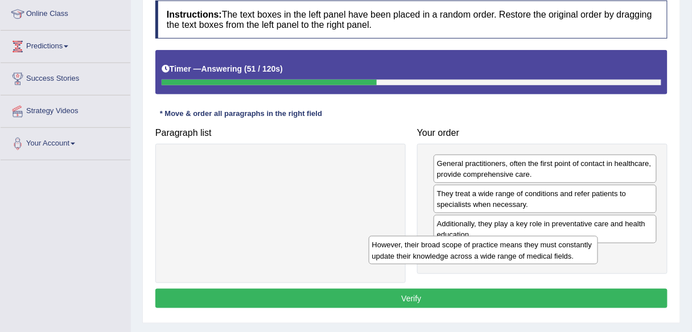
drag, startPoint x: 292, startPoint y: 165, endPoint x: 541, endPoint y: 255, distance: 264.4
click at [541, 255] on div "However, their broad scope of practice means they must constantly update their …" at bounding box center [483, 250] width 229 height 28
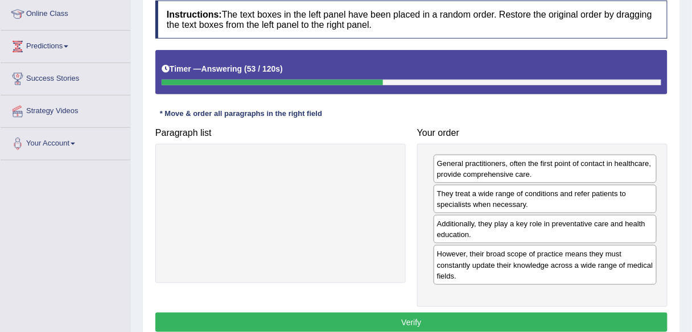
click at [449, 319] on button "Verify" at bounding box center [411, 322] width 512 height 19
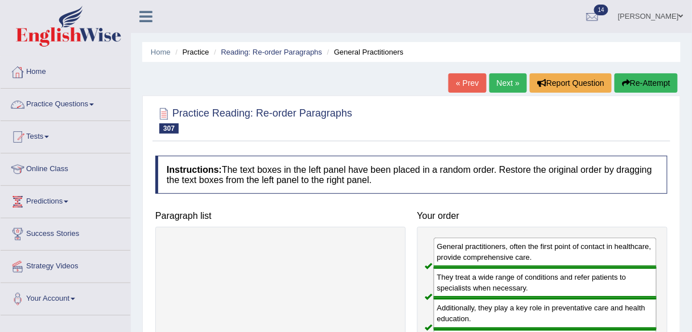
click at [69, 112] on link "Practice Questions" at bounding box center [66, 103] width 130 height 28
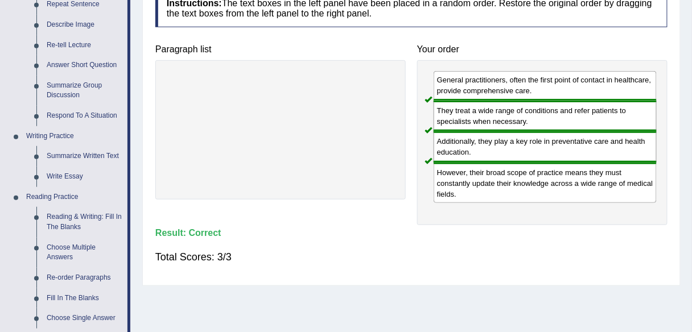
scroll to position [167, 0]
click at [73, 227] on link "Reading & Writing: Fill In The Blanks" at bounding box center [85, 222] width 86 height 30
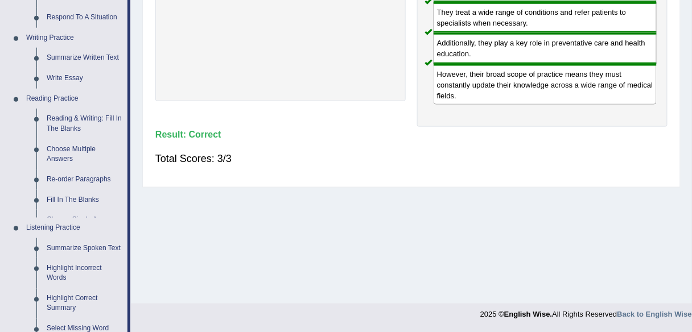
scroll to position [566, 0]
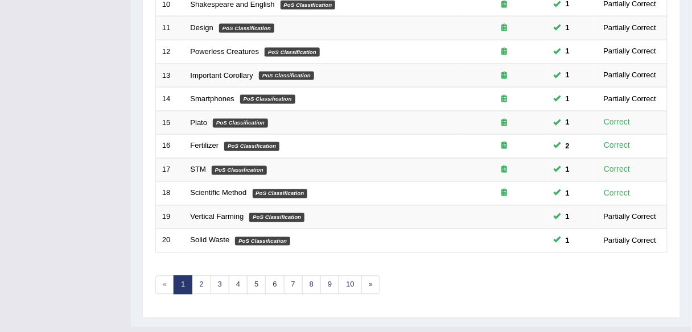
scroll to position [416, 0]
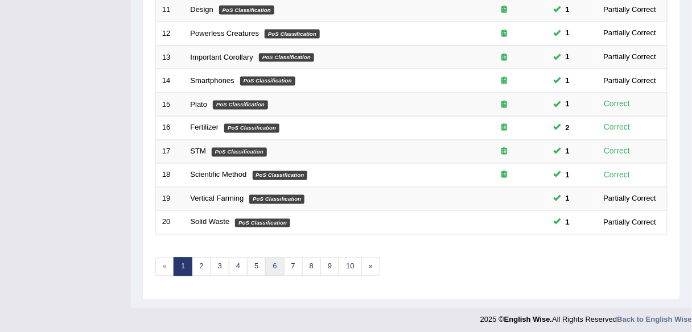
click at [265, 263] on link "6" at bounding box center [274, 267] width 19 height 19
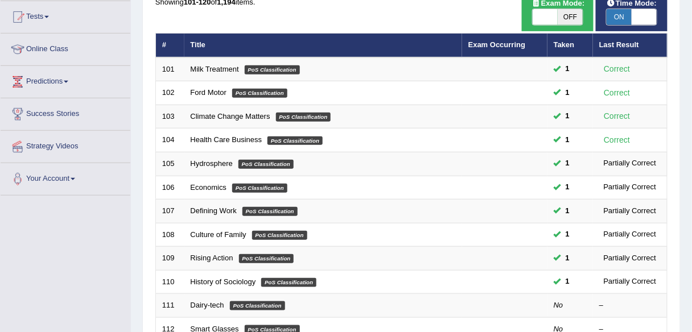
scroll to position [121, 0]
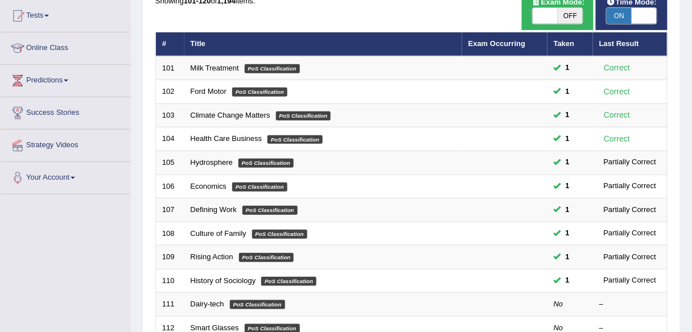
click at [573, 21] on span "OFF" at bounding box center [570, 16] width 25 height 16
checkbox input "true"
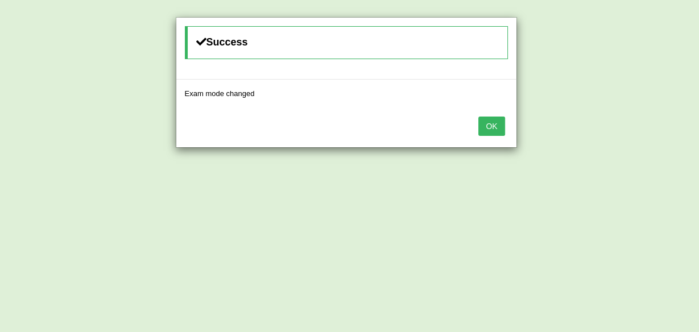
click at [493, 126] on button "OK" at bounding box center [492, 126] width 26 height 19
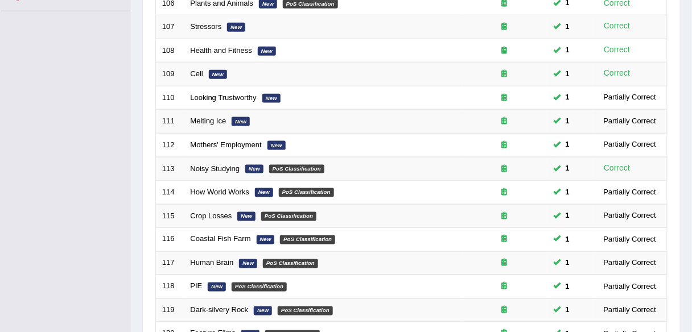
scroll to position [416, 0]
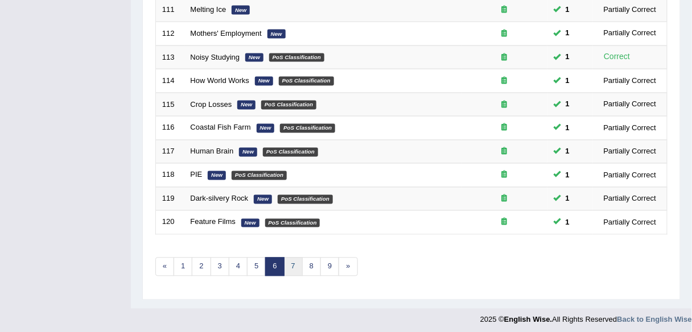
click at [291, 265] on link "7" at bounding box center [293, 267] width 19 height 19
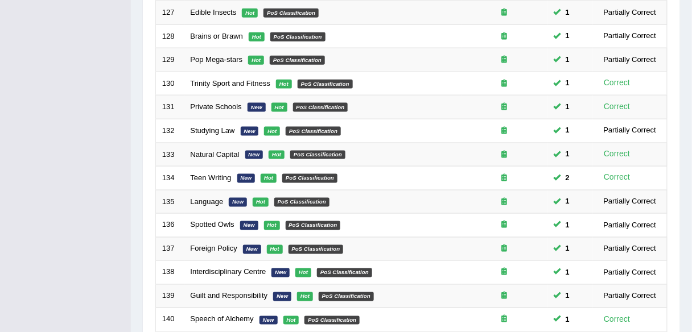
scroll to position [416, 0]
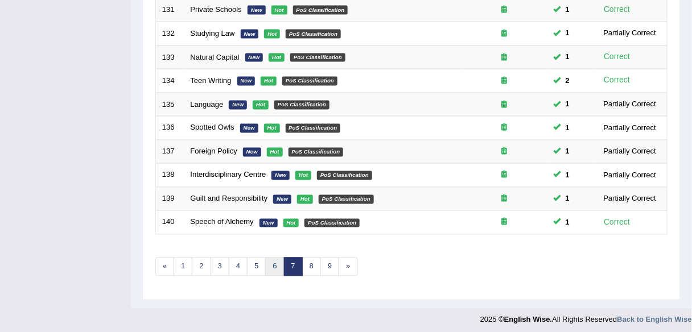
click at [271, 260] on link "6" at bounding box center [274, 267] width 19 height 19
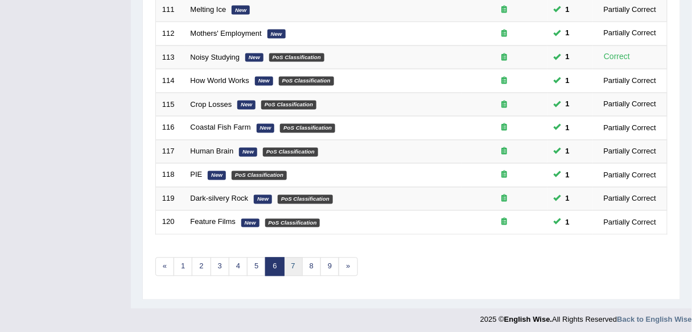
click at [284, 263] on link "7" at bounding box center [293, 267] width 19 height 19
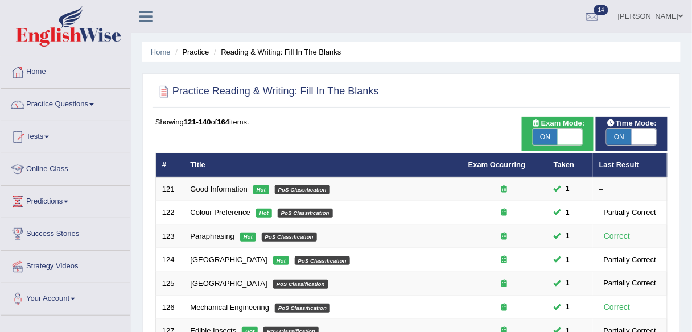
click at [228, 188] on link "Good Information" at bounding box center [219, 189] width 57 height 9
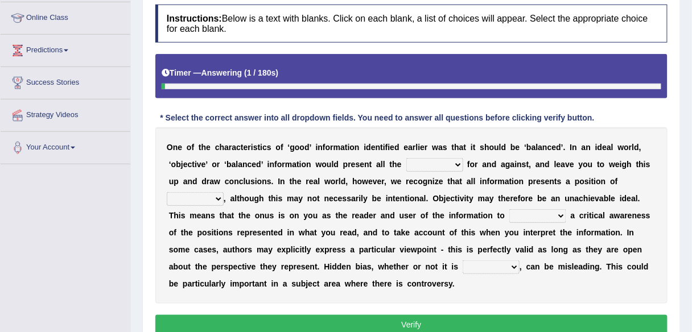
scroll to position [153, 0]
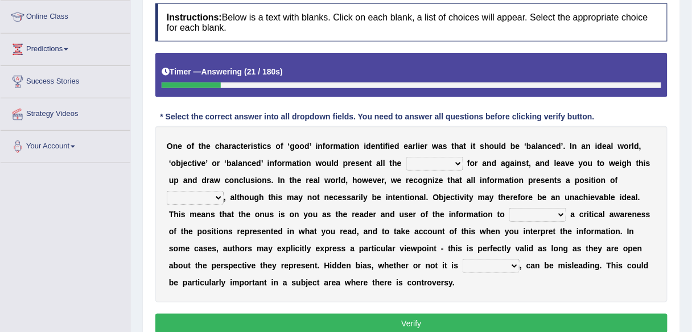
click at [438, 162] on select "assurance evidence greatness present" at bounding box center [434, 164] width 57 height 14
select select "evidence"
click at [406, 157] on select "assurance evidence greatness present" at bounding box center [434, 164] width 57 height 14
click at [219, 194] on select "ensigns gross interest exact" at bounding box center [195, 198] width 57 height 14
click at [310, 246] on b "y" at bounding box center [309, 248] width 5 height 9
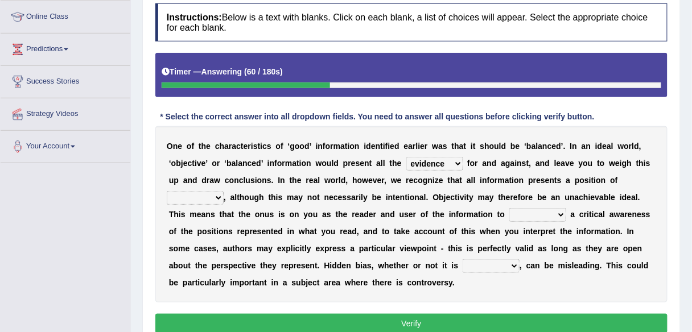
click at [500, 262] on select "deliberate narrate sustain aggregate" at bounding box center [491, 266] width 57 height 14
select select "deliberate"
click at [463, 259] on select "deliberate narrate sustain aggregate" at bounding box center [491, 266] width 57 height 14
click at [555, 212] on select "regret rebel develop intact" at bounding box center [537, 215] width 57 height 14
select select "develop"
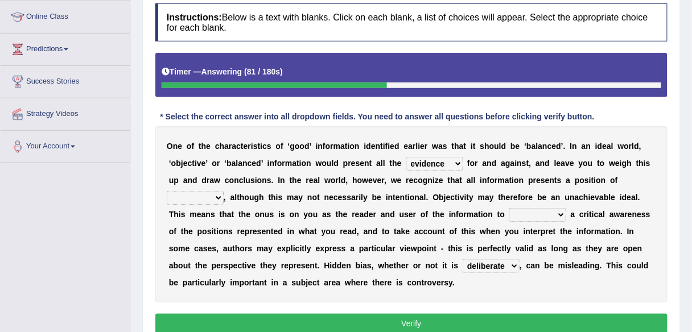
click at [509, 208] on select "regret rebel develop intact" at bounding box center [537, 215] width 57 height 14
click at [215, 195] on select "ensigns gross interest exact" at bounding box center [195, 198] width 57 height 14
select select "ensigns"
click at [167, 191] on select "ensigns gross interest exact" at bounding box center [195, 198] width 57 height 14
click at [244, 322] on button "Verify" at bounding box center [411, 323] width 512 height 19
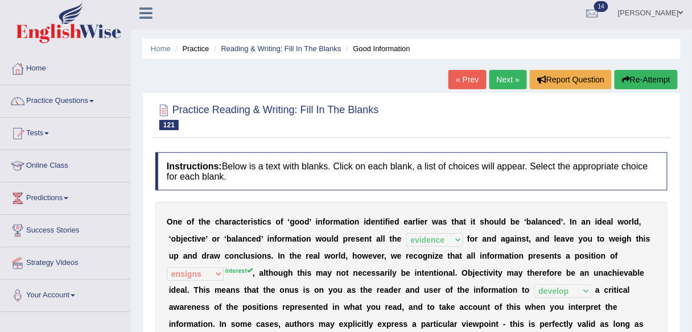
scroll to position [3, 0]
click at [501, 85] on link "Next »" at bounding box center [508, 80] width 38 height 19
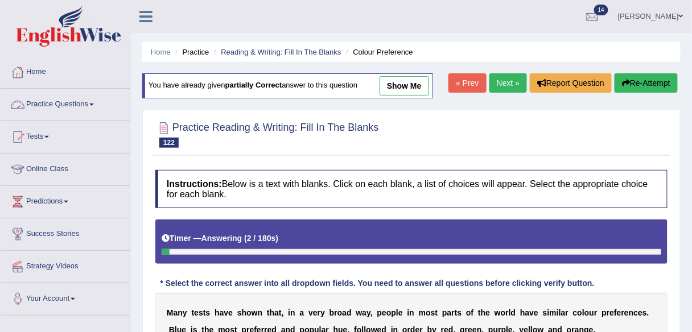
click at [42, 108] on link "Practice Questions" at bounding box center [66, 103] width 130 height 28
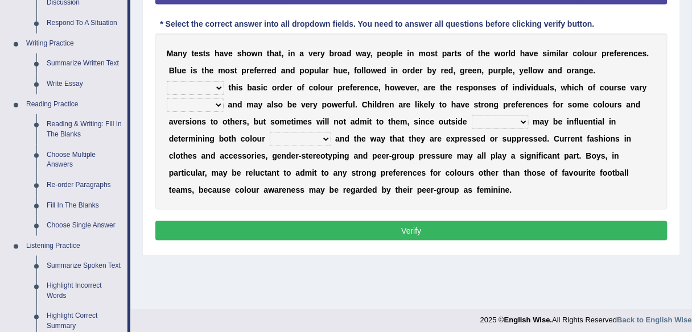
scroll to position [258, 0]
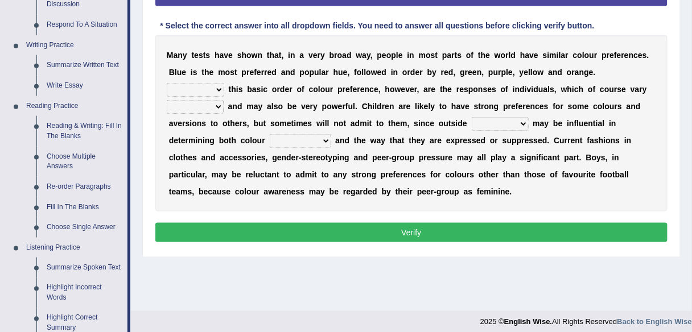
click at [77, 125] on link "Reading & Writing: Fill In The Blanks" at bounding box center [85, 131] width 86 height 30
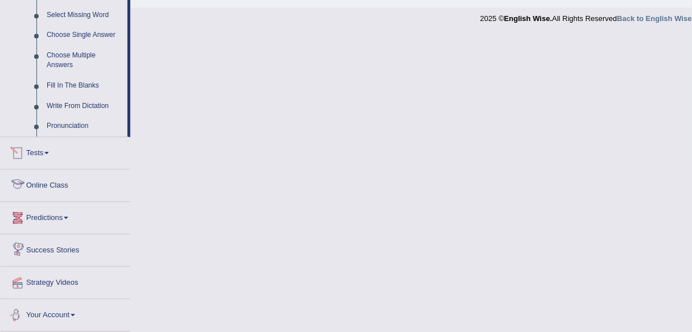
scroll to position [514, 0]
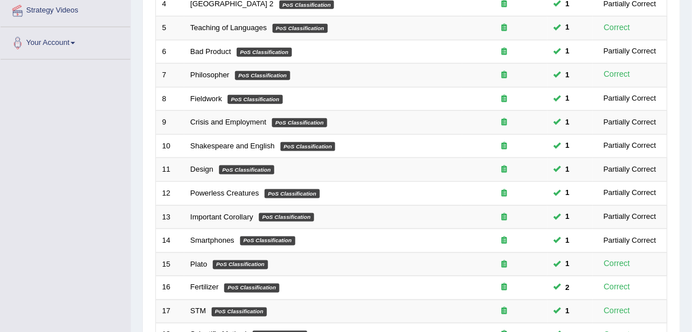
scroll to position [416, 0]
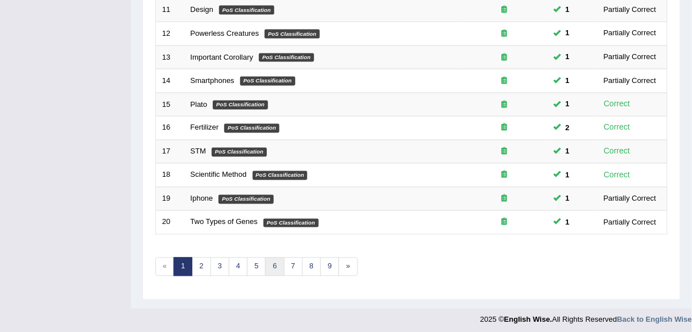
click at [271, 266] on link "6" at bounding box center [274, 267] width 19 height 19
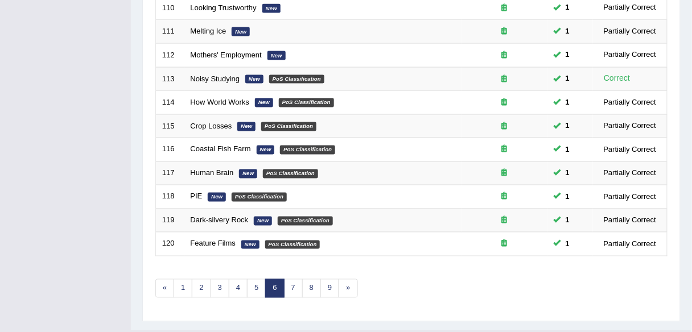
scroll to position [416, 0]
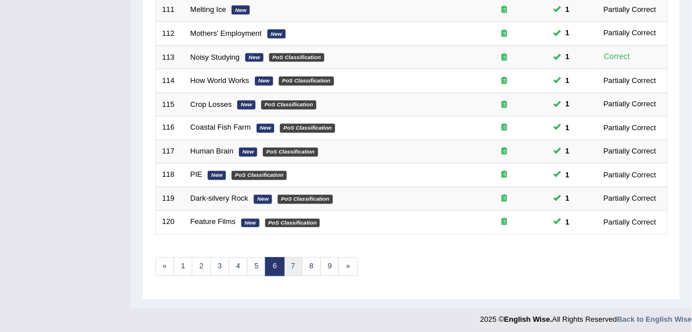
click at [292, 261] on link "7" at bounding box center [293, 267] width 19 height 19
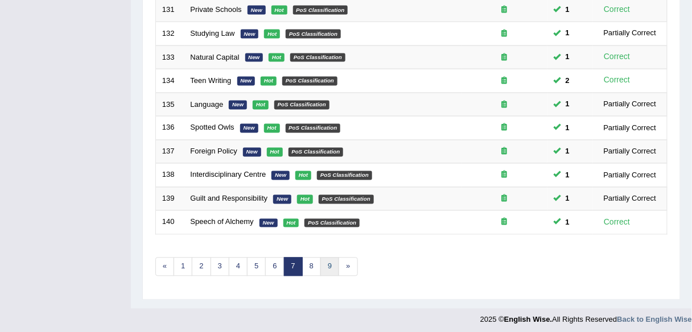
click at [324, 262] on link "9" at bounding box center [329, 267] width 19 height 19
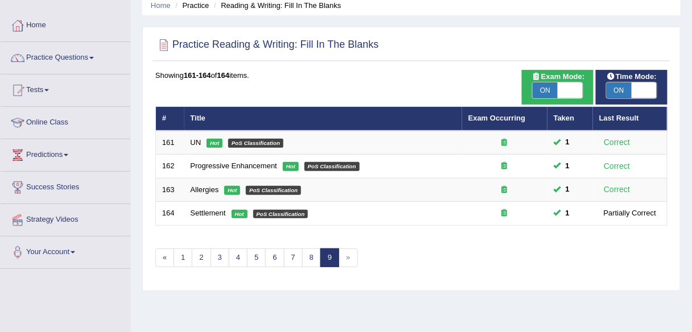
click at [550, 90] on span "ON" at bounding box center [545, 91] width 25 height 16
checkbox input "false"
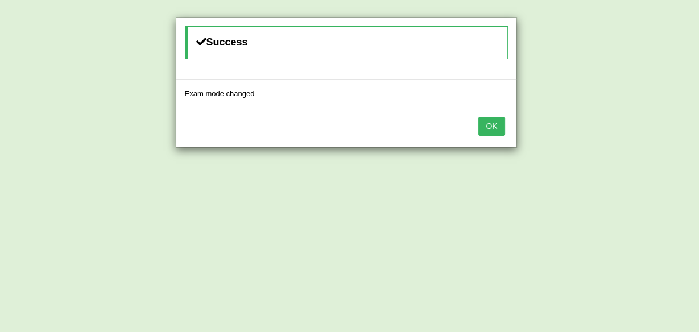
click at [491, 119] on button "OK" at bounding box center [492, 126] width 26 height 19
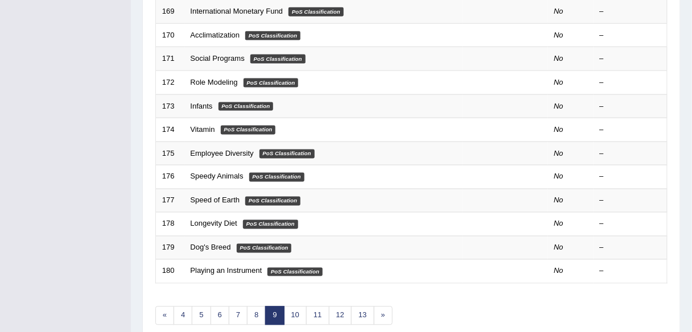
scroll to position [416, 0]
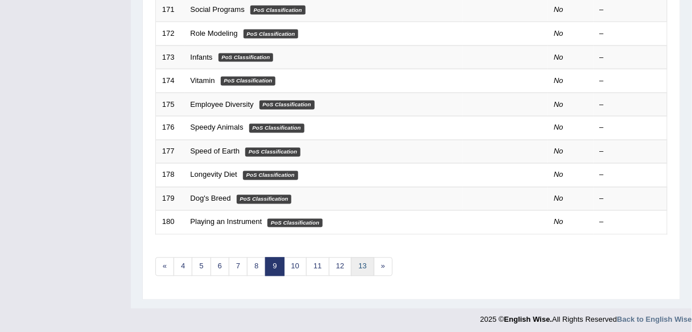
click at [357, 269] on link "13" at bounding box center [362, 267] width 23 height 19
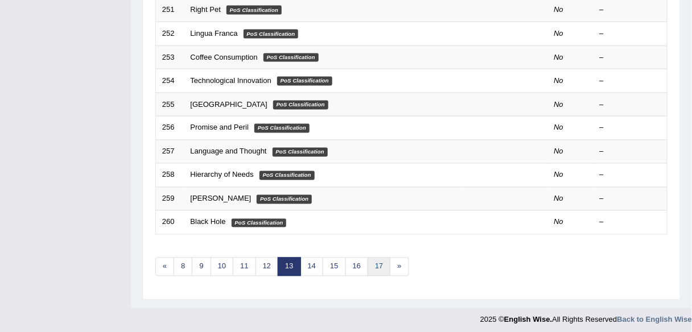
click at [376, 266] on link "17" at bounding box center [379, 267] width 23 height 19
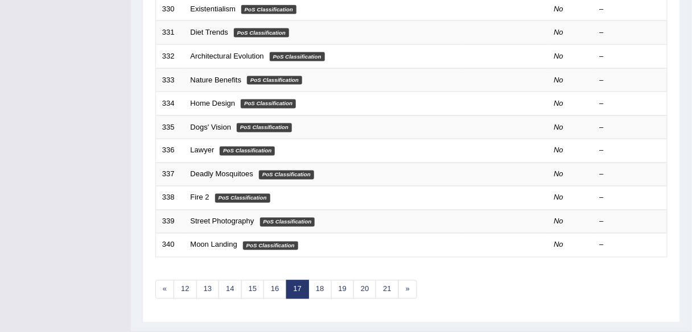
scroll to position [416, 0]
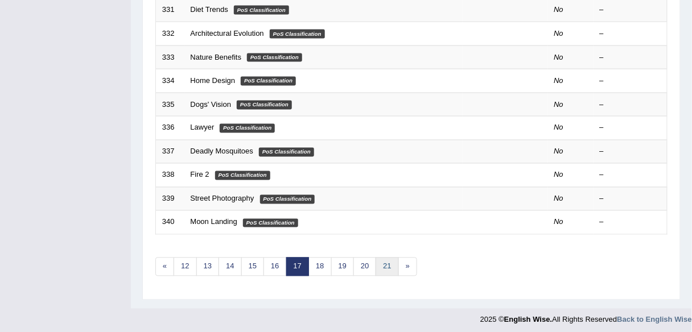
click at [384, 258] on link "21" at bounding box center [387, 267] width 23 height 19
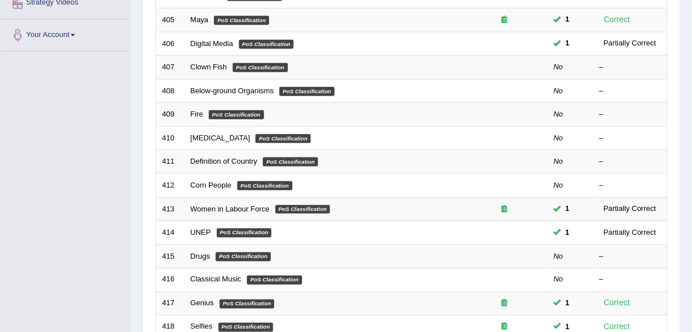
scroll to position [416, 0]
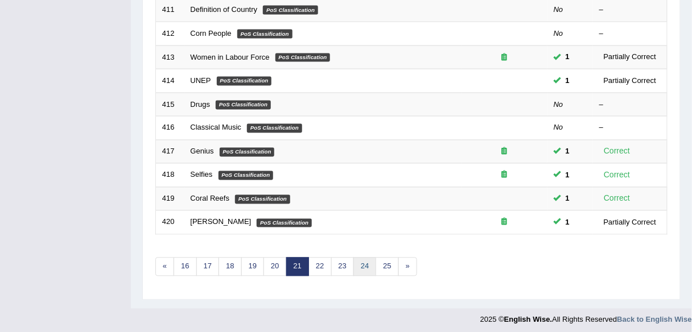
click at [368, 266] on link "24" at bounding box center [364, 267] width 23 height 19
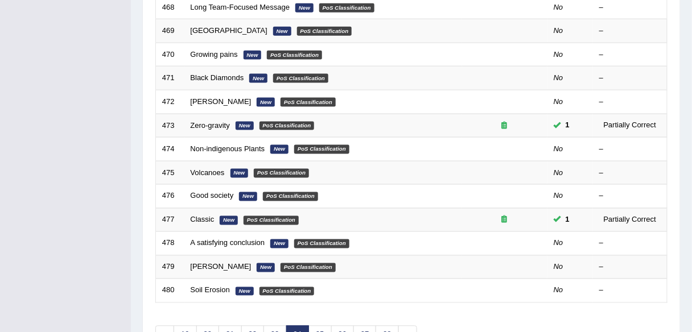
scroll to position [416, 0]
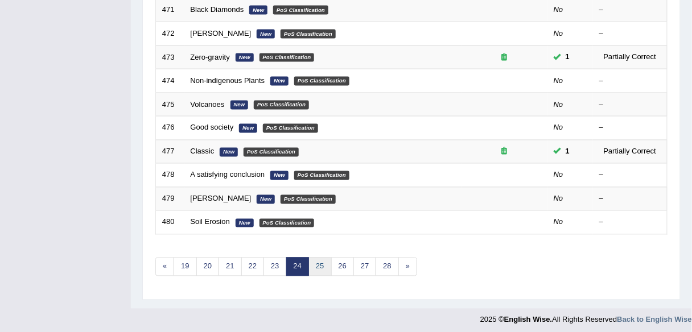
click at [319, 265] on link "25" at bounding box center [319, 267] width 23 height 19
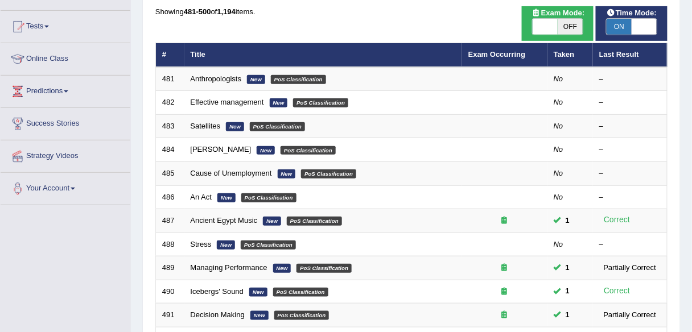
scroll to position [111, 0]
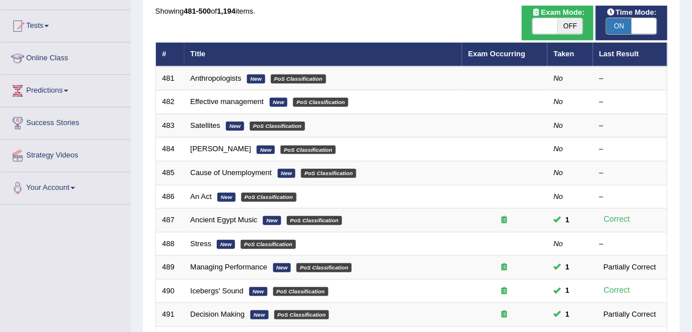
click at [198, 125] on link "Satellites" at bounding box center [206, 125] width 30 height 9
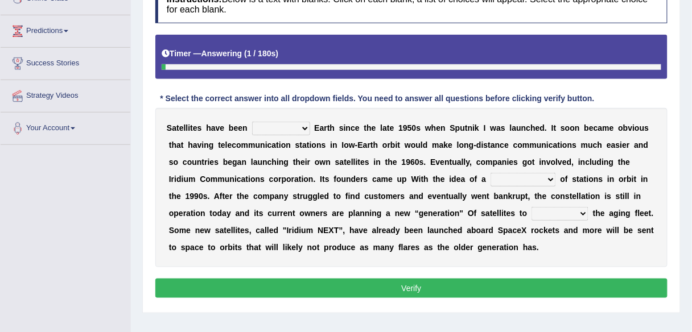
scroll to position [168, 0]
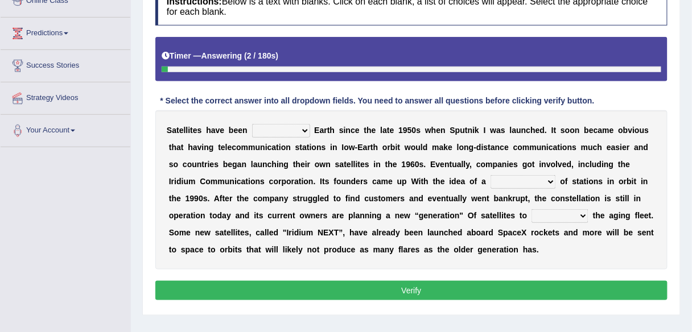
click at [298, 125] on select "prohibiting orbiting inhibiting frostbiting" at bounding box center [281, 131] width 58 height 14
select select "orbiting"
click at [252, 124] on select "prohibiting orbiting inhibiting frostbiting" at bounding box center [281, 131] width 58 height 14
click at [537, 178] on select "kind source means constellation" at bounding box center [523, 182] width 65 height 14
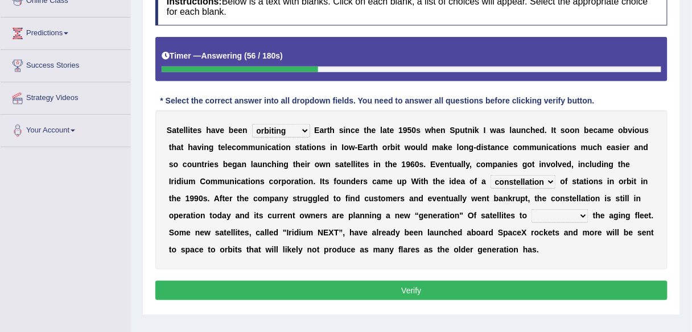
click at [491, 175] on select "kind source means constellation" at bounding box center [523, 182] width 65 height 14
click at [551, 182] on select "kind source means constellation" at bounding box center [523, 182] width 65 height 14
click at [491, 175] on select "kind source means constellation" at bounding box center [523, 182] width 65 height 14
click at [540, 181] on select "kind source means constellation" at bounding box center [523, 182] width 65 height 14
select select "constellation"
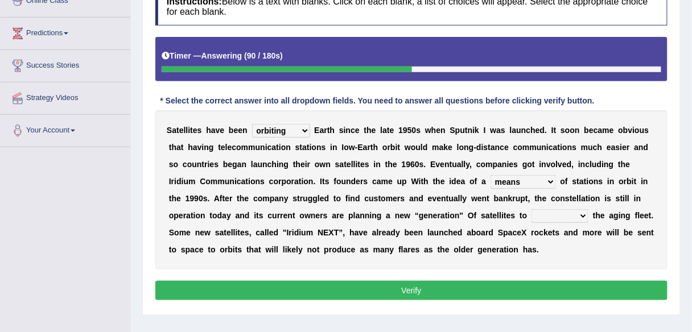
click at [491, 175] on select "kind source means constellation" at bounding box center [523, 182] width 65 height 14
click at [572, 216] on select "replace refill reject renew" at bounding box center [559, 216] width 57 height 14
select select "replace"
click at [531, 209] on select "replace refill reject renew" at bounding box center [559, 216] width 57 height 14
click at [507, 282] on button "Verify" at bounding box center [411, 290] width 512 height 19
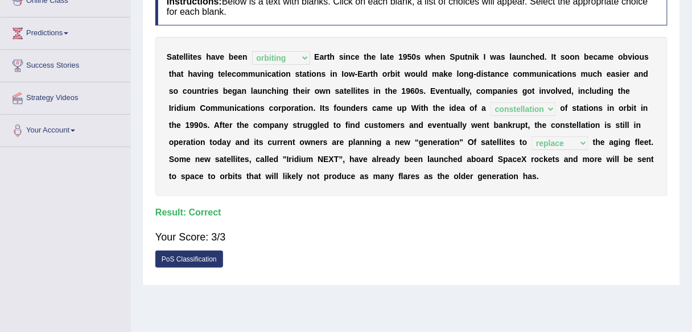
scroll to position [0, 0]
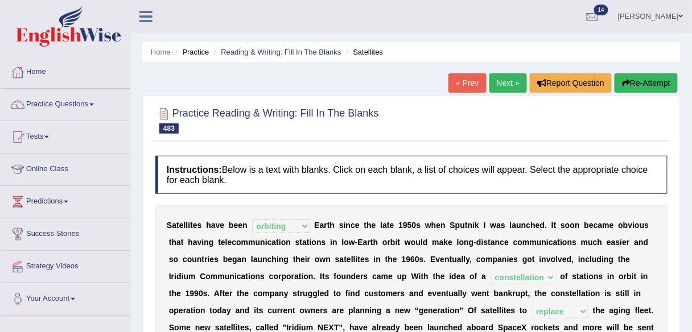
click at [489, 79] on link "Next »" at bounding box center [508, 82] width 38 height 19
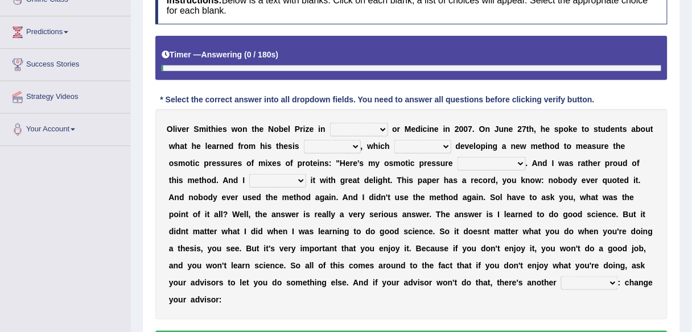
scroll to position [170, 0]
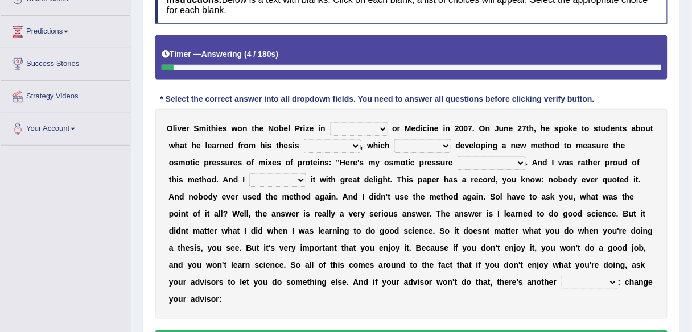
click at [382, 128] on select "mentality pottery physiology geniality" at bounding box center [359, 129] width 58 height 14
select select "physiology"
click at [330, 122] on select "mentality pottery physiology geniality" at bounding box center [359, 129] width 58 height 14
click at [345, 143] on select "shad sherd research watt" at bounding box center [332, 146] width 57 height 14
select select "research"
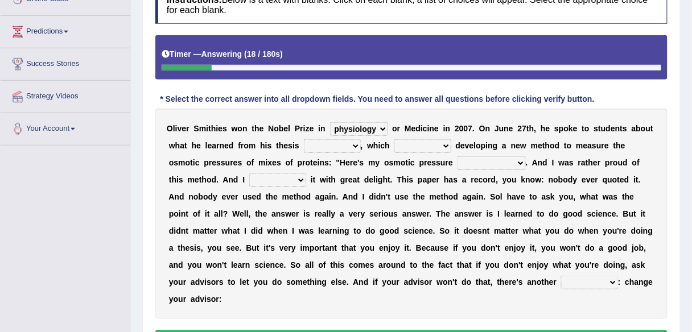
click at [304, 139] on select "shad sherd research watt" at bounding box center [332, 146] width 57 height 14
click at [442, 146] on select "involved evolved mad allot" at bounding box center [422, 146] width 57 height 14
select select "involved"
click at [394, 139] on select "involved evolved mad allot" at bounding box center [422, 146] width 57 height 14
click at [509, 161] on select "experiment magnificent measurement belligerent" at bounding box center [492, 163] width 68 height 14
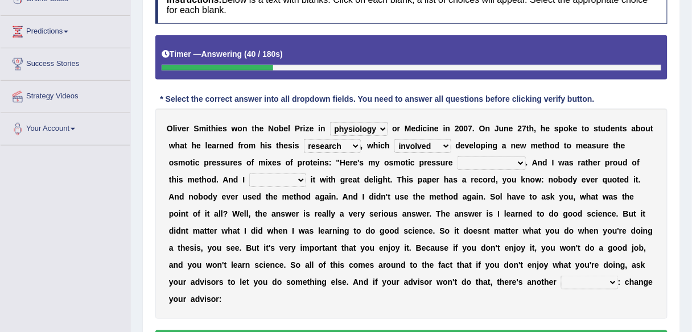
select select "measurement"
click at [458, 156] on select "experiment magnificent measurement belligerent" at bounding box center [492, 163] width 68 height 14
click at [513, 161] on select "experiment magnificent measurement belligerent" at bounding box center [492, 163] width 68 height 14
click at [541, 205] on div "O l i v e r S m i t h i e s w o n t h e N o b e l P r i z e i n mentality potte…" at bounding box center [411, 214] width 512 height 211
click at [283, 178] on select "cohabit disulphide annexed published" at bounding box center [277, 181] width 57 height 14
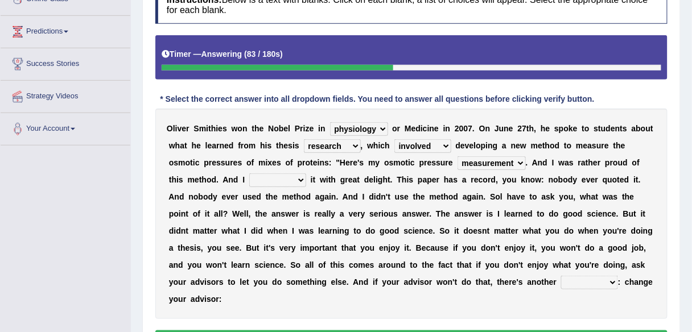
select select "published"
click at [249, 174] on select "cohabit disulphide annexed published" at bounding box center [277, 181] width 57 height 14
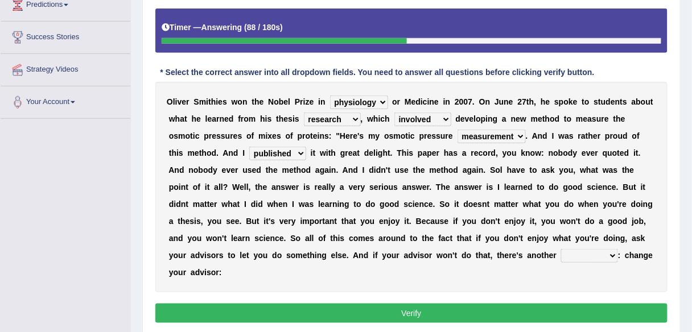
scroll to position [200, 0]
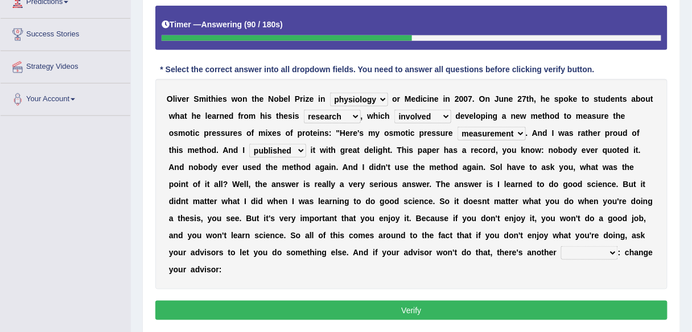
click at [580, 248] on select "solution brougham futon union" at bounding box center [589, 253] width 57 height 14
select select "solution"
click at [561, 246] on select "solution brougham futon union" at bounding box center [589, 253] width 57 height 14
click at [556, 307] on button "Verify" at bounding box center [411, 310] width 512 height 19
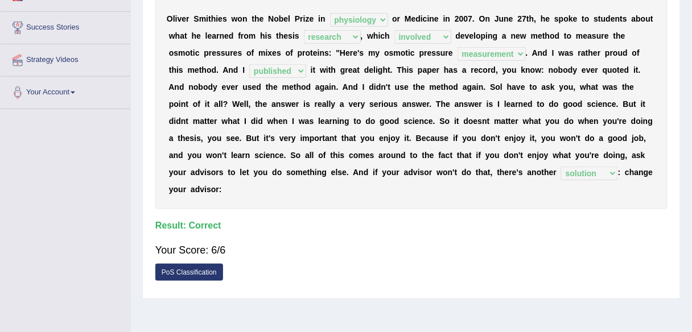
scroll to position [0, 0]
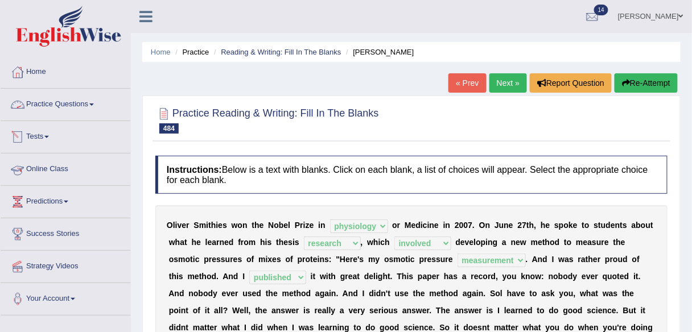
click at [77, 106] on link "Practice Questions" at bounding box center [66, 103] width 130 height 28
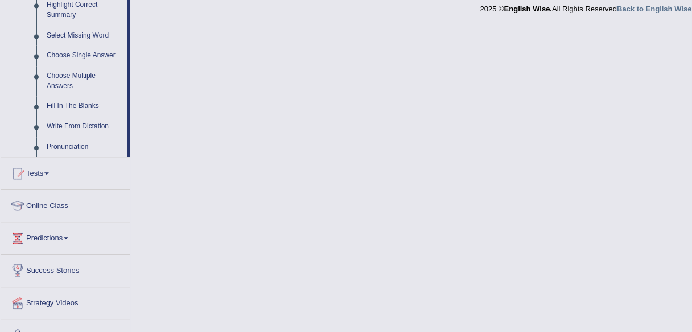
scroll to position [571, 0]
click at [105, 125] on link "Write From Dictation" at bounding box center [85, 127] width 86 height 20
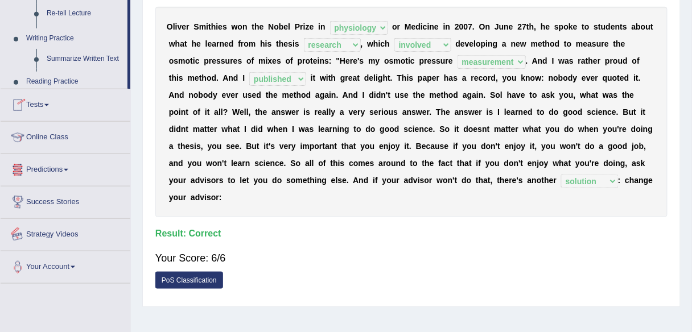
scroll to position [265, 0]
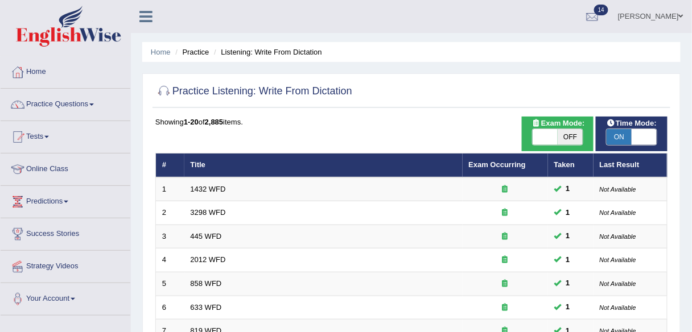
click at [562, 135] on span "OFF" at bounding box center [570, 137] width 25 height 16
checkbox input "true"
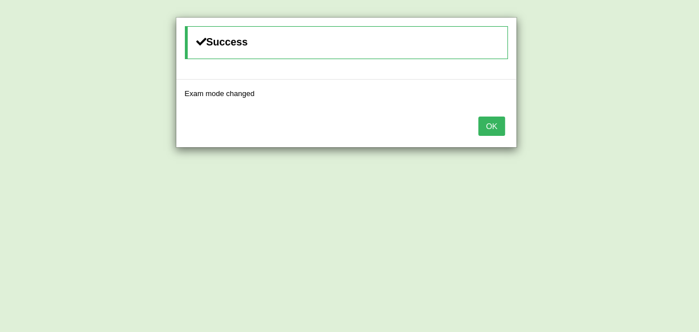
click at [494, 125] on button "OK" at bounding box center [492, 126] width 26 height 19
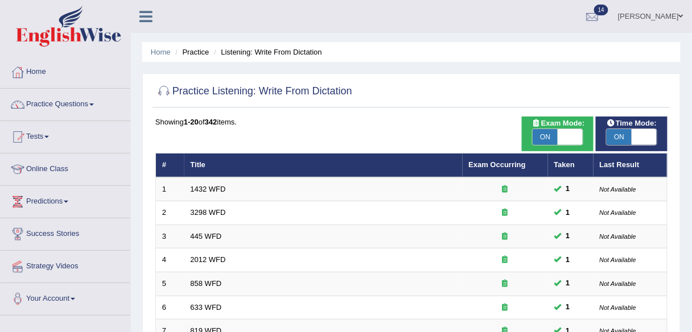
scroll to position [416, 0]
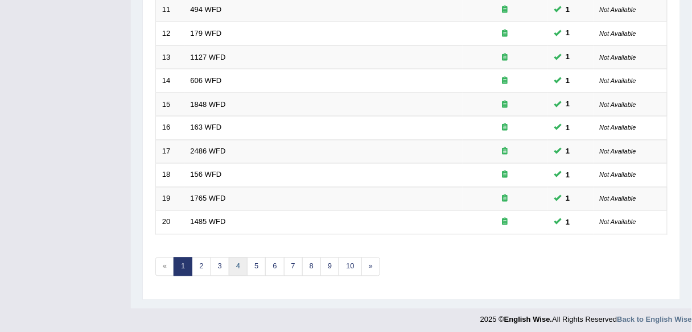
click at [241, 259] on link "4" at bounding box center [238, 267] width 19 height 19
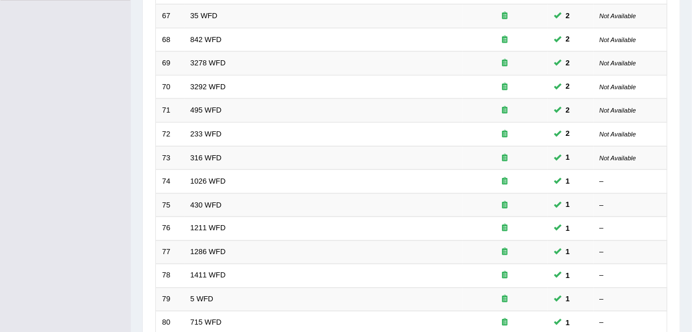
scroll to position [416, 0]
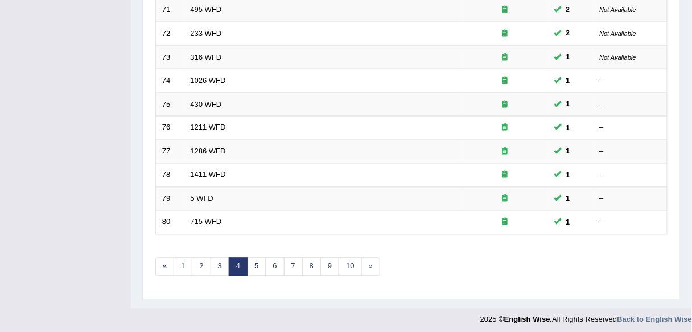
click at [203, 78] on link "1026 WFD" at bounding box center [208, 80] width 35 height 9
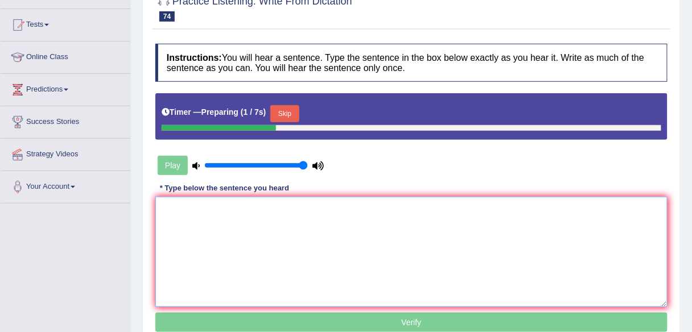
click at [265, 257] on textarea at bounding box center [411, 252] width 512 height 110
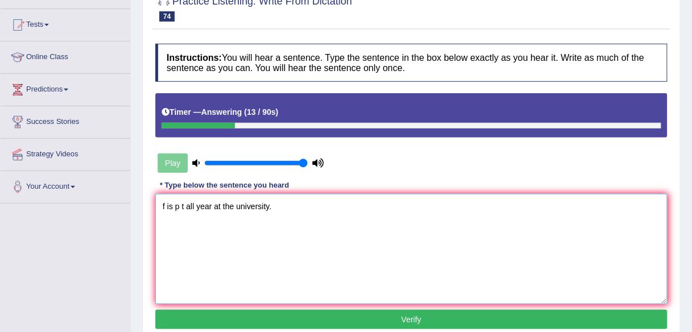
click at [164, 201] on textarea "f is p t all year at the university." at bounding box center [411, 249] width 512 height 110
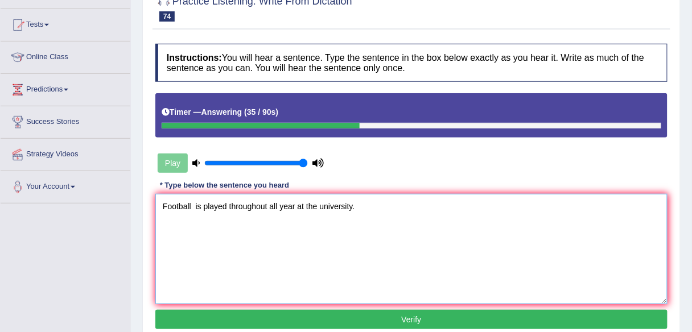
scroll to position [149, 0]
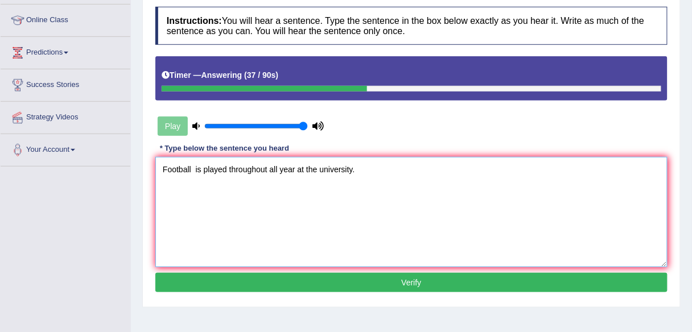
type textarea "Football is played throughout all year at the university."
click at [278, 277] on button "Verify" at bounding box center [411, 282] width 512 height 19
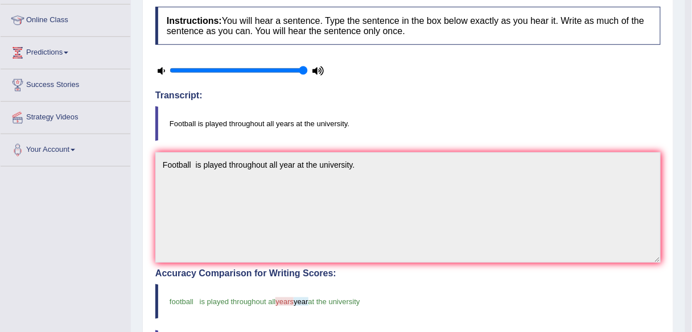
scroll to position [0, 0]
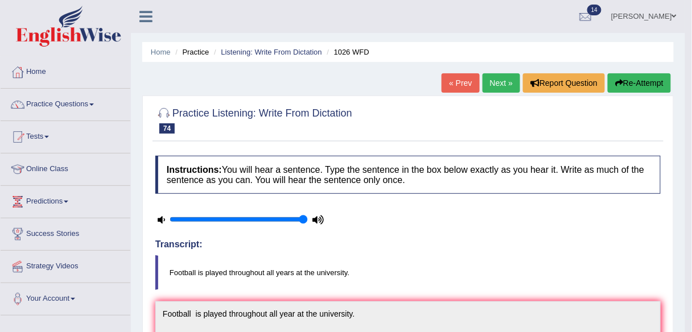
click at [505, 83] on link "Next »" at bounding box center [502, 82] width 38 height 19
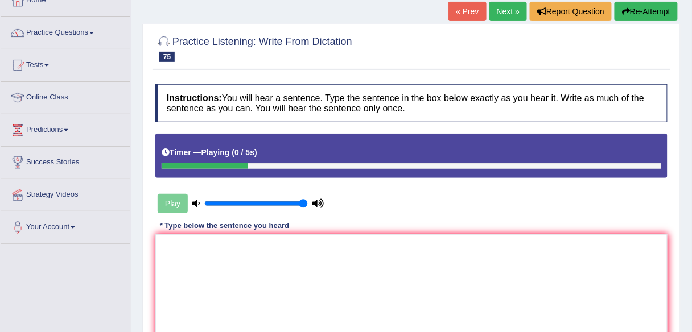
scroll to position [72, 0]
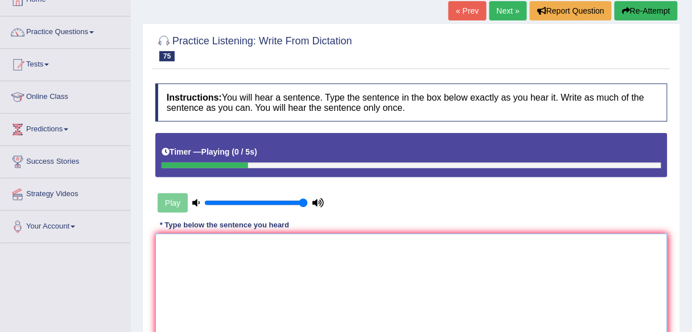
click at [310, 248] on textarea at bounding box center [411, 289] width 512 height 110
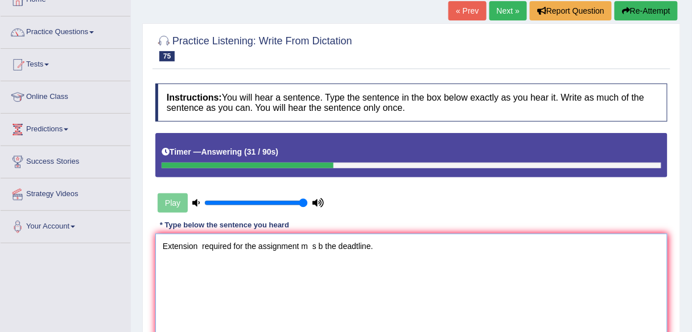
click at [308, 246] on textarea "Extension required for the assignment m s b the deadtline." at bounding box center [411, 289] width 512 height 110
click at [337, 245] on textarea "Extension required for the assignment must be s b the deadtline." at bounding box center [411, 289] width 512 height 110
click at [332, 242] on textarea "Extension required for the assignment must be submitted b the deadtline." at bounding box center [411, 289] width 512 height 110
click at [372, 244] on textarea "Extension required for the assignment must be submitted b the deadtline." at bounding box center [411, 289] width 512 height 110
click at [199, 244] on textarea "Extension required for the assignment must be submitted before the deadtline." at bounding box center [411, 289] width 512 height 110
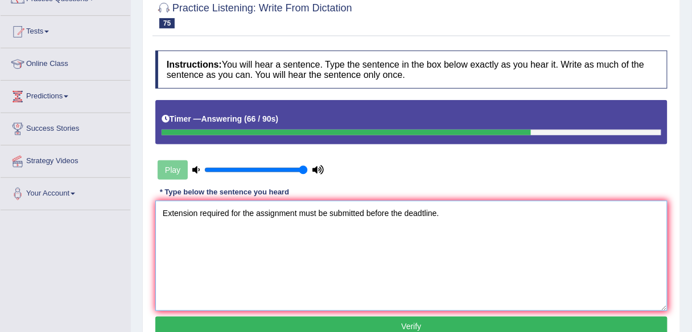
scroll to position [132, 0]
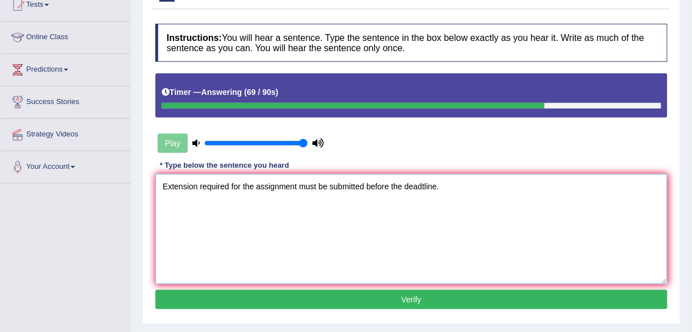
click at [425, 184] on textarea "Extension required for the assignment must be submitted before the deadtline." at bounding box center [411, 229] width 512 height 110
type textarea "Extension required for the assignment must be submitted before the deadline."
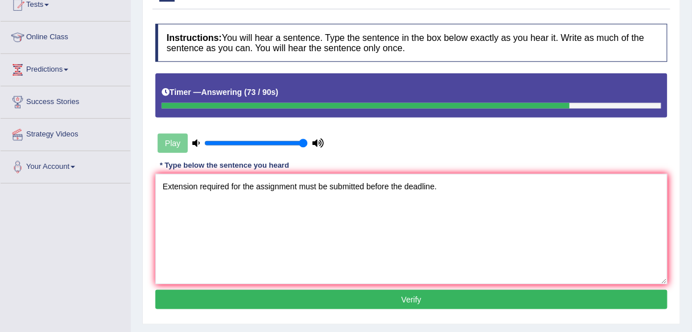
click at [385, 307] on button "Verify" at bounding box center [411, 299] width 512 height 19
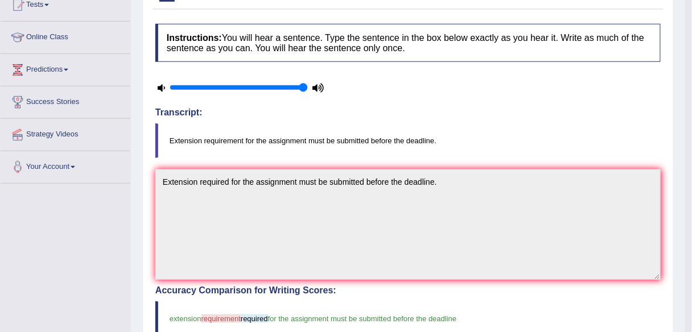
scroll to position [0, 0]
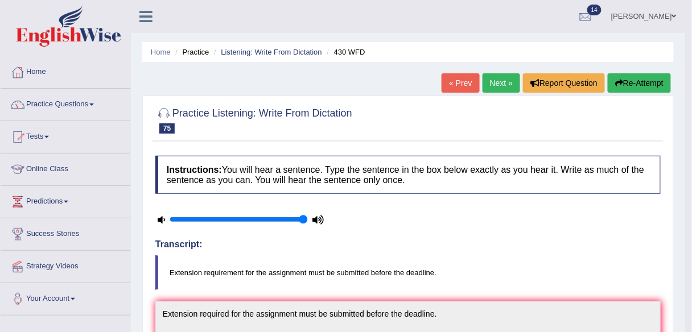
click at [498, 81] on link "Next »" at bounding box center [502, 82] width 38 height 19
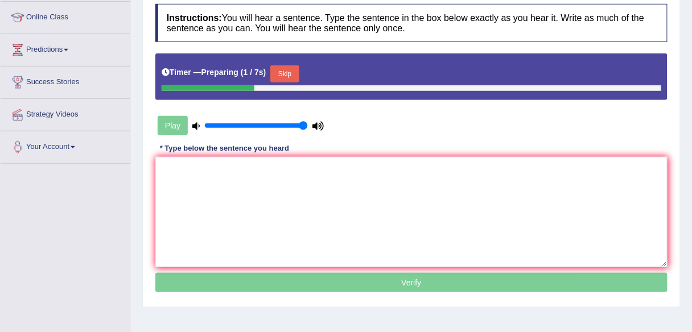
scroll to position [153, 0]
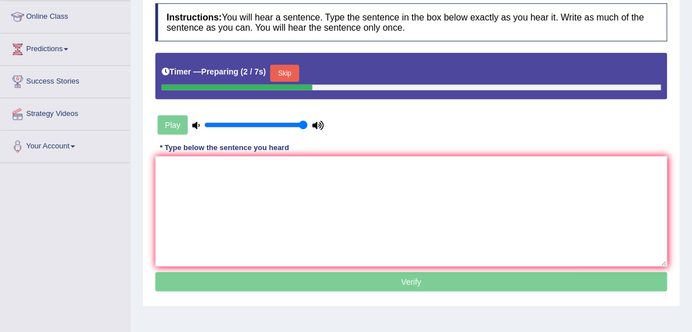
click at [283, 75] on button "Skip" at bounding box center [284, 73] width 28 height 17
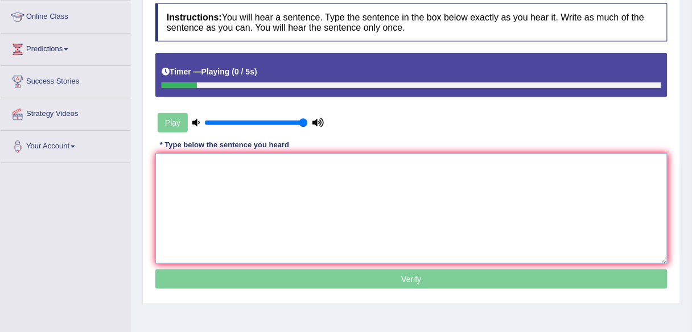
click at [225, 219] on textarea at bounding box center [411, 209] width 512 height 110
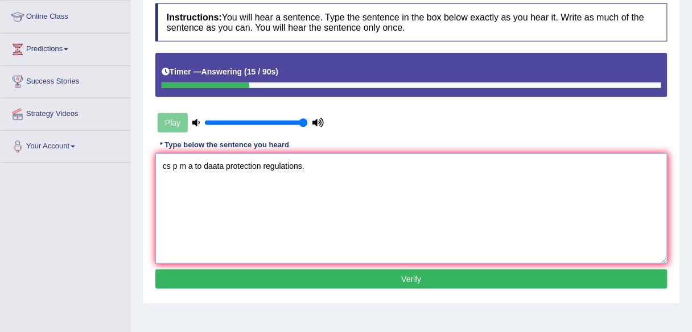
click at [225, 219] on textarea "cs p m a to daata protection regulations." at bounding box center [411, 209] width 512 height 110
click at [166, 164] on textarea "cs p m a to daata protection regulations." at bounding box center [411, 209] width 512 height 110
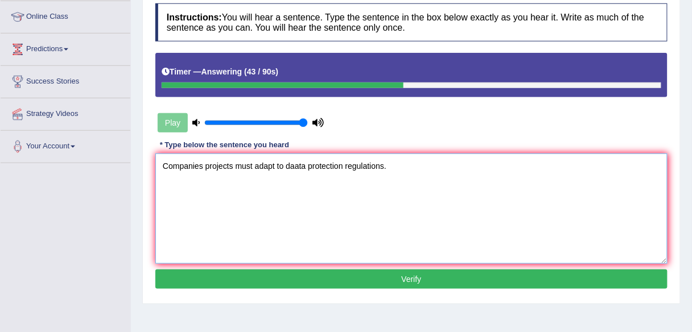
click at [296, 167] on textarea "Companies projects must adapt to daata protection regulations." at bounding box center [411, 209] width 512 height 110
click at [202, 168] on textarea "Companies projects must adapt to data protection regulations." at bounding box center [411, 209] width 512 height 110
type textarea "Companies' projects must adapt to data protection regulations."
click at [184, 276] on button "Verify" at bounding box center [411, 279] width 512 height 19
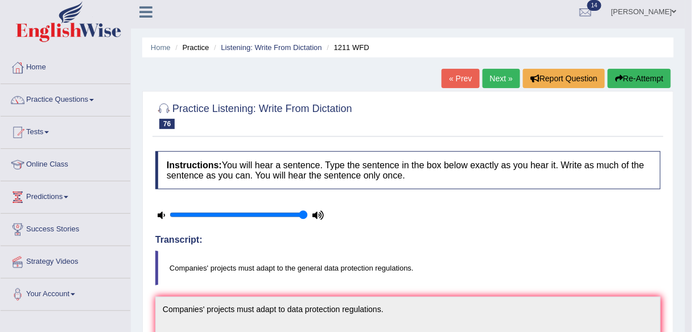
scroll to position [0, 0]
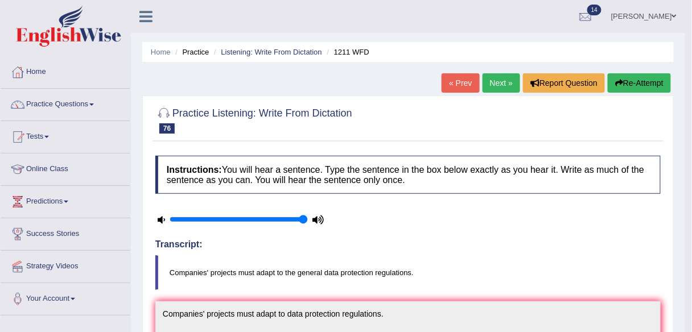
click at [500, 80] on link "Next »" at bounding box center [502, 82] width 38 height 19
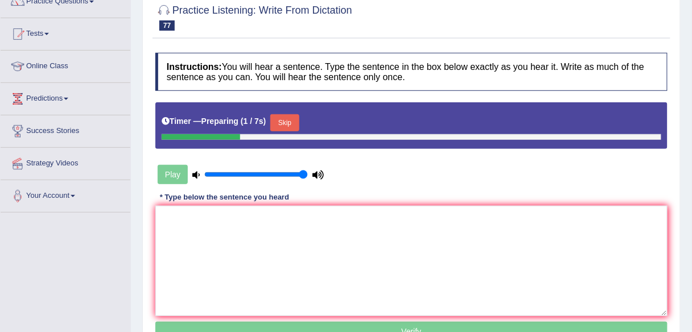
scroll to position [103, 0]
click at [283, 116] on button "Skip" at bounding box center [284, 122] width 28 height 17
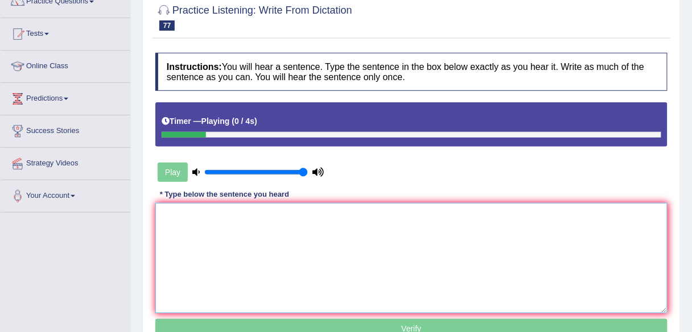
click at [246, 213] on textarea at bounding box center [411, 258] width 512 height 110
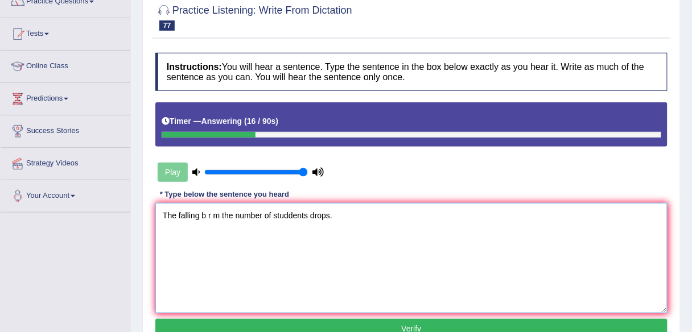
click at [204, 215] on textarea "The falling b r m the number of studdents drops." at bounding box center [411, 258] width 512 height 110
click at [216, 214] on textarea "The falling birthrate r m the number of studdents drops." at bounding box center [411, 258] width 512 height 110
click at [238, 213] on textarea "The falling birth rate r m the number of studdents drops." at bounding box center [411, 258] width 512 height 110
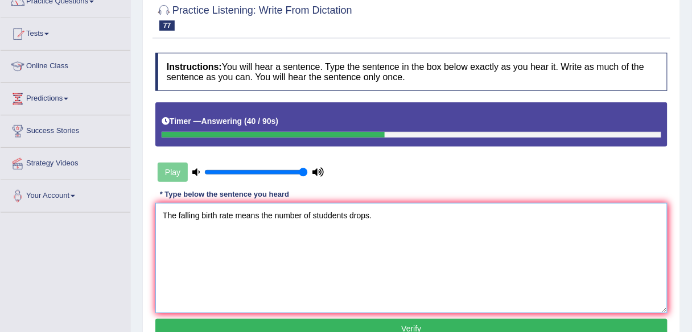
click at [328, 212] on textarea "The falling birth rate means the number of studdents drops." at bounding box center [411, 258] width 512 height 110
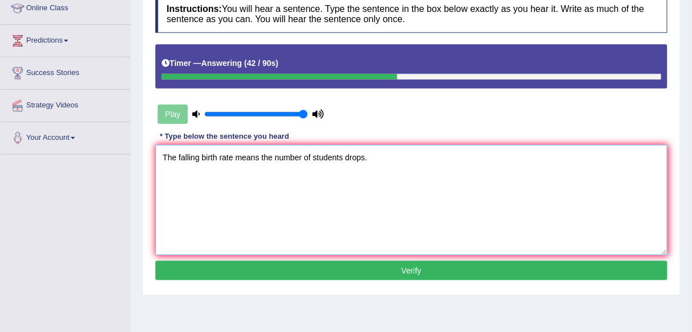
scroll to position [171, 0]
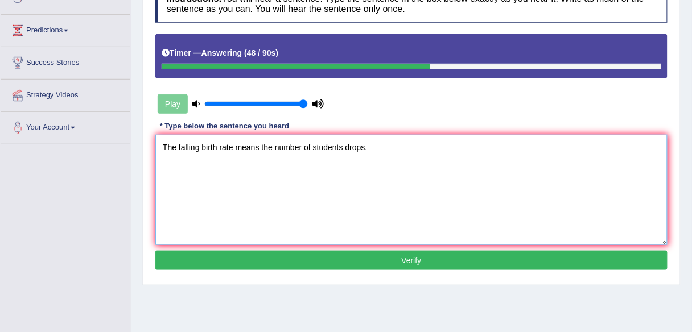
type textarea "The falling birth rate means the number of students drops."
click at [228, 258] on button "Verify" at bounding box center [411, 260] width 512 height 19
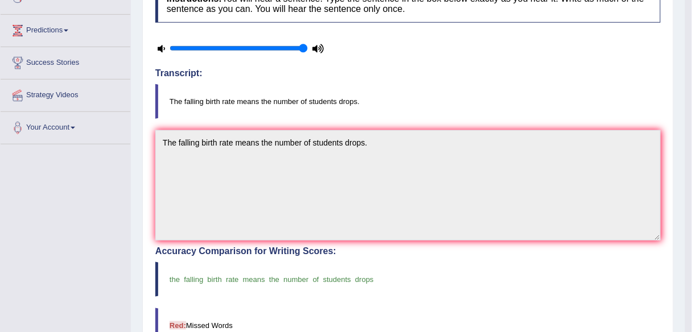
scroll to position [0, 0]
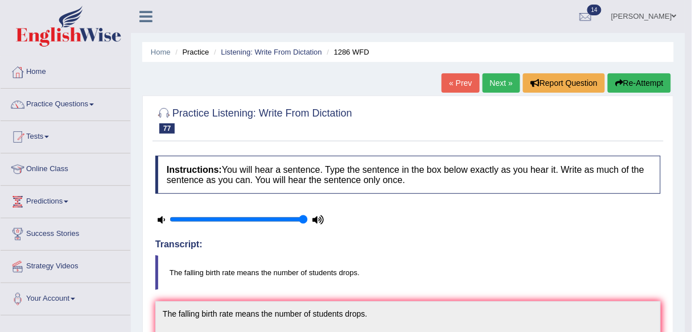
click at [499, 88] on link "Next »" at bounding box center [502, 82] width 38 height 19
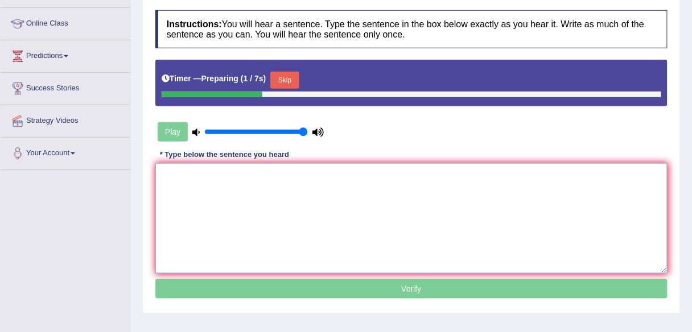
click at [305, 230] on textarea at bounding box center [411, 218] width 512 height 110
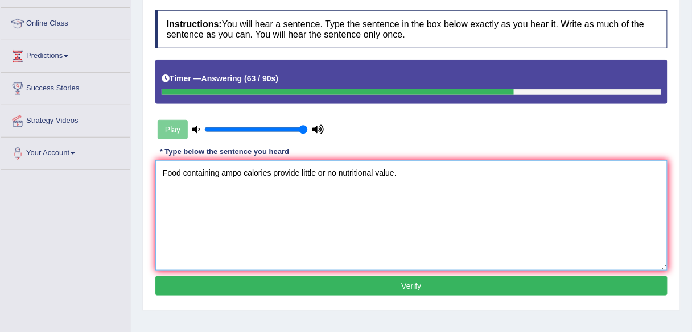
type textarea "Food containing ampo calories provide little or no nutritional value."
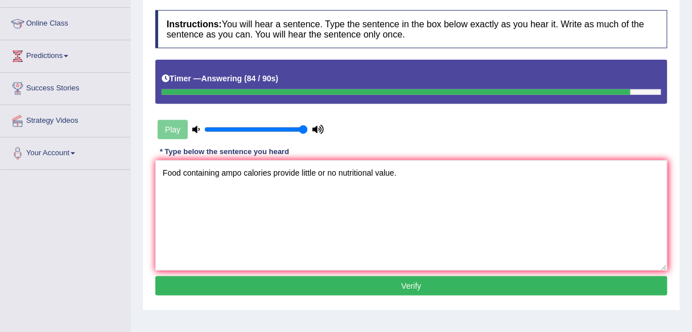
click at [195, 289] on button "Verify" at bounding box center [411, 286] width 512 height 19
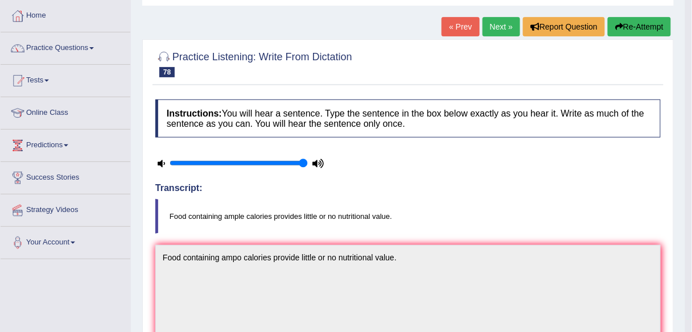
scroll to position [55, 0]
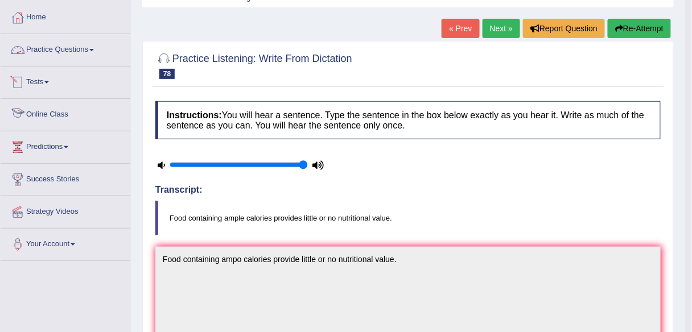
click at [93, 52] on link "Practice Questions" at bounding box center [66, 48] width 130 height 28
